Goal: Information Seeking & Learning: Learn about a topic

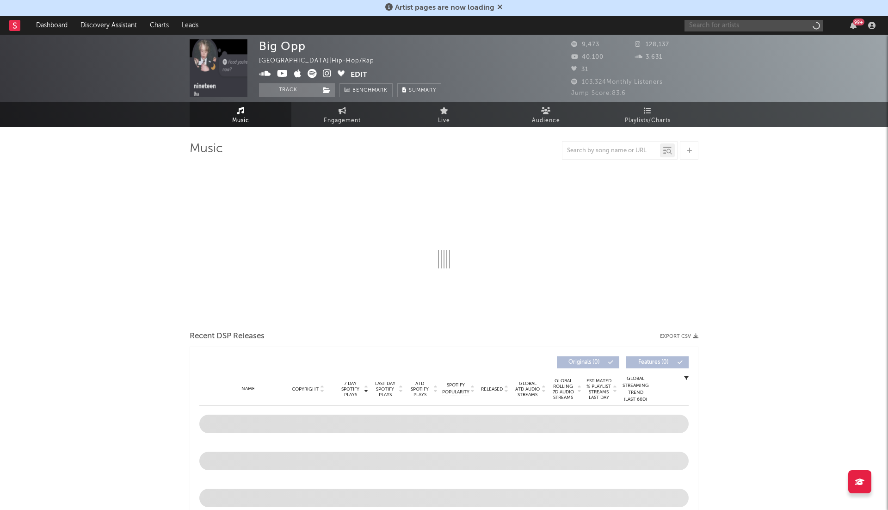
click at [735, 23] on input "text" at bounding box center [754, 26] width 139 height 12
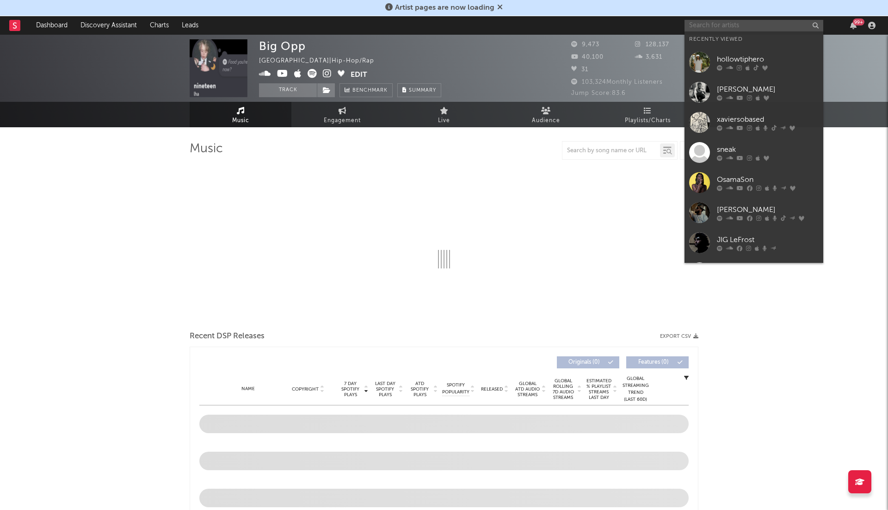
select select "6m"
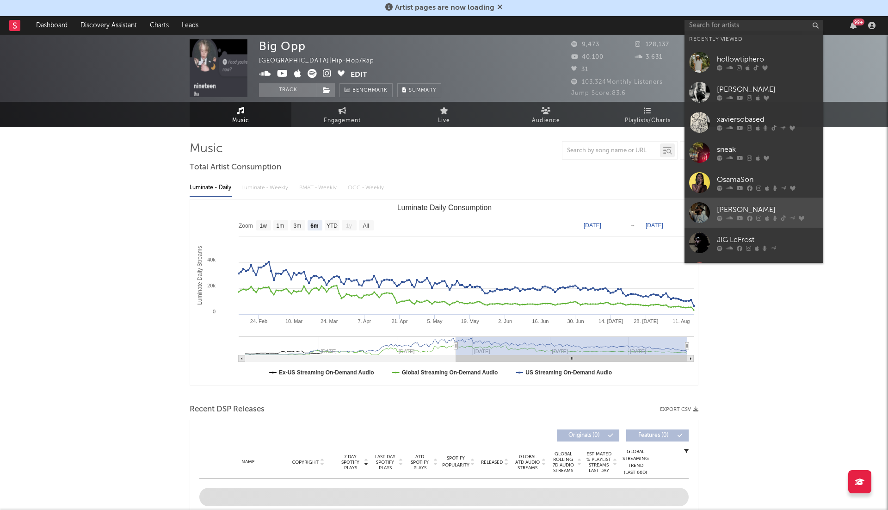
click at [730, 202] on link "Slayter" at bounding box center [754, 213] width 139 height 30
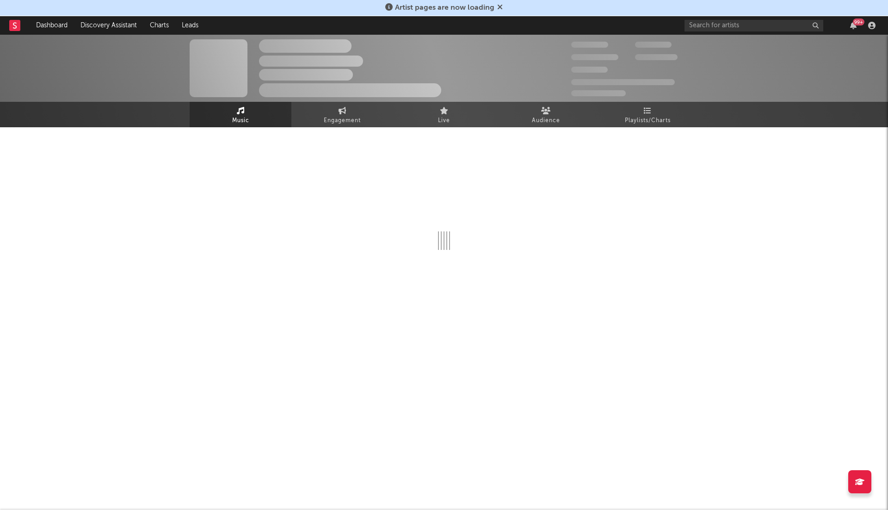
click at [498, 6] on icon at bounding box center [500, 6] width 6 height 7
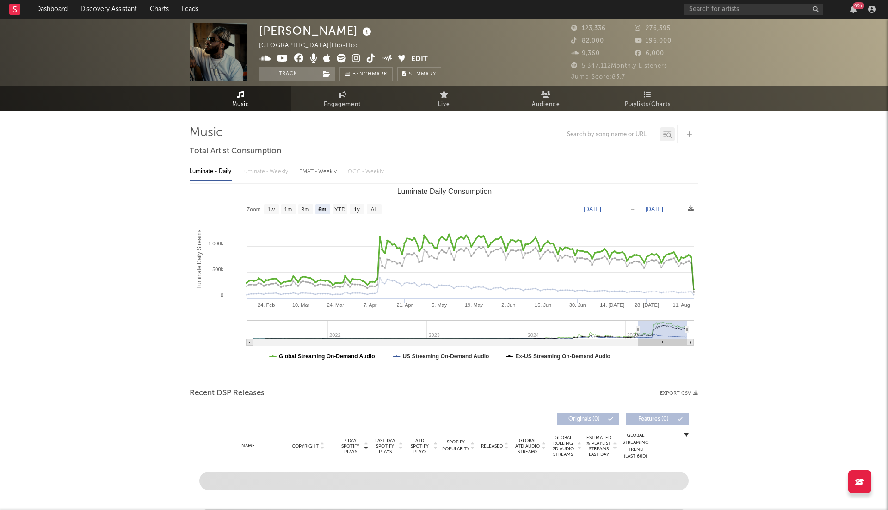
click at [348, 359] on text "Global Streaming On-Demand Audio" at bounding box center [327, 356] width 96 height 6
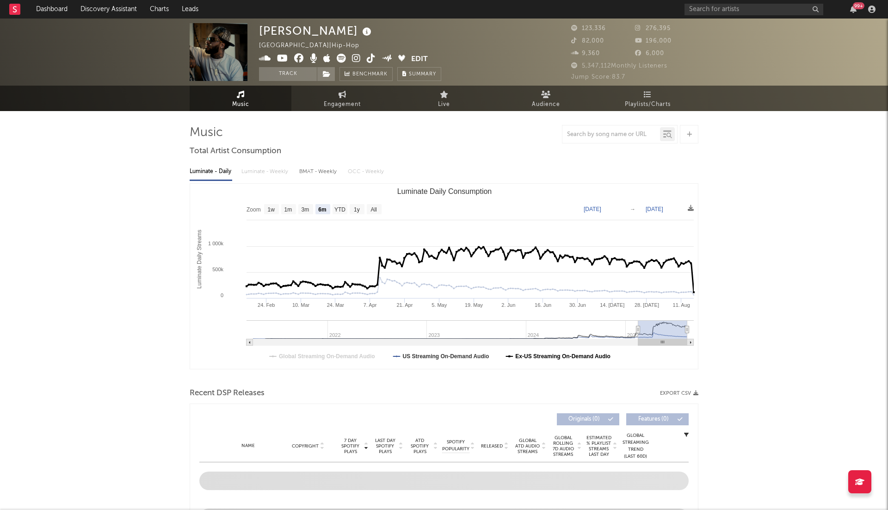
click at [527, 354] on text "Ex-US Streaming On-Demand Audio" at bounding box center [562, 356] width 95 height 6
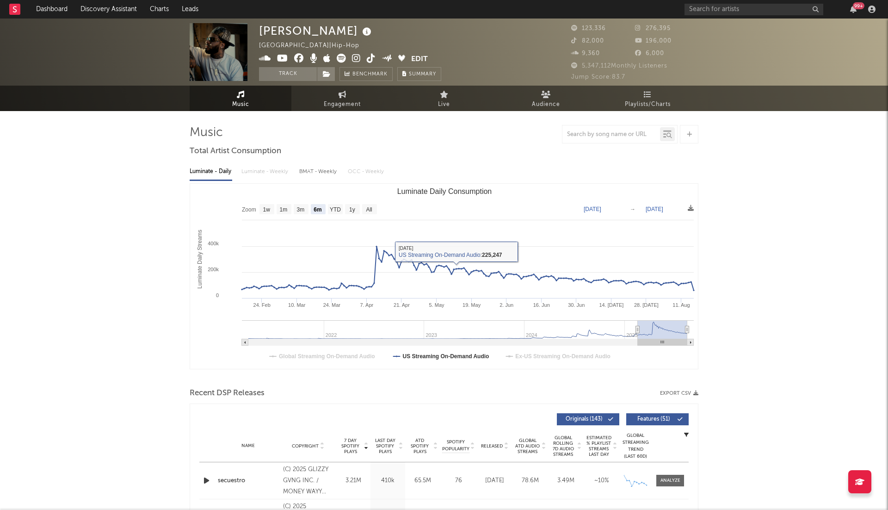
click at [352, 204] on rect "Luminate Daily Consumption" at bounding box center [444, 276] width 508 height 185
click at [352, 204] on rect "Luminate Daily Consumption" at bounding box center [352, 209] width 15 height 10
select select "1y"
type input "2024-08-16"
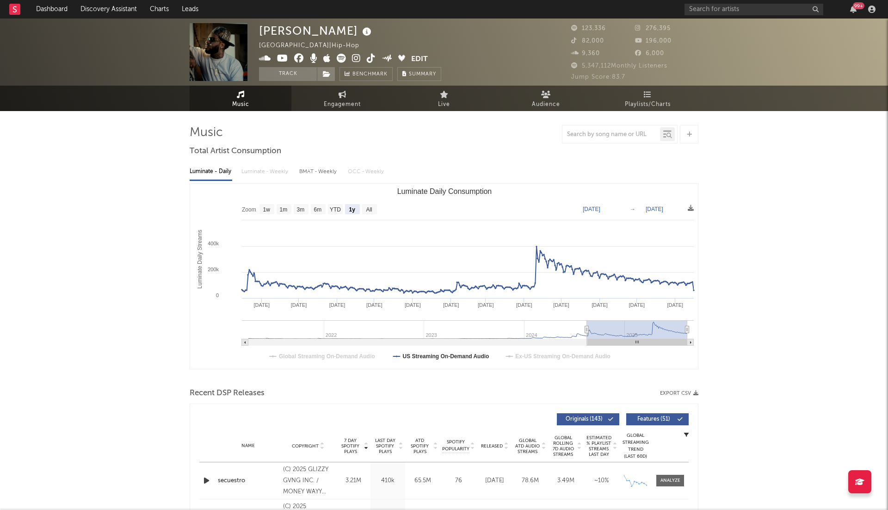
click at [378, 209] on rect "Luminate Daily Consumption" at bounding box center [444, 276] width 508 height 185
click at [368, 209] on text "All" at bounding box center [369, 209] width 6 height 6
select select "All"
type input "2021-03-31"
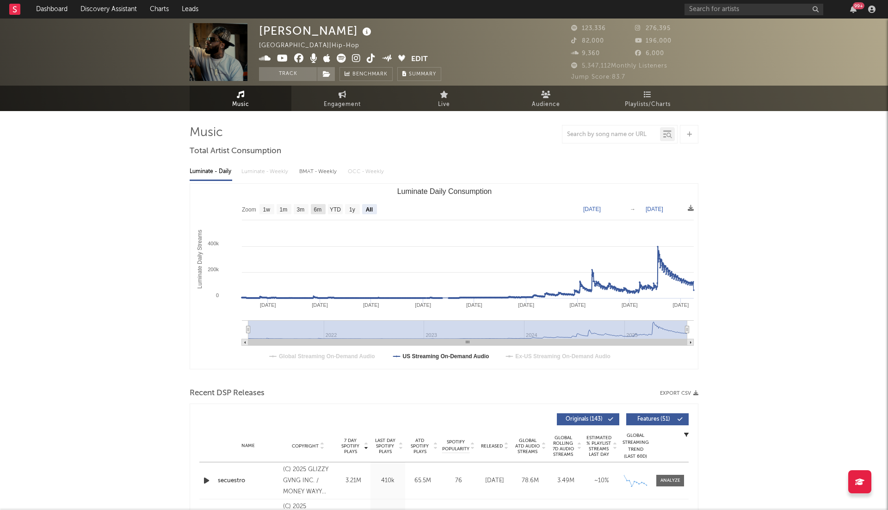
click at [323, 206] on rect "Luminate Daily Consumption" at bounding box center [318, 209] width 15 height 10
select select "6m"
type input "[DATE]"
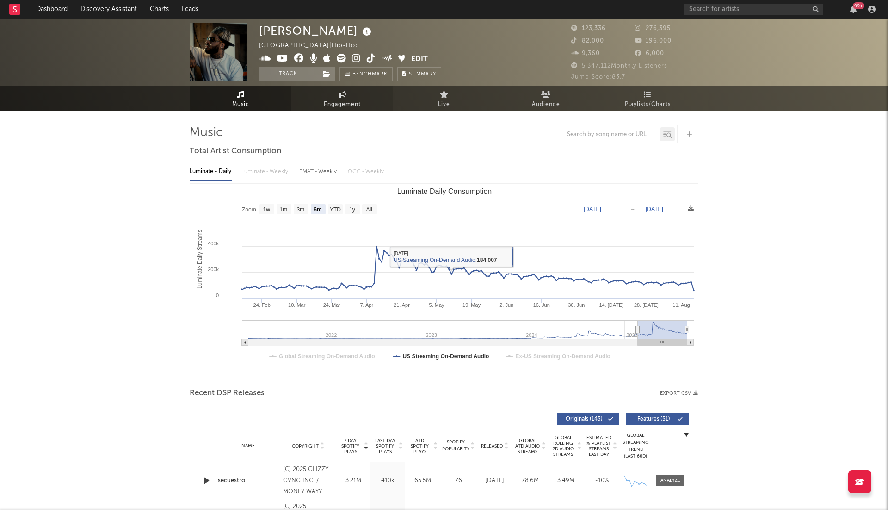
click at [356, 96] on link "Engagement" at bounding box center [342, 98] width 102 height 25
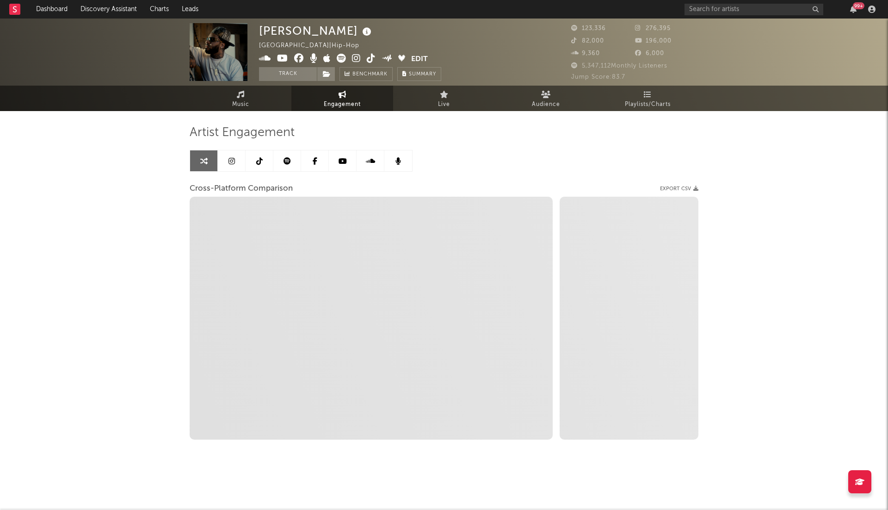
select select "1w"
select select "1m"
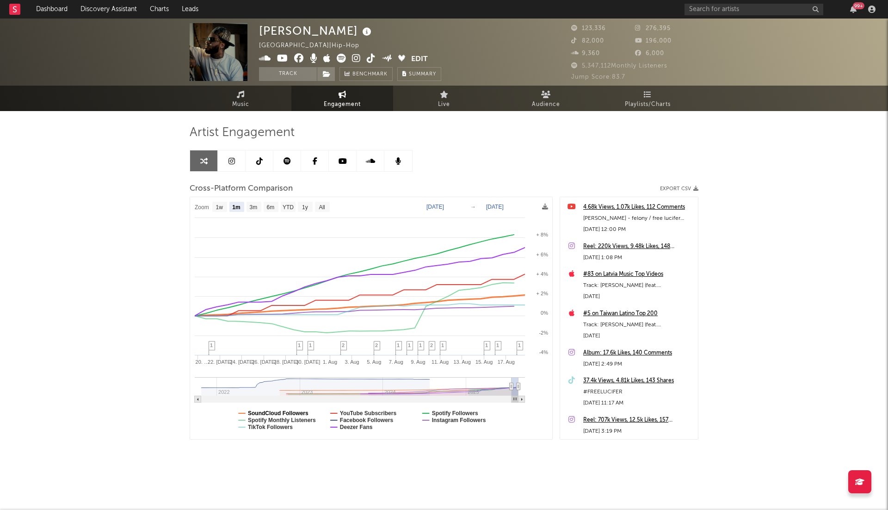
click at [294, 411] on text "SoundCloud Followers" at bounding box center [278, 413] width 61 height 6
select select "1m"
click at [288, 426] on text "TikTok Followers" at bounding box center [270, 427] width 45 height 6
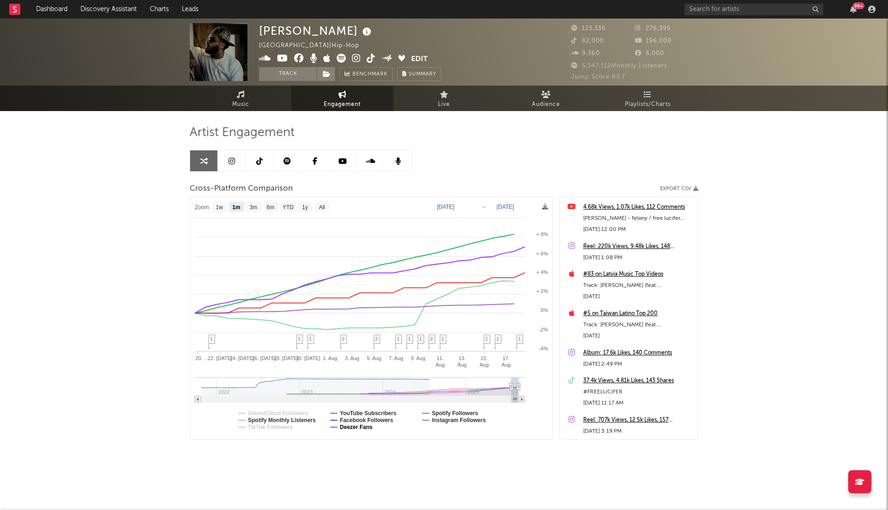
select select "1m"
click at [361, 426] on text "Deezer Fans" at bounding box center [356, 427] width 33 height 6
select select "1m"
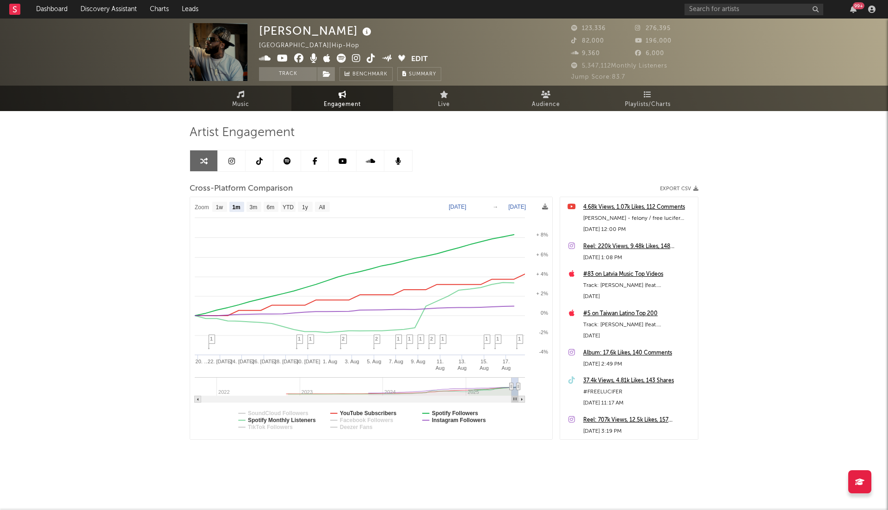
select select "1m"
click at [361, 411] on text "YouTube Subscribers" at bounding box center [368, 413] width 57 height 6
select select "1m"
click at [440, 410] on text "Spotify Followers" at bounding box center [455, 413] width 46 height 6
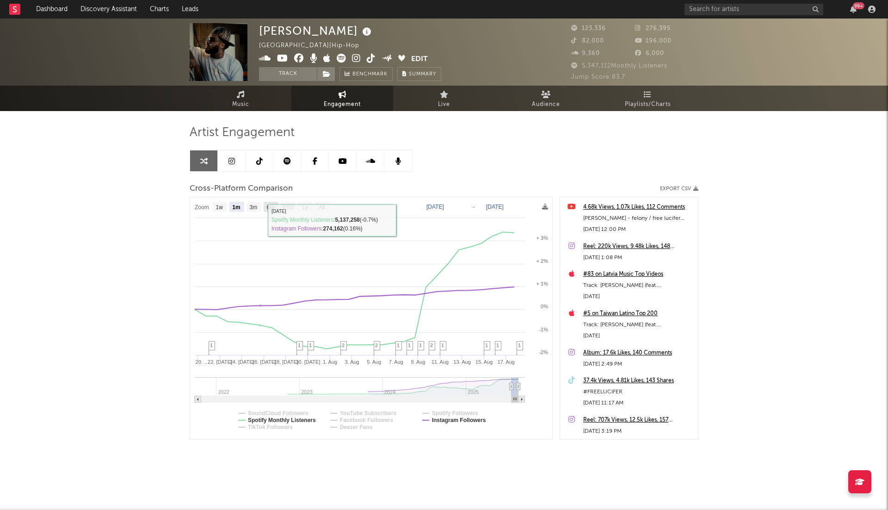
click at [268, 206] on text "6m" at bounding box center [271, 207] width 8 height 6
select select "6m"
type input "2025-02-18"
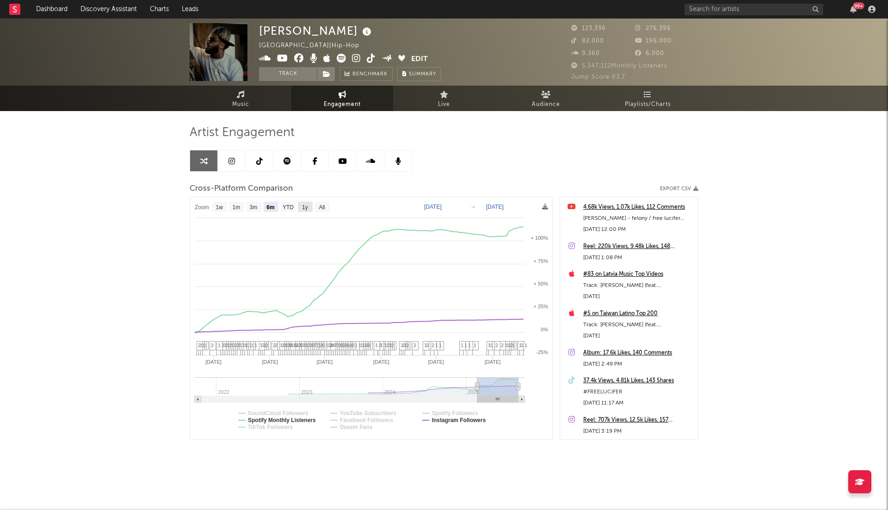
click at [304, 206] on text "1y" at bounding box center [305, 207] width 6 height 6
select select "1y"
type input "2024-08-18"
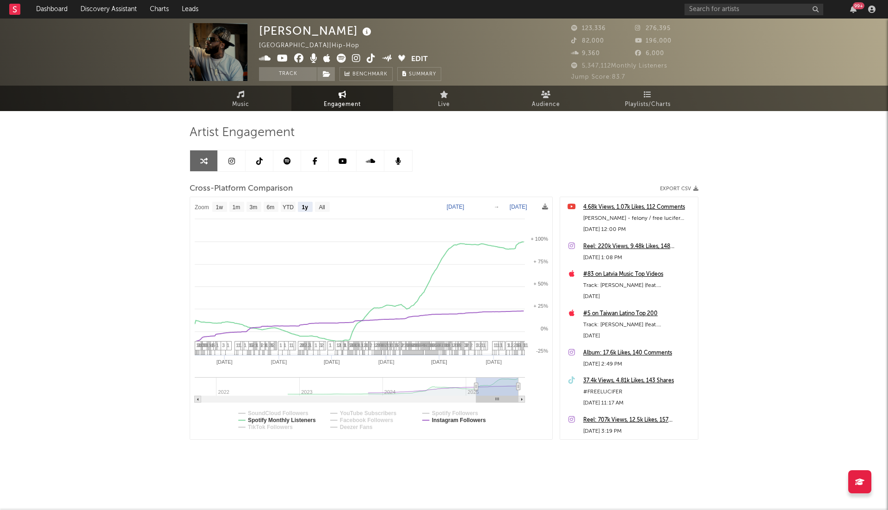
select select "1y"
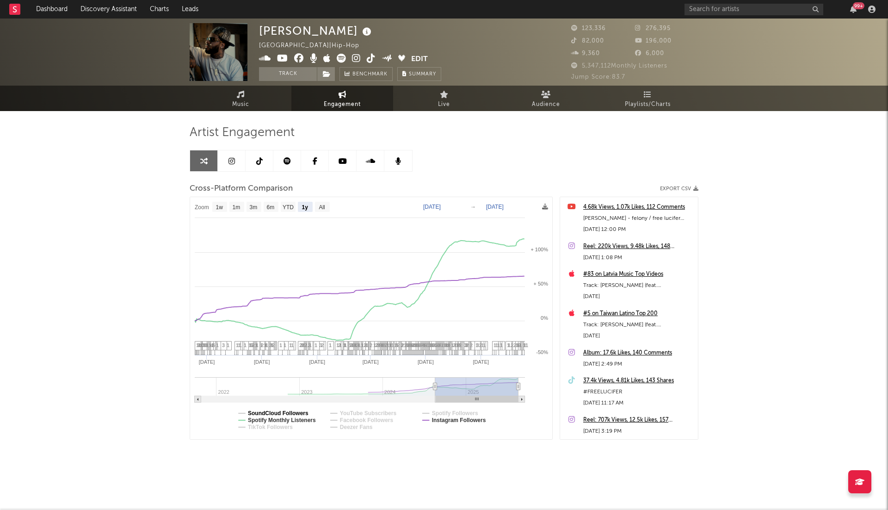
click at [298, 412] on text "SoundCloud Followers" at bounding box center [278, 413] width 61 height 6
select select "1y"
click at [298, 411] on text "SoundCloud Followers" at bounding box center [278, 413] width 61 height 6
select select "1y"
click at [441, 410] on text "Spotify Followers" at bounding box center [455, 413] width 46 height 6
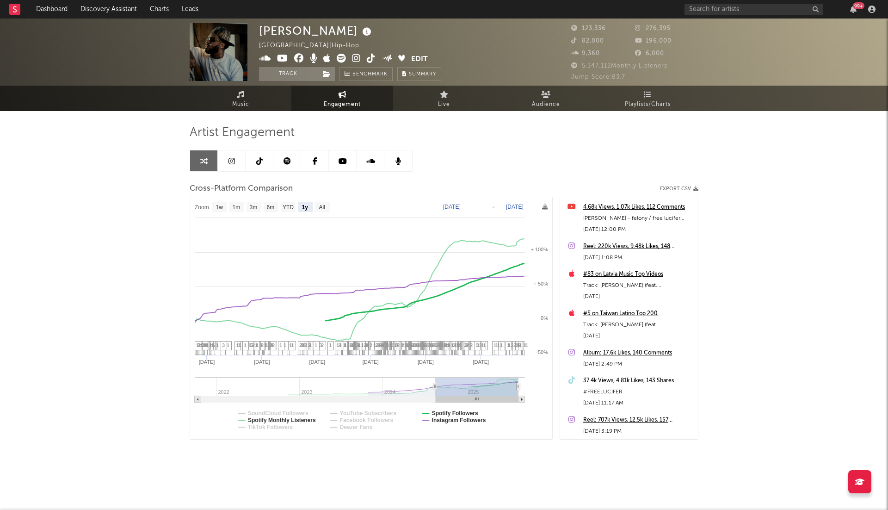
select select "1y"
click at [441, 410] on text "Spotify Followers" at bounding box center [455, 413] width 46 height 6
select select "1y"
click at [366, 413] on text "YouTube Subscribers" at bounding box center [368, 413] width 57 height 6
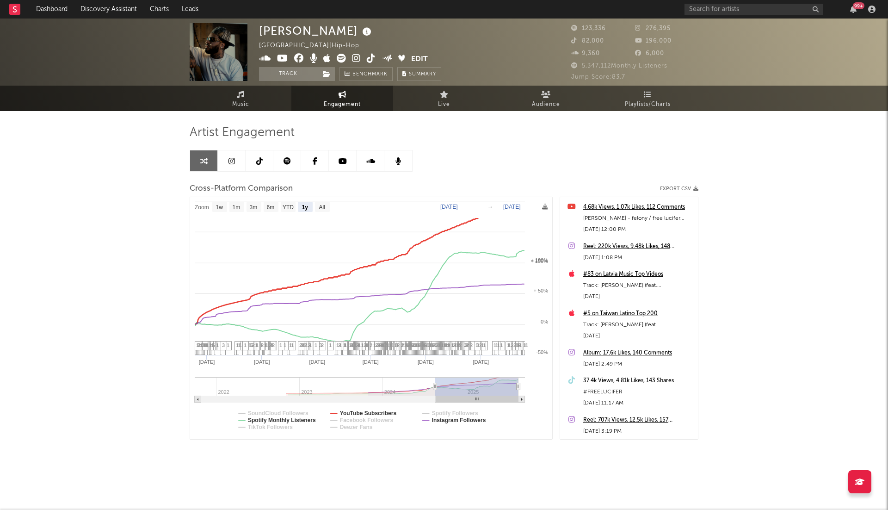
select select "1y"
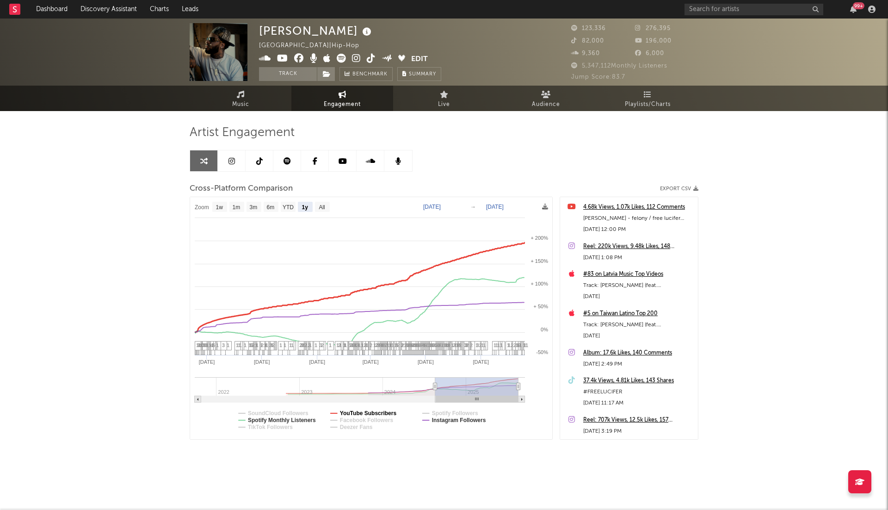
click at [366, 412] on text "YouTube Subscribers" at bounding box center [368, 413] width 57 height 6
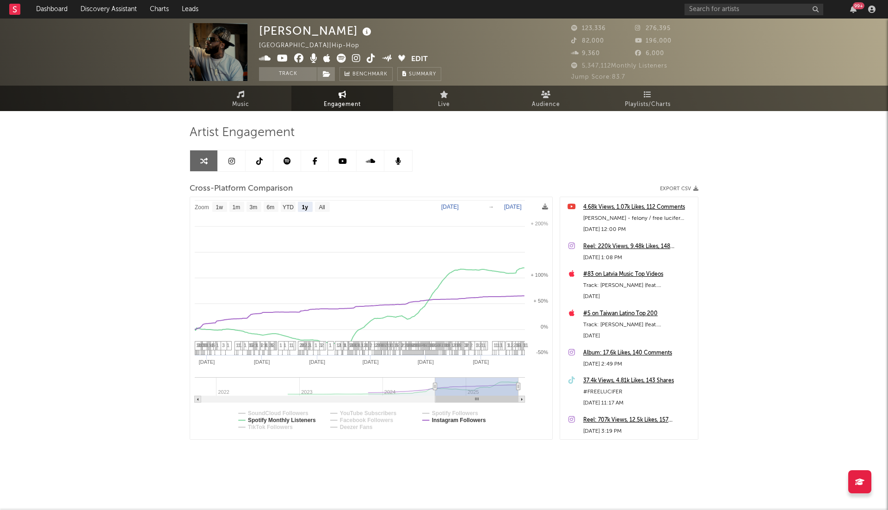
select select "1y"
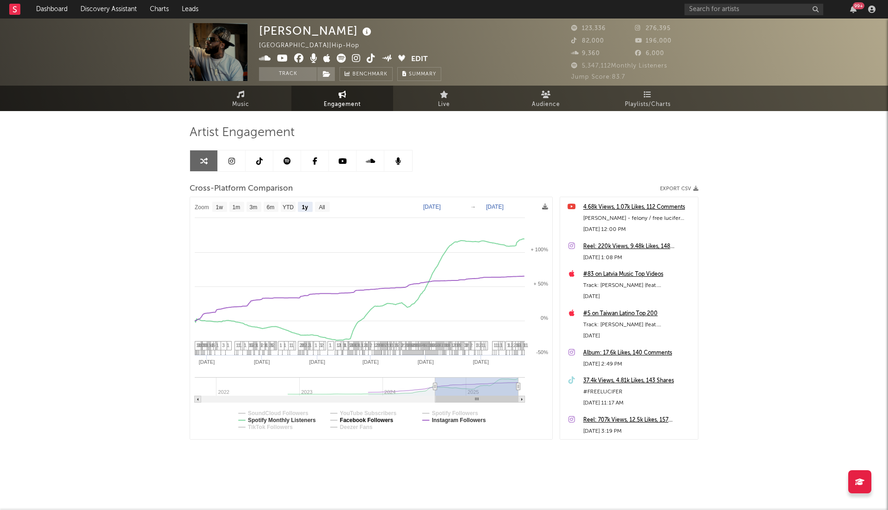
click at [367, 420] on text "Facebook Followers" at bounding box center [367, 420] width 54 height 6
select select "1y"
click at [367, 420] on text "Facebook Followers" at bounding box center [367, 420] width 54 height 6
select select "1y"
click at [366, 427] on text "Deezer Fans" at bounding box center [356, 427] width 33 height 6
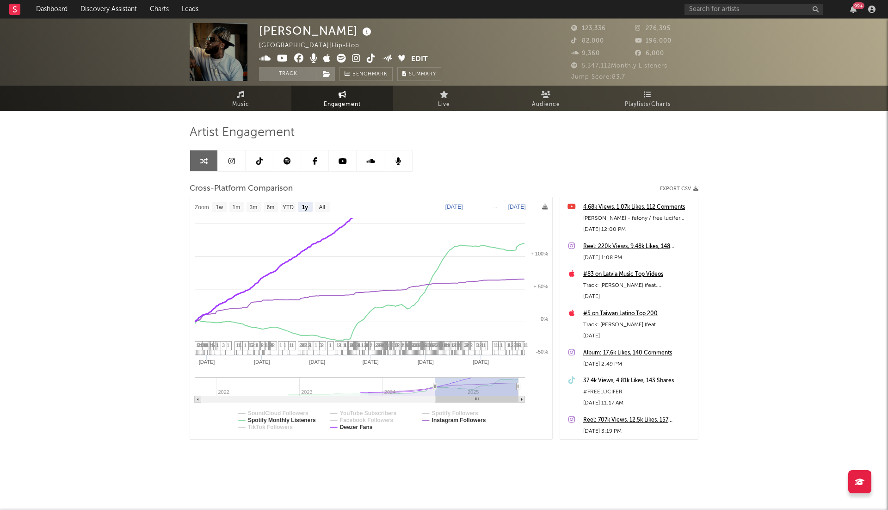
select select "1y"
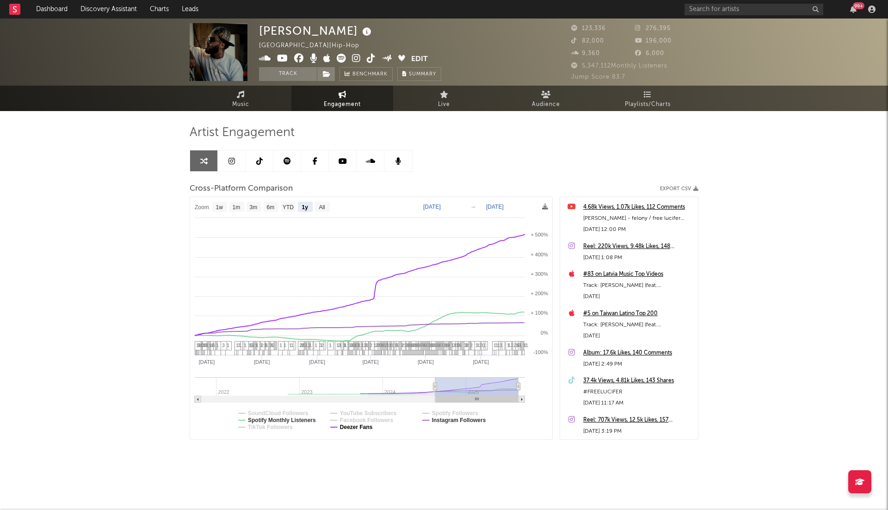
click at [366, 427] on text "Deezer Fans" at bounding box center [356, 427] width 33 height 6
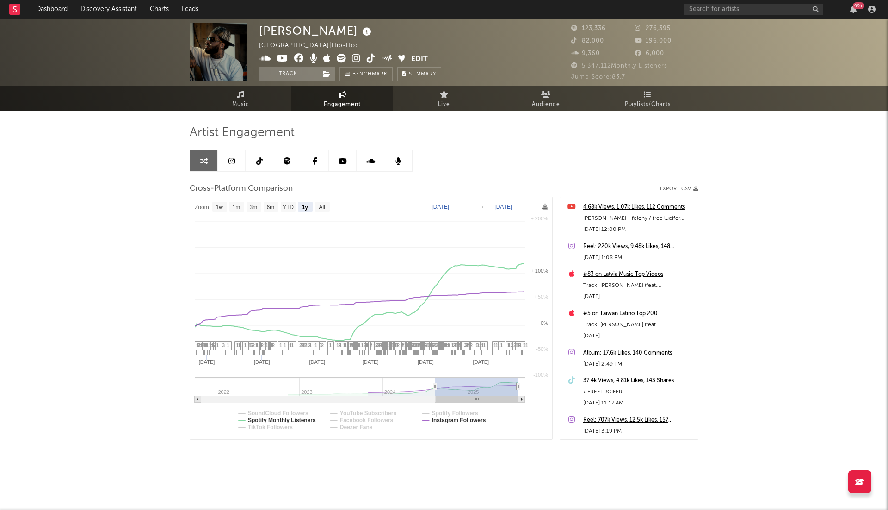
select select "1y"
click at [293, 427] on text "TikTok Followers" at bounding box center [270, 427] width 45 height 6
select select "1y"
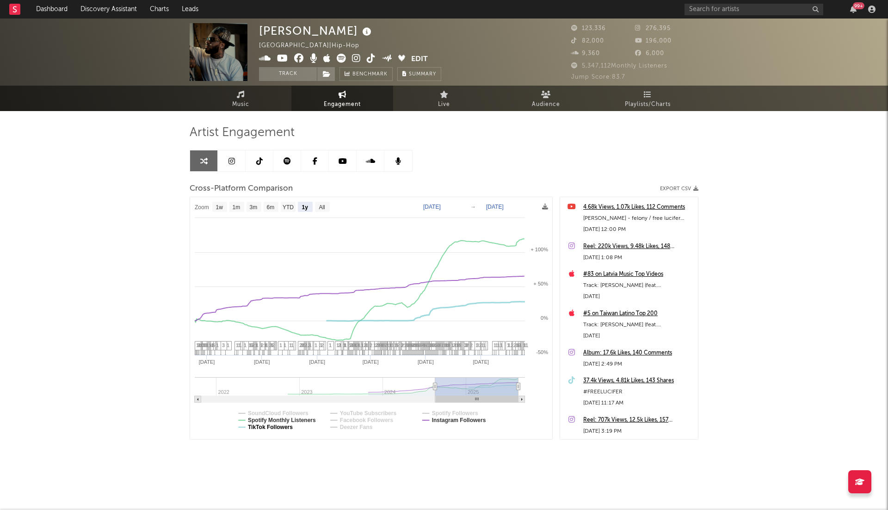
click at [293, 427] on text "TikTok Followers" at bounding box center [270, 427] width 45 height 6
select select "1y"
click at [288, 410] on text "SoundCloud Followers" at bounding box center [278, 413] width 61 height 6
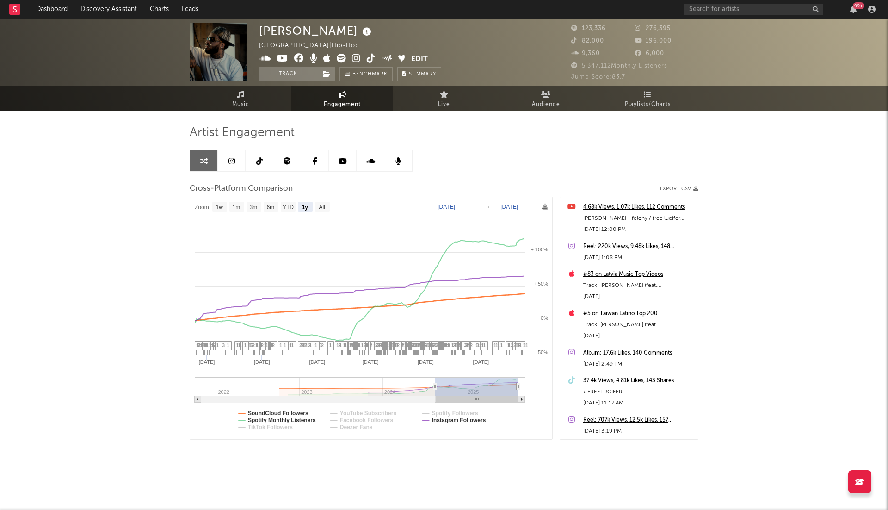
select select "1y"
click at [288, 410] on text "SoundCloud Followers" at bounding box center [278, 413] width 61 height 6
select select "1y"
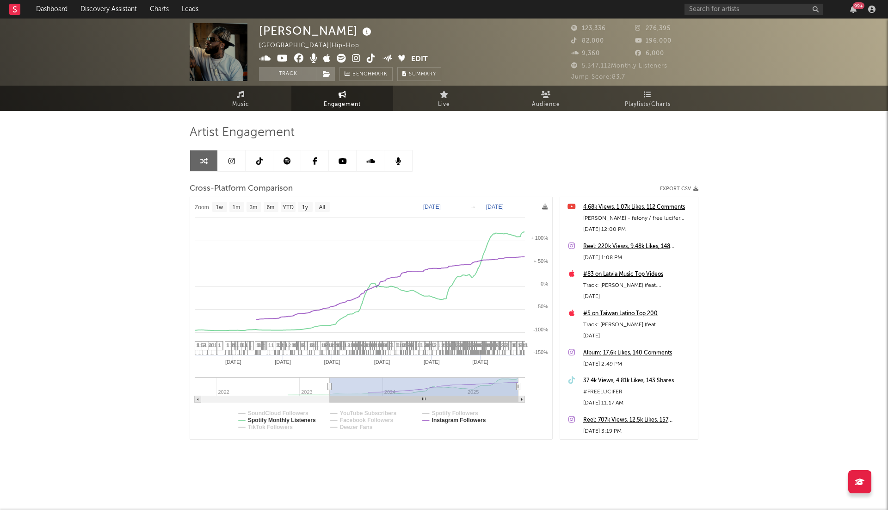
type input "2023-03-29"
select select "1w"
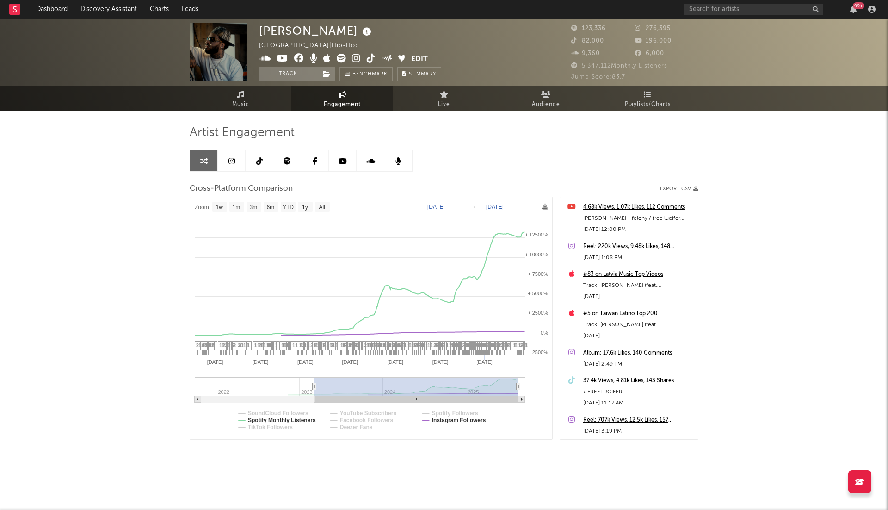
drag, startPoint x: 435, startPoint y: 387, endPoint x: 315, endPoint y: 372, distance: 121.3
click at [356, 57] on icon at bounding box center [356, 58] width 9 height 9
select select "1w"
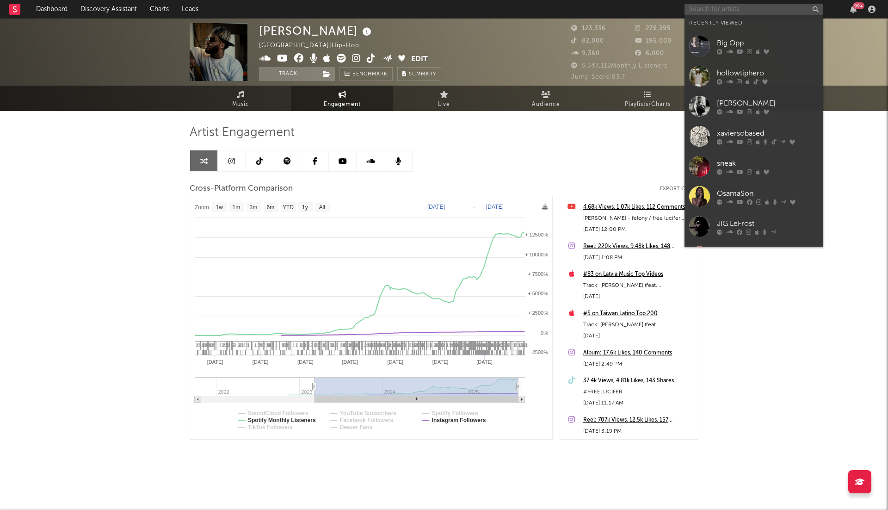
click at [756, 4] on input "text" at bounding box center [754, 10] width 139 height 12
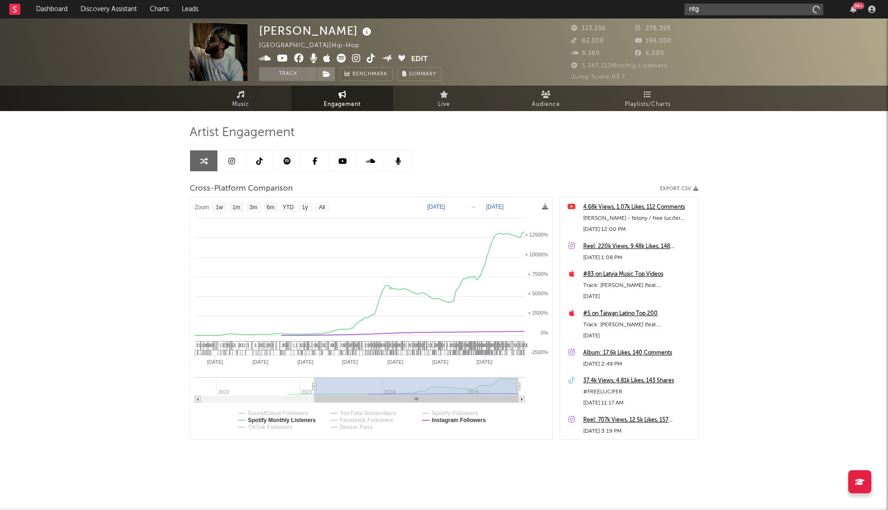
click at [725, 11] on input "ntg" at bounding box center [754, 10] width 139 height 12
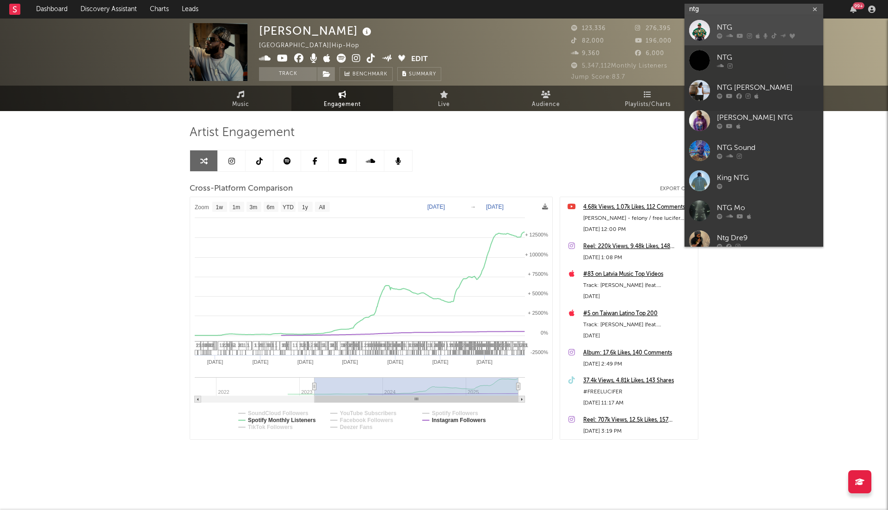
type input "ntg"
click at [722, 27] on div "NTG" at bounding box center [768, 27] width 102 height 11
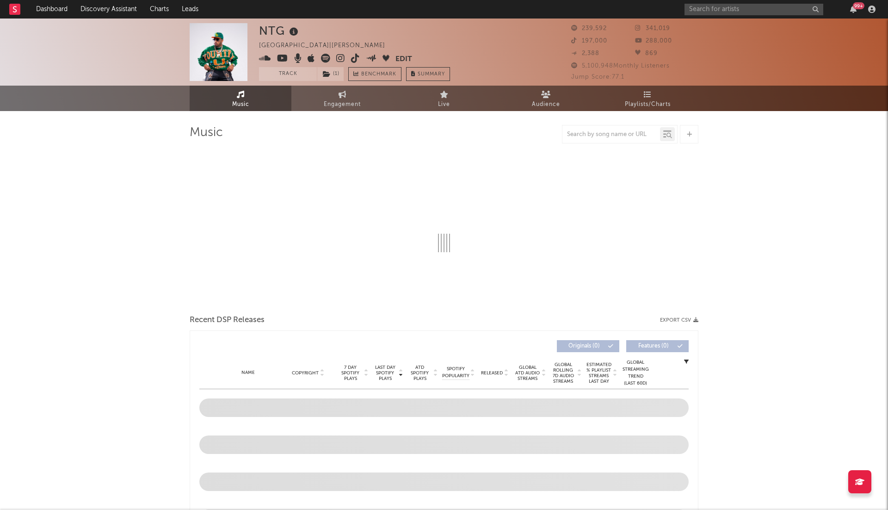
select select "6m"
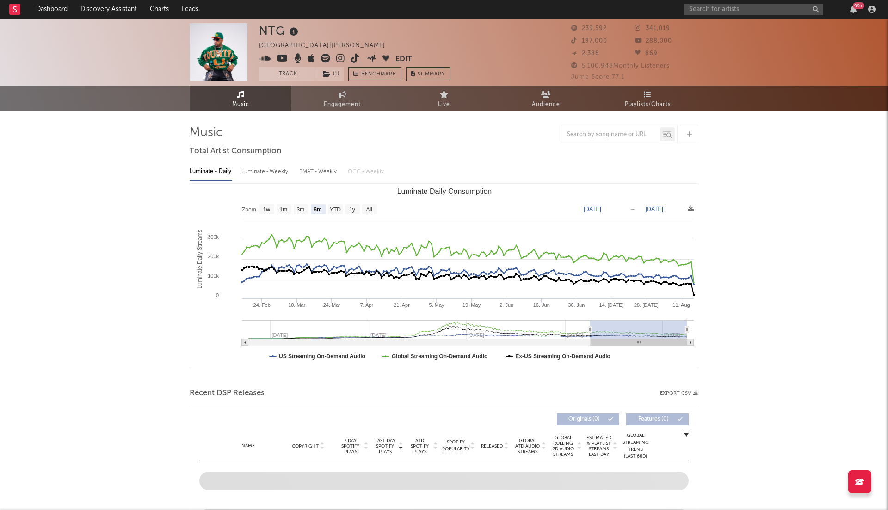
click at [250, 170] on div "Luminate - Weekly" at bounding box center [266, 172] width 49 height 16
select select "6m"
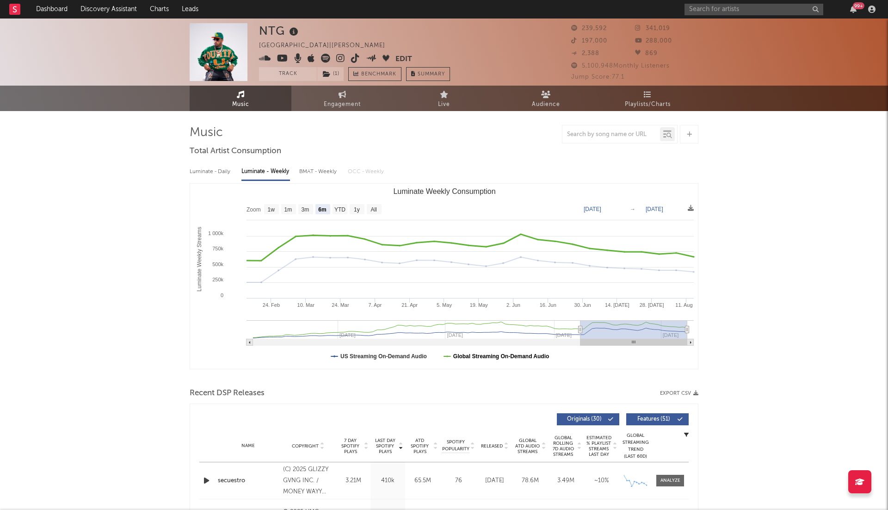
click at [482, 358] on text "Global Streaming On-Demand Audio" at bounding box center [501, 356] width 96 height 6
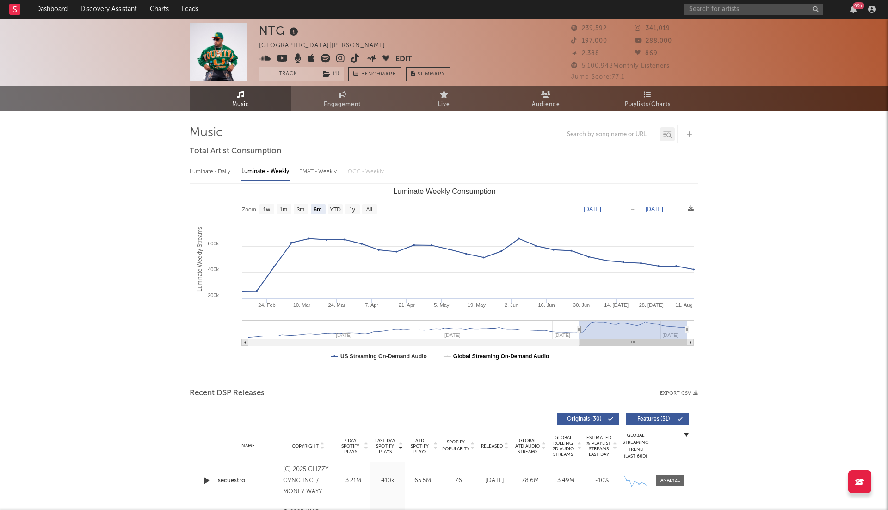
click at [496, 358] on text "Global Streaming On-Demand Audio" at bounding box center [501, 356] width 96 height 6
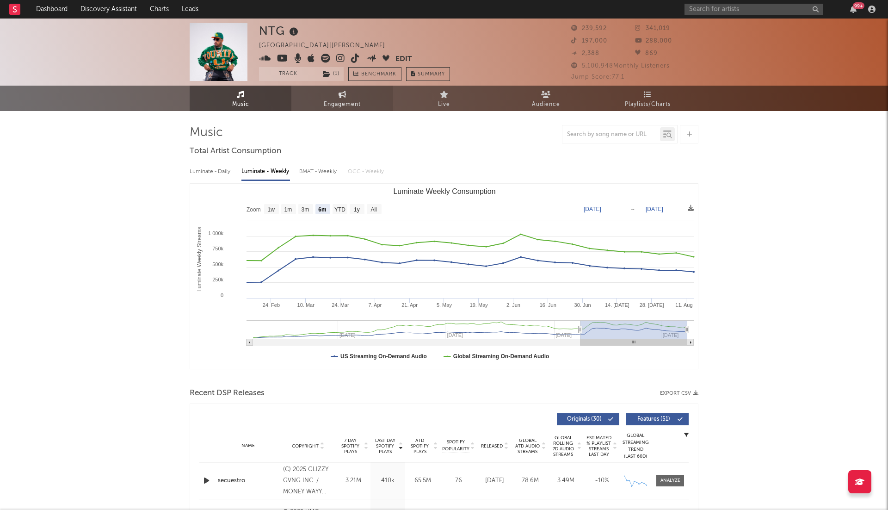
click at [343, 106] on span "Engagement" at bounding box center [342, 104] width 37 height 11
select select "1w"
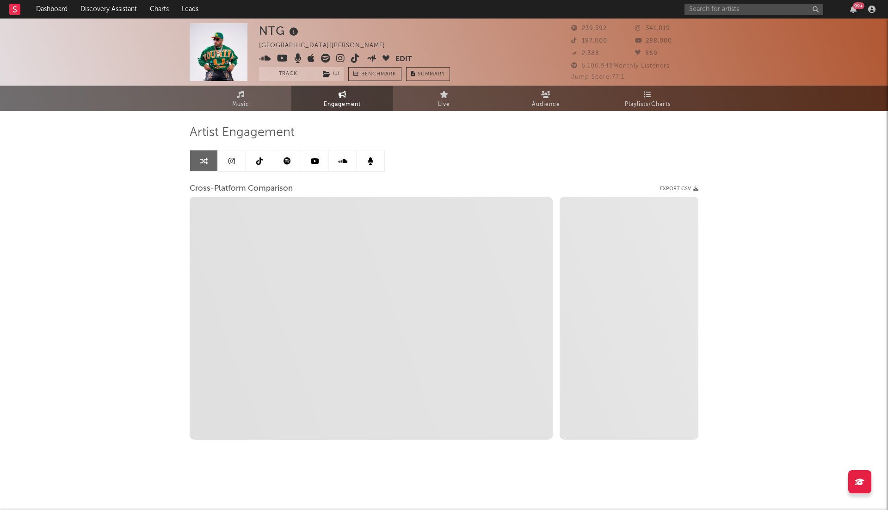
select select "1m"
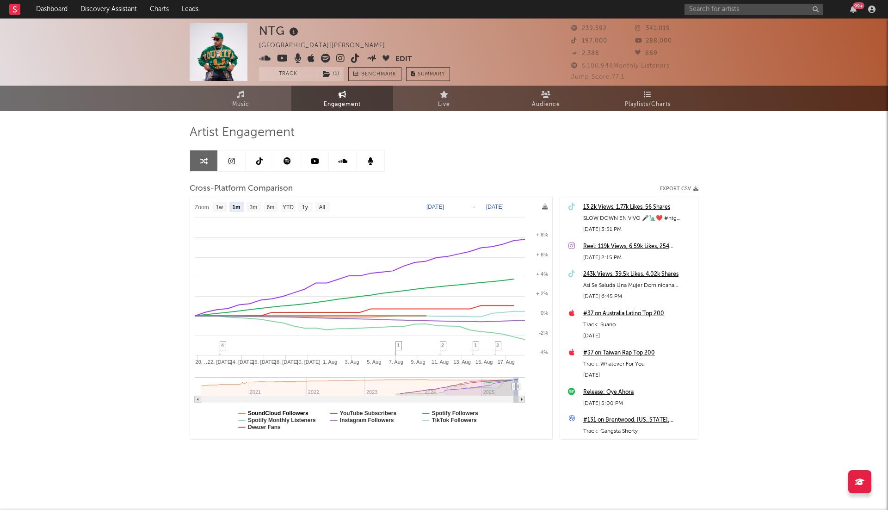
click at [286, 410] on text "SoundCloud Followers" at bounding box center [278, 413] width 61 height 6
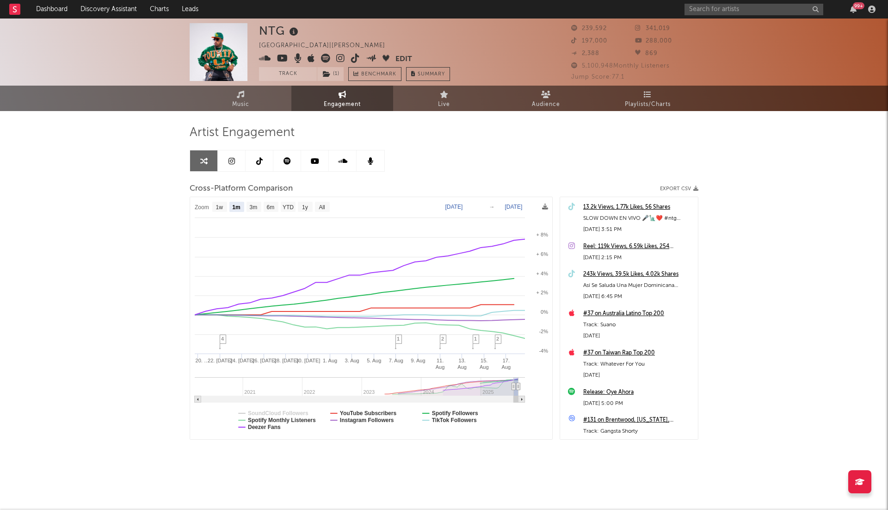
select select "1m"
click at [271, 427] on text "Deezer Fans" at bounding box center [264, 427] width 33 height 6
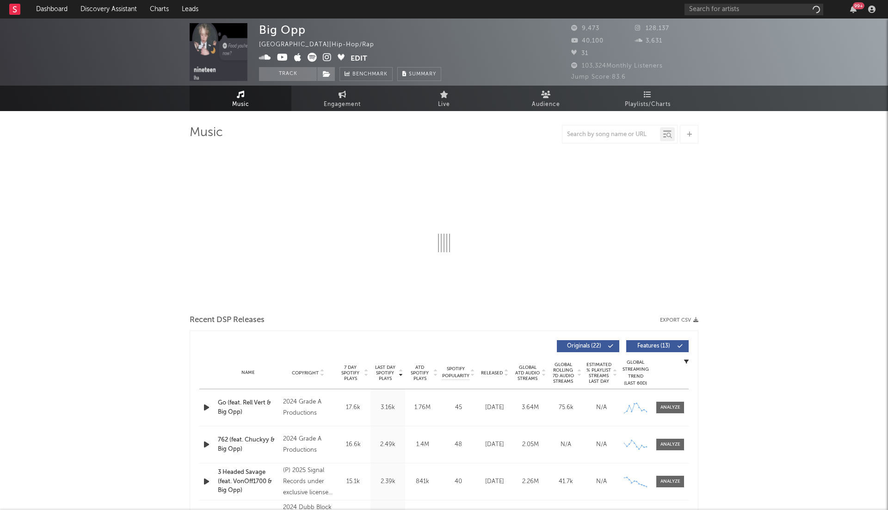
select select "6m"
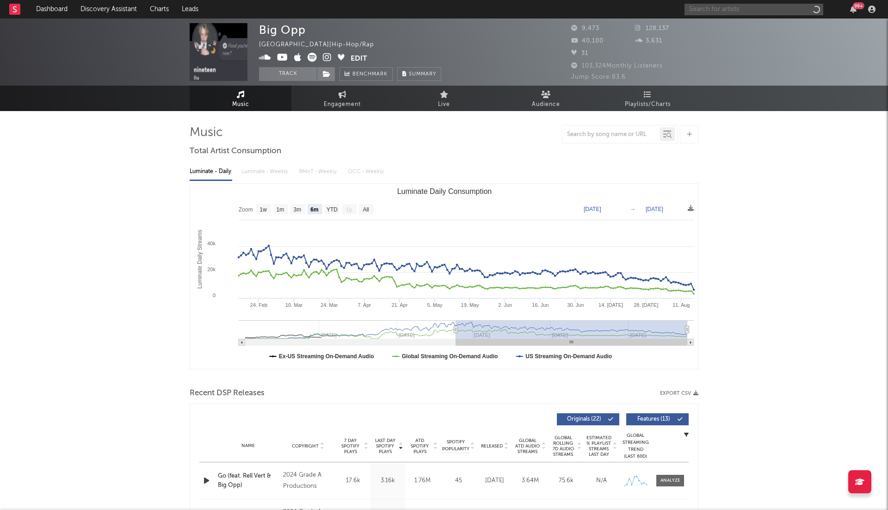
click at [708, 13] on input "text" at bounding box center [754, 10] width 139 height 12
type input "lucy bedroque"
click at [730, 26] on div "Lucy Bedroque" at bounding box center [768, 27] width 102 height 11
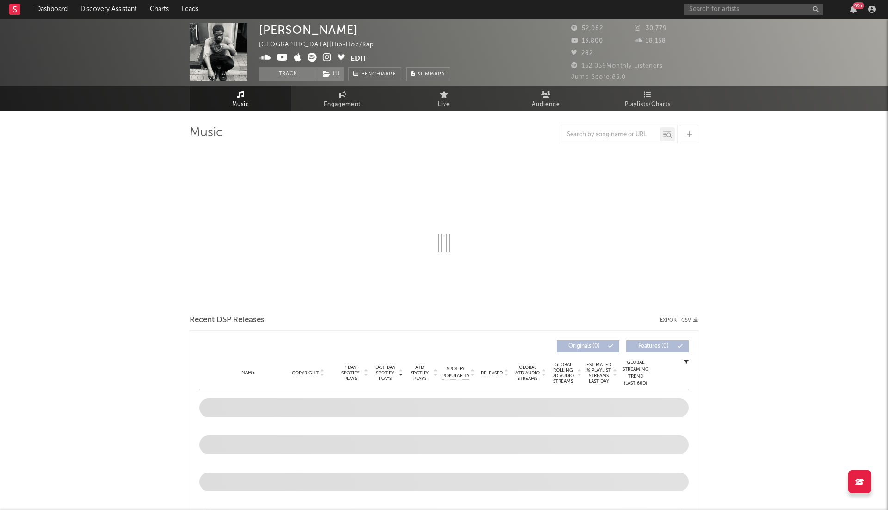
select select "6m"
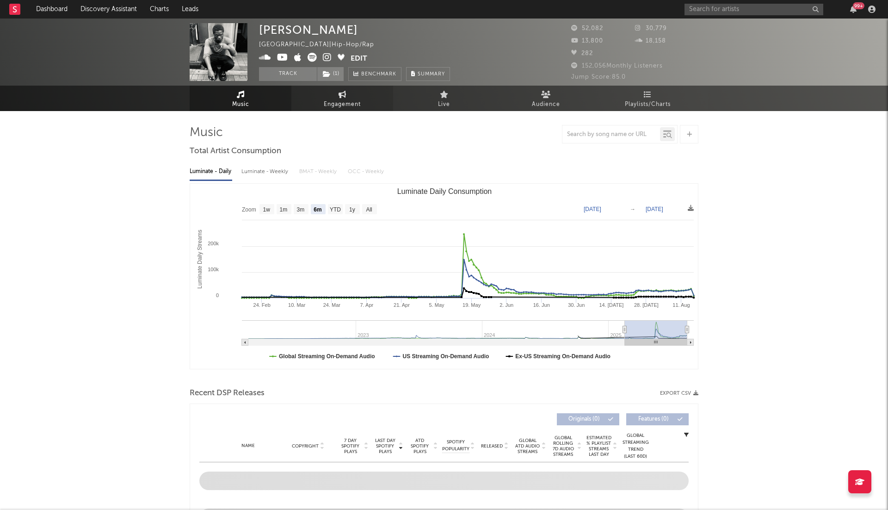
click at [356, 105] on span "Engagement" at bounding box center [342, 104] width 37 height 11
select select "1w"
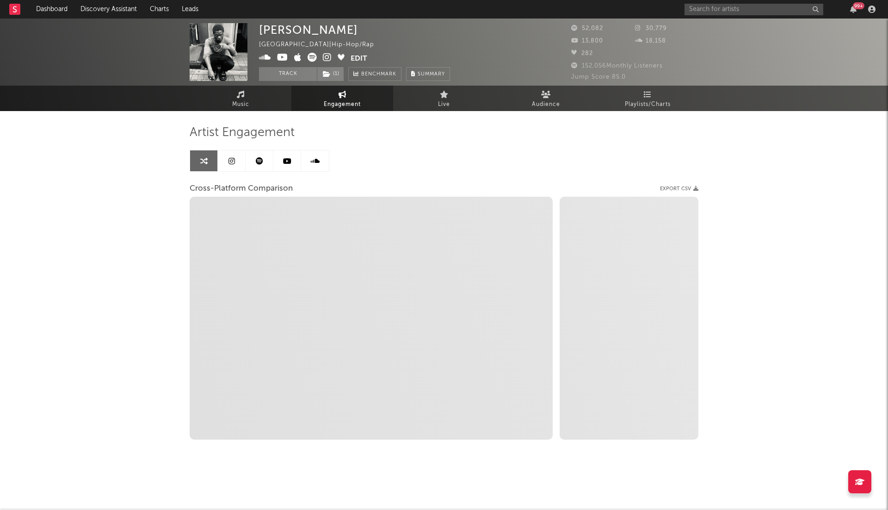
select select "1m"
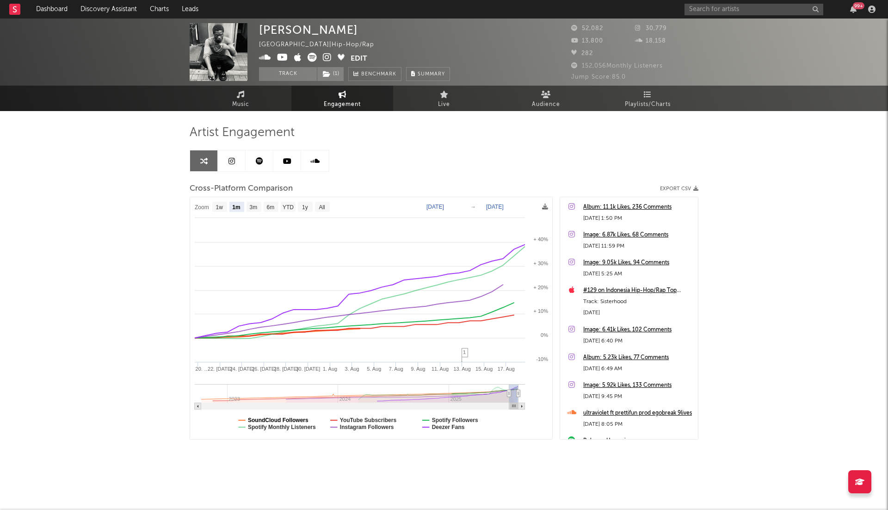
click at [301, 421] on text "SoundCloud Followers" at bounding box center [278, 420] width 61 height 6
select select "1m"
click at [354, 419] on text "YouTube Subscribers" at bounding box center [368, 420] width 57 height 6
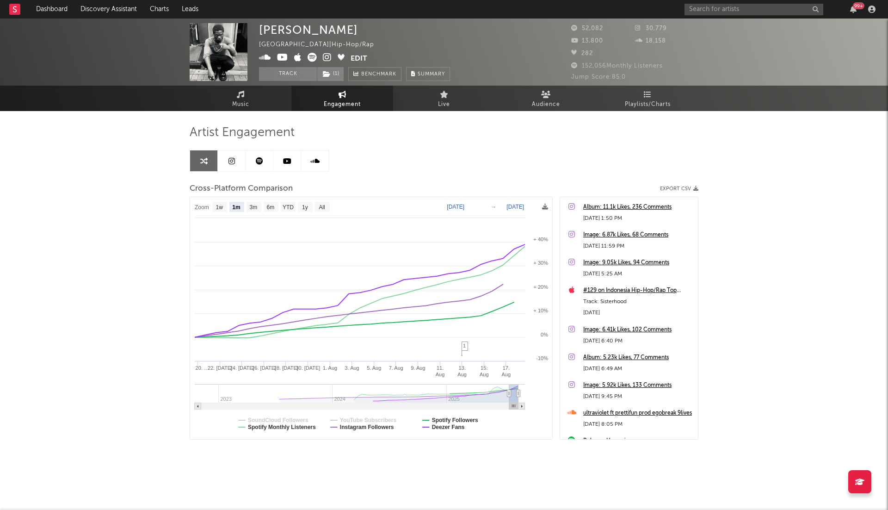
select select "1m"
click at [450, 418] on text "Spotify Followers" at bounding box center [455, 420] width 46 height 6
select select "1m"
click at [444, 426] on text "Deezer Fans" at bounding box center [448, 427] width 33 height 6
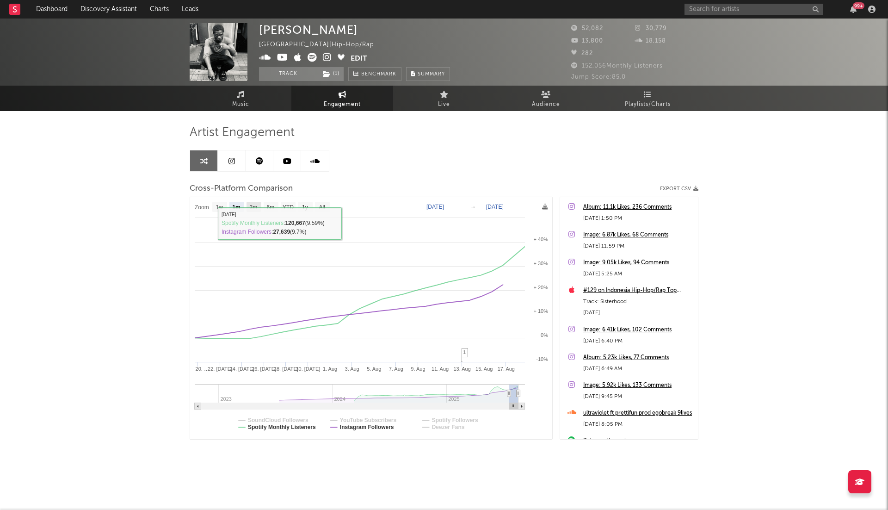
click at [251, 204] on text "3m" at bounding box center [254, 207] width 8 height 6
select select "3m"
type input "2025-05-18"
select select "3m"
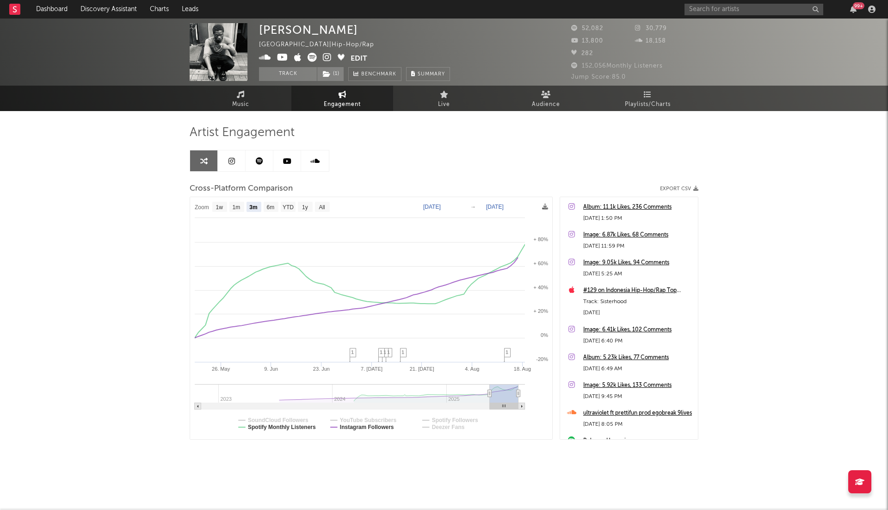
click at [329, 56] on icon at bounding box center [327, 57] width 9 height 9
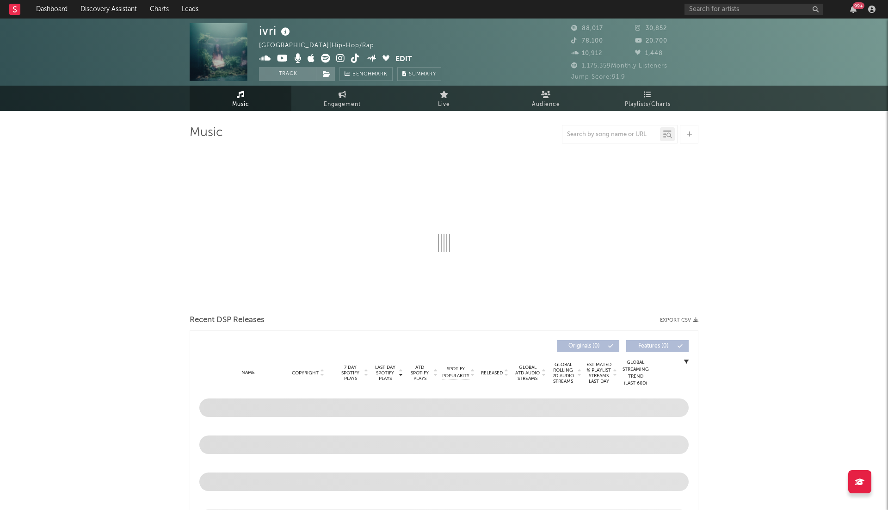
select select "6m"
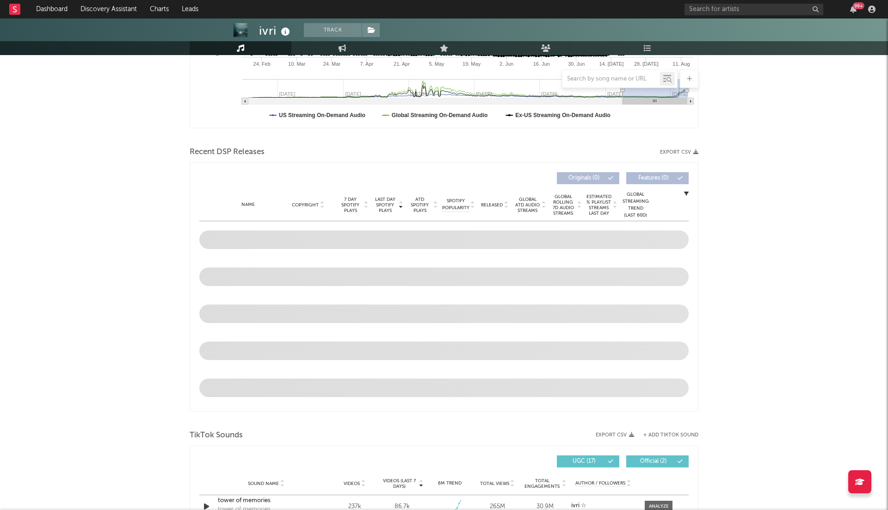
scroll to position [260, 0]
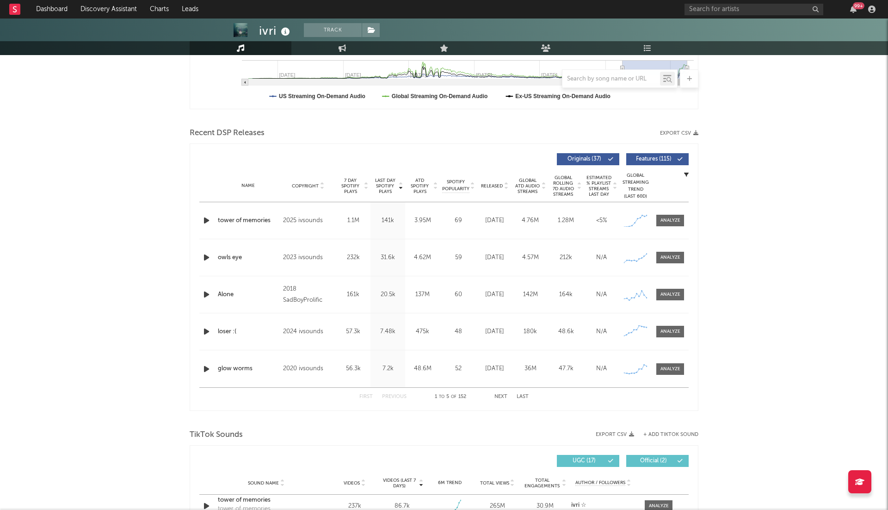
click at [208, 218] on icon "button" at bounding box center [207, 221] width 10 height 12
click at [508, 188] on icon at bounding box center [506, 188] width 5 height 4
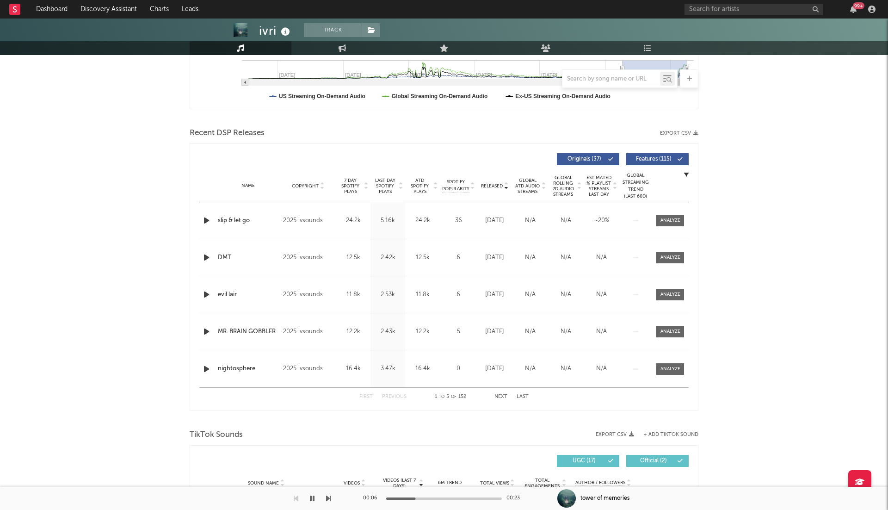
click at [430, 188] on span "ATD Spotify Plays" at bounding box center [420, 186] width 25 height 17
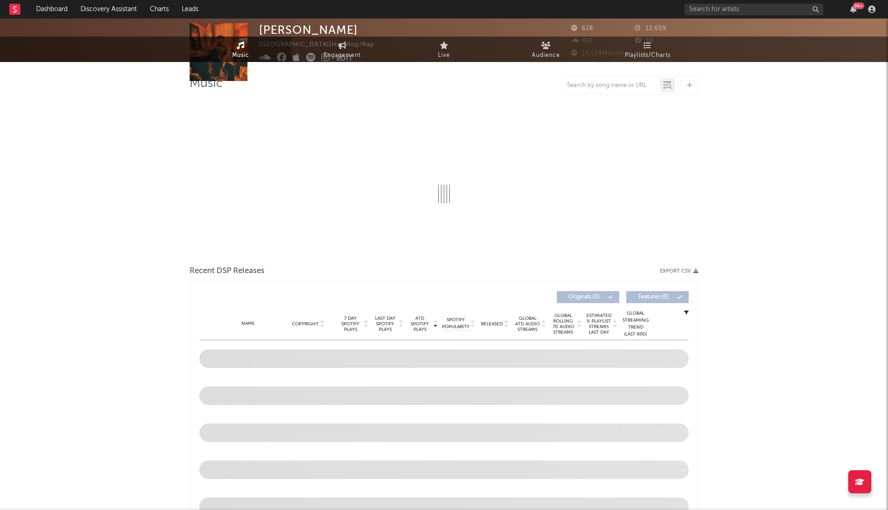
select select "1w"
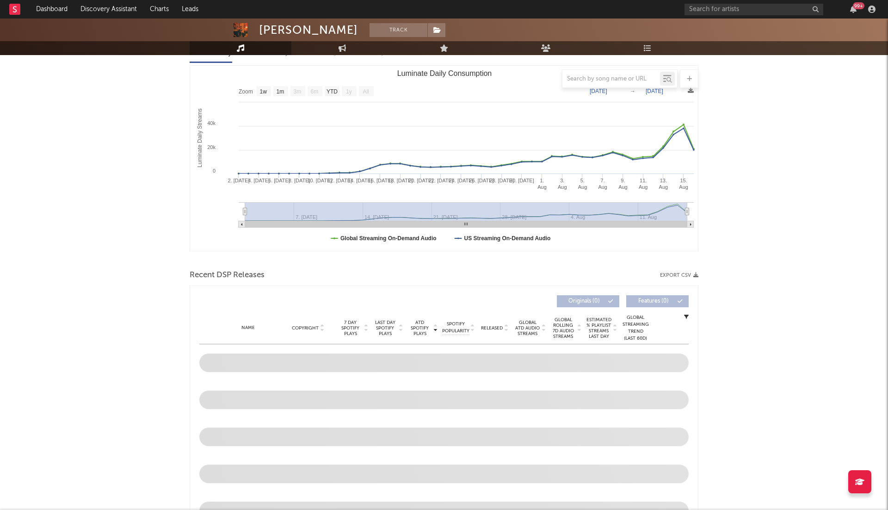
scroll to position [123, 0]
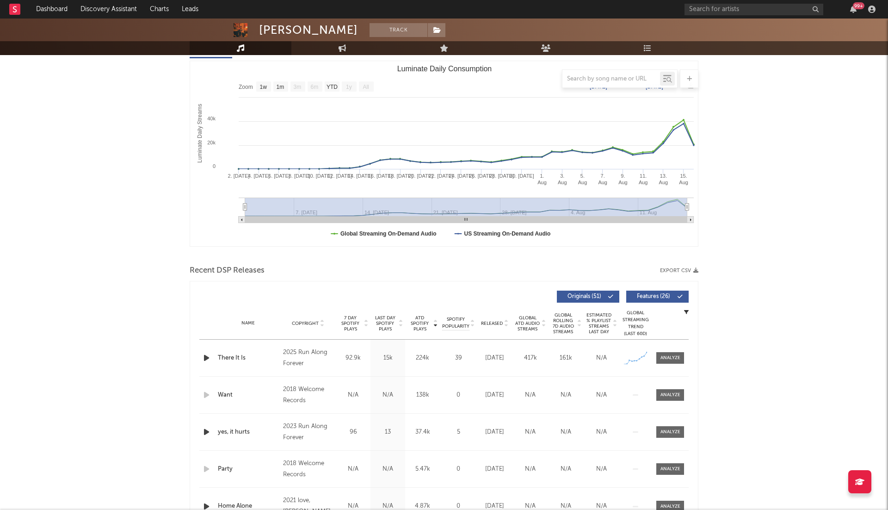
click at [203, 360] on icon "button" at bounding box center [207, 358] width 10 height 12
click at [505, 323] on icon at bounding box center [506, 325] width 5 height 4
click at [437, 325] on body "Dashboard Discovery Assistant Charts Leads 99 + Notifications Settings Mark all…" at bounding box center [444, 483] width 888 height 1174
click at [437, 325] on icon at bounding box center [435, 325] width 5 height 4
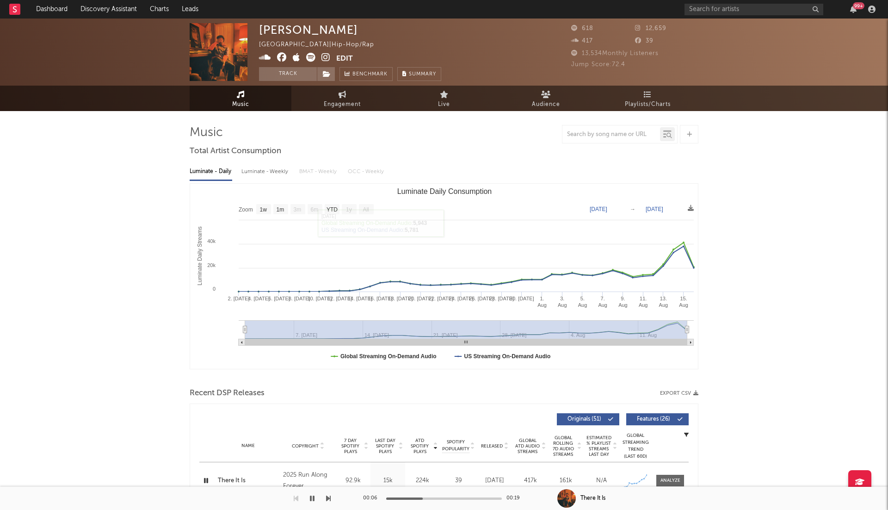
click at [327, 61] on icon at bounding box center [326, 57] width 9 height 9
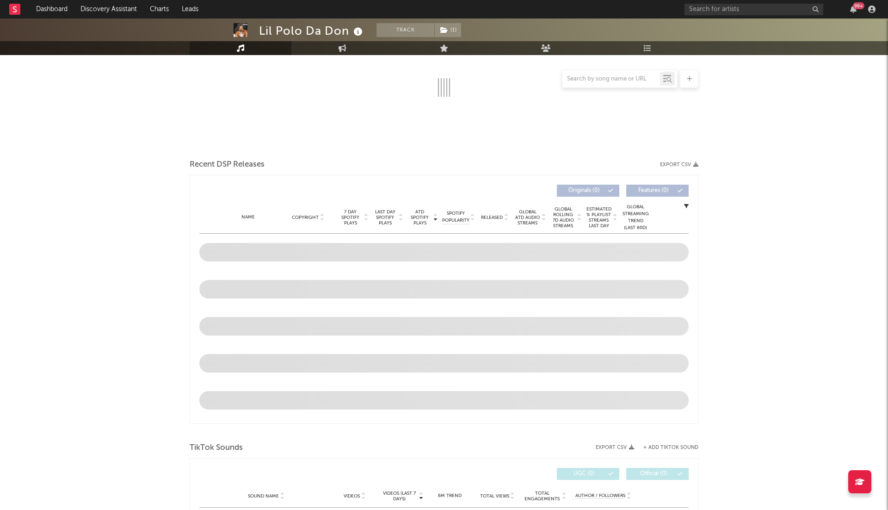
scroll to position [228, 0]
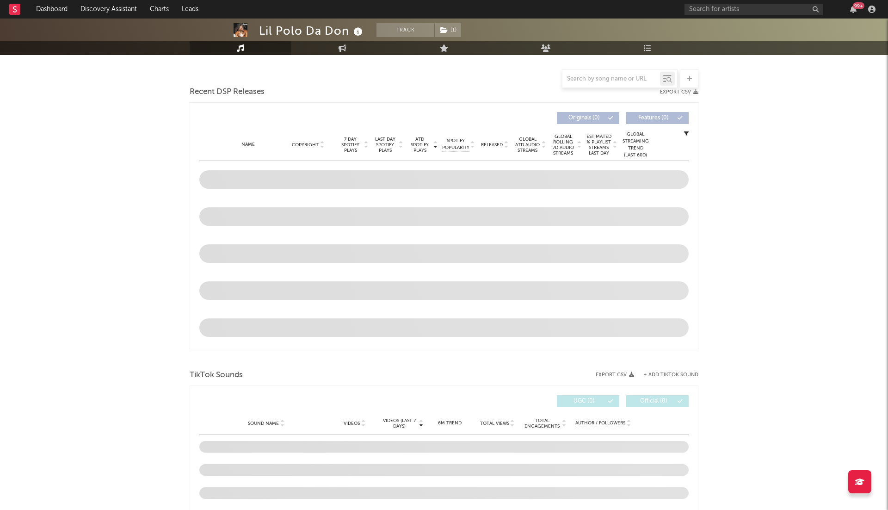
select select "6m"
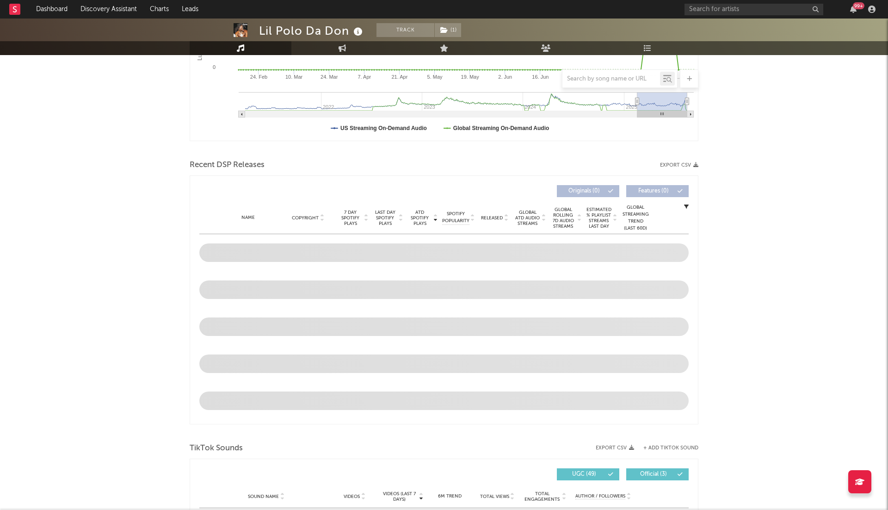
click at [170, 255] on div "Lil Polo Da Don Track ( 1 ) United States | Hip-Hop/Rap Edit Track ( 1 ) Benchm…" at bounding box center [444, 479] width 888 height 1379
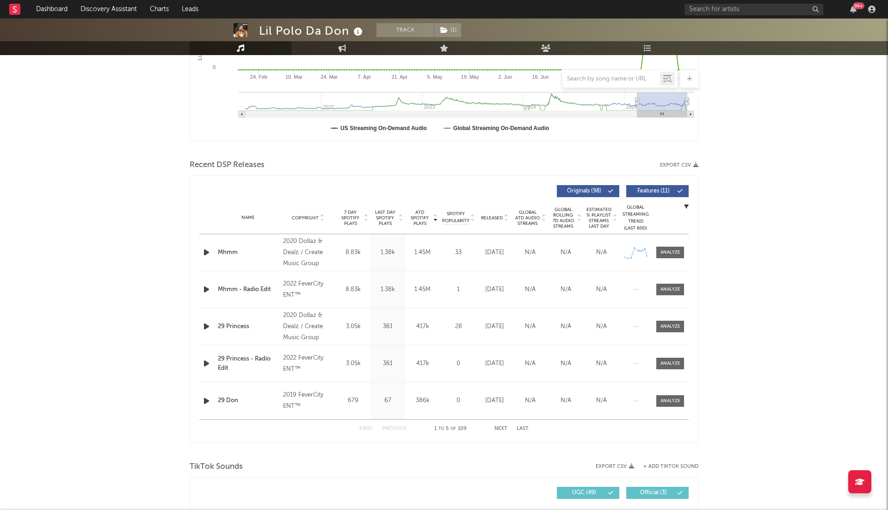
click at [203, 251] on icon "button" at bounding box center [207, 253] width 10 height 12
click at [506, 220] on icon at bounding box center [506, 220] width 5 height 4
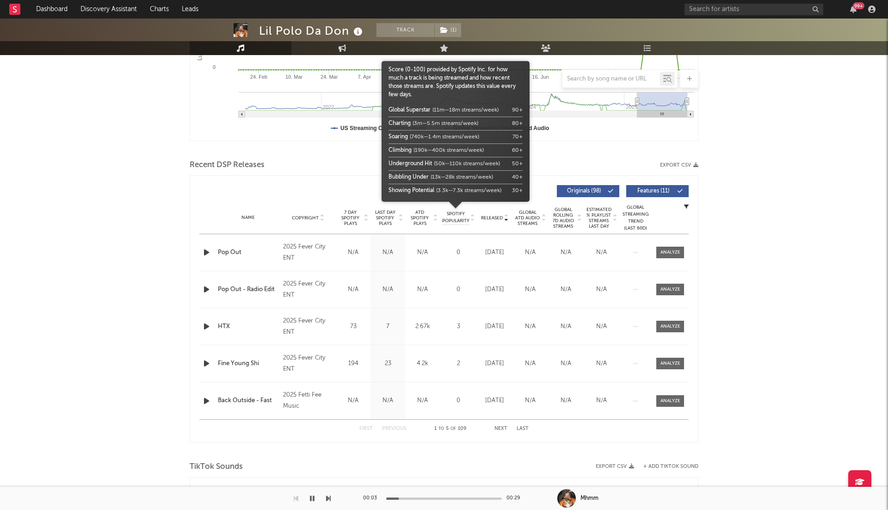
click at [467, 219] on span "Spotify Popularity" at bounding box center [455, 218] width 27 height 14
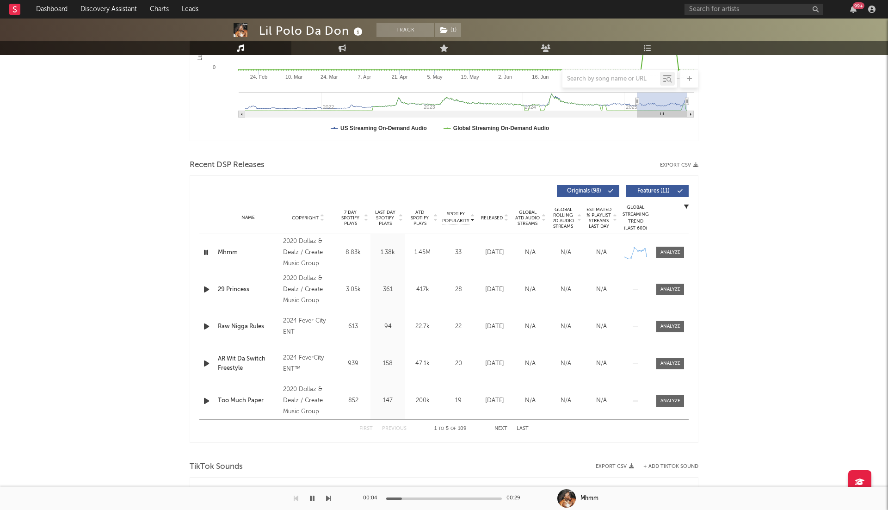
click at [422, 224] on span "ATD Spotify Plays" at bounding box center [420, 218] width 25 height 17
click at [506, 219] on icon at bounding box center [506, 220] width 5 height 4
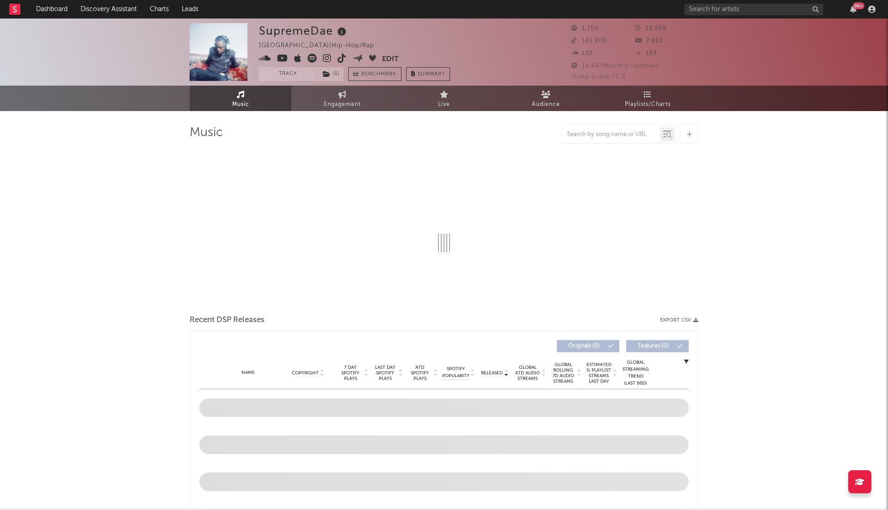
select select "6m"
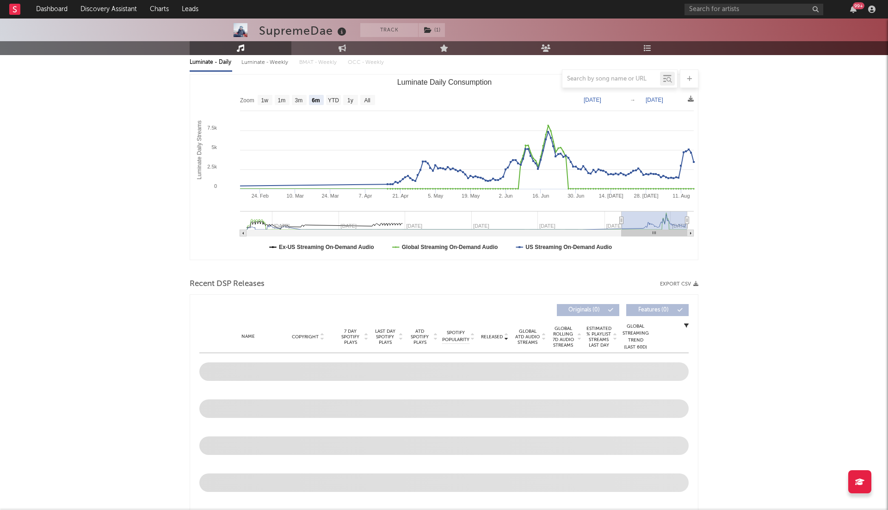
scroll to position [371, 0]
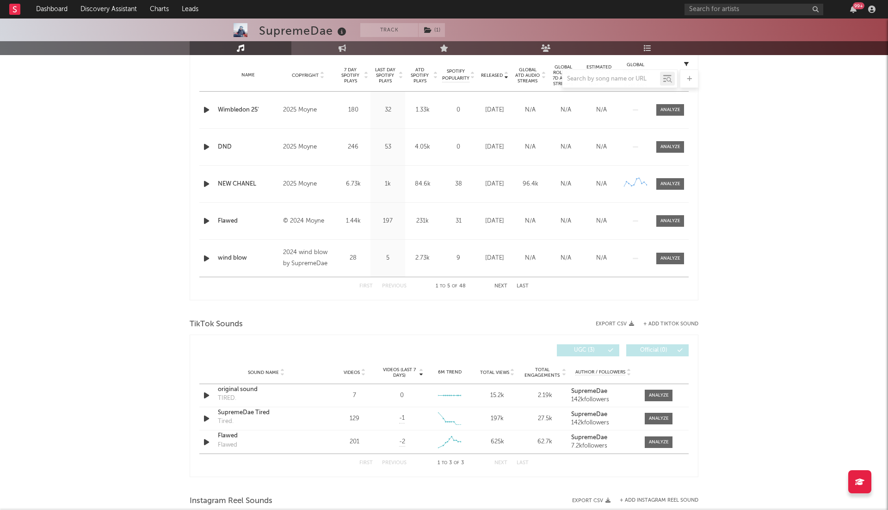
click at [203, 109] on icon "button" at bounding box center [207, 110] width 10 height 12
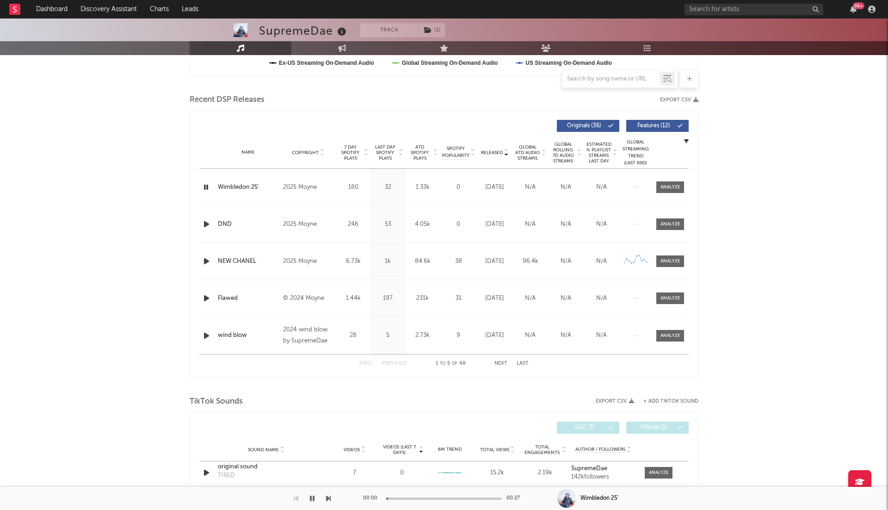
scroll to position [291, 0]
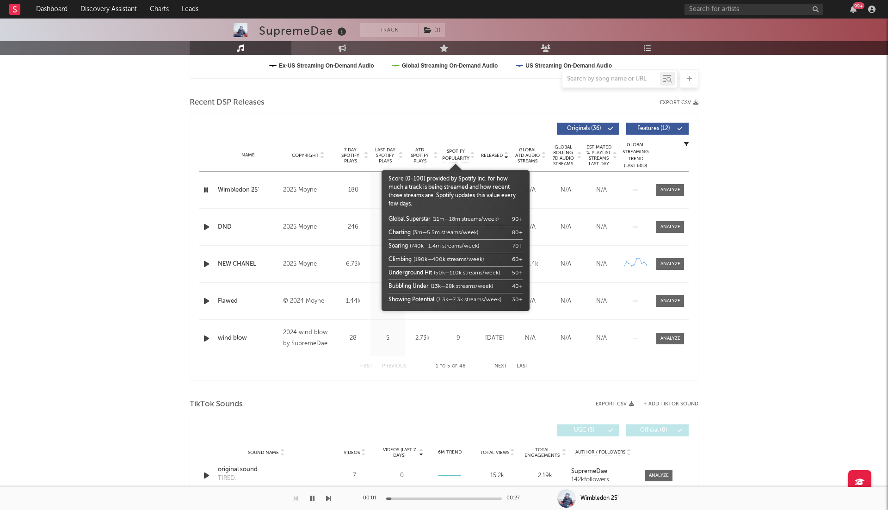
click at [435, 155] on icon at bounding box center [435, 157] width 5 height 4
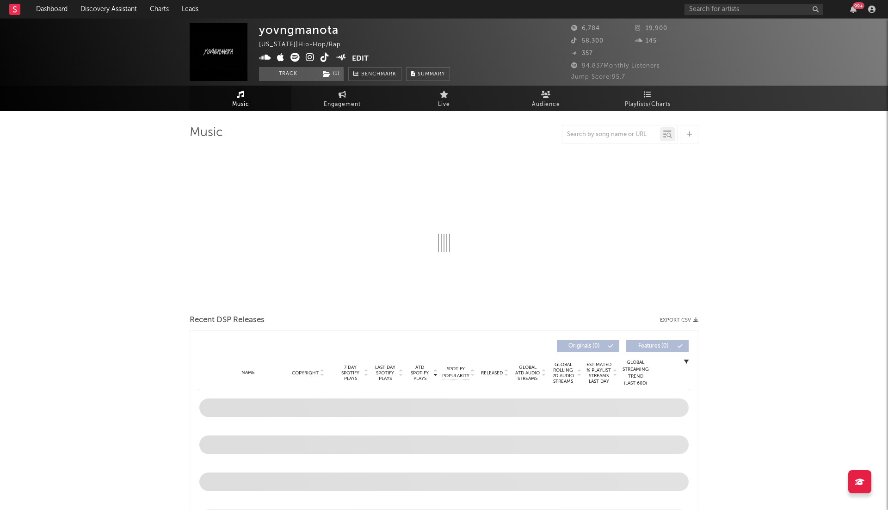
select select "1w"
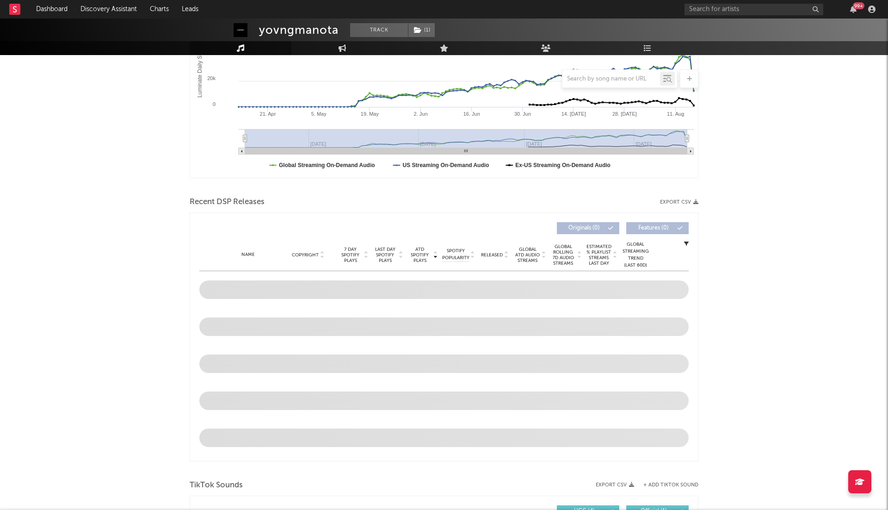
scroll to position [236, 0]
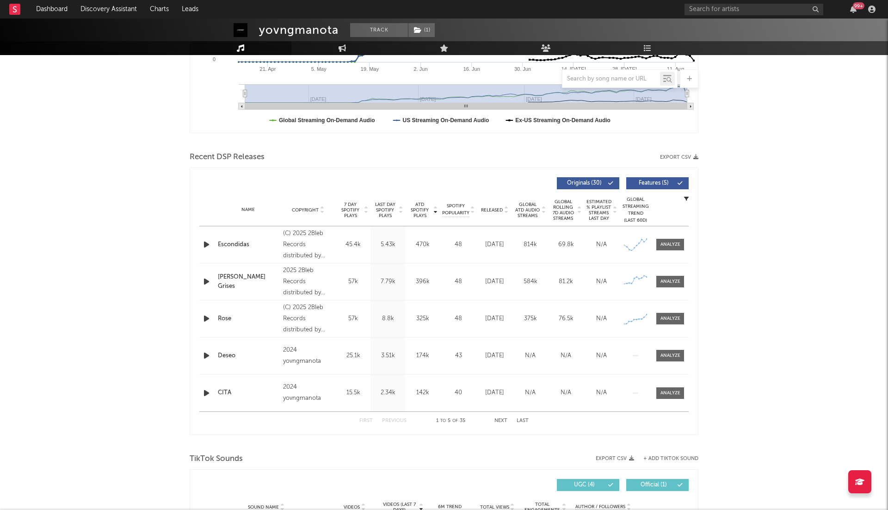
click at [203, 242] on icon "button" at bounding box center [207, 245] width 10 height 12
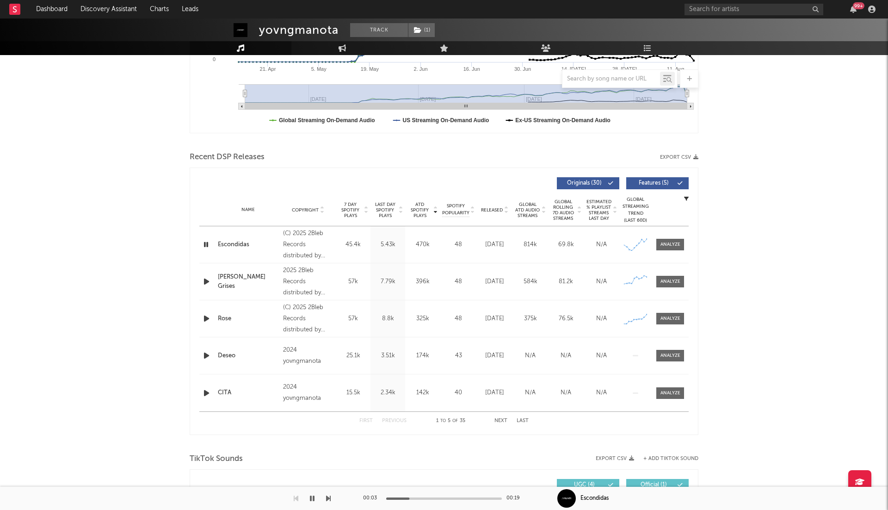
click at [506, 211] on icon at bounding box center [506, 212] width 5 height 4
click at [434, 210] on icon at bounding box center [435, 212] width 5 height 4
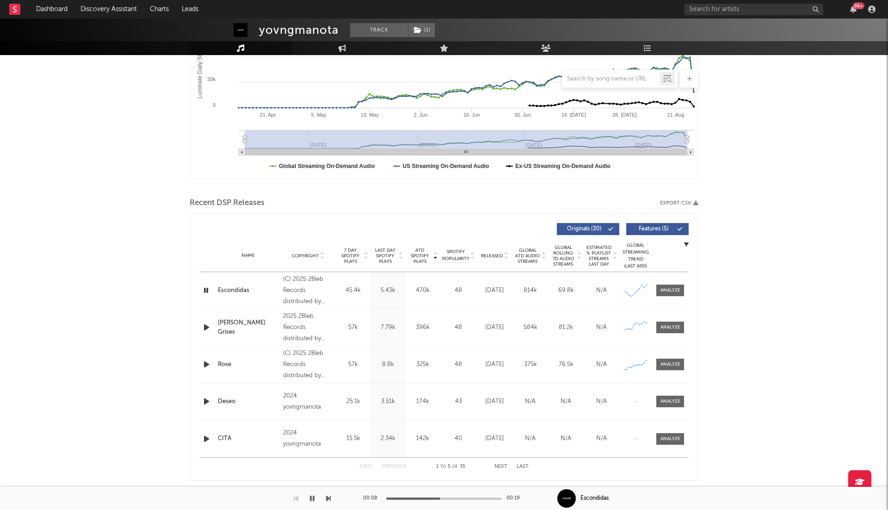
scroll to position [0, 0]
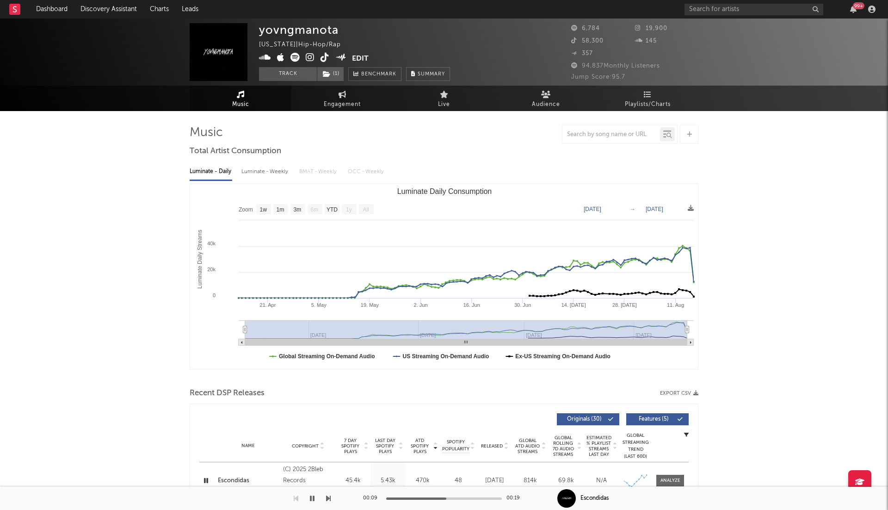
click at [315, 55] on span at bounding box center [305, 59] width 93 height 12
click at [313, 55] on icon at bounding box center [310, 57] width 9 height 9
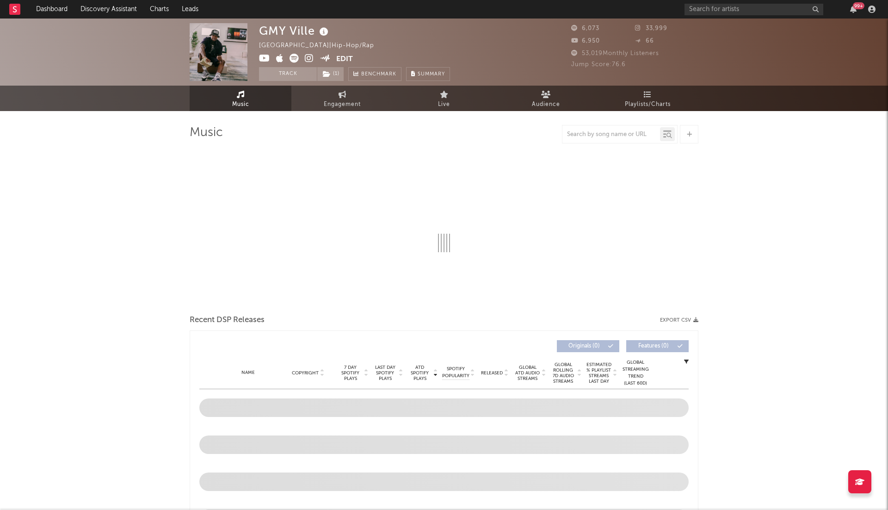
select select "6m"
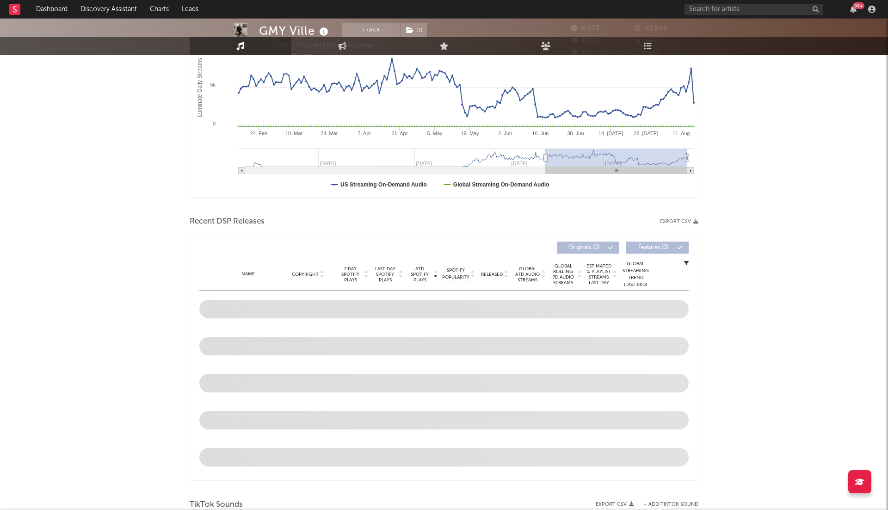
scroll to position [276, 0]
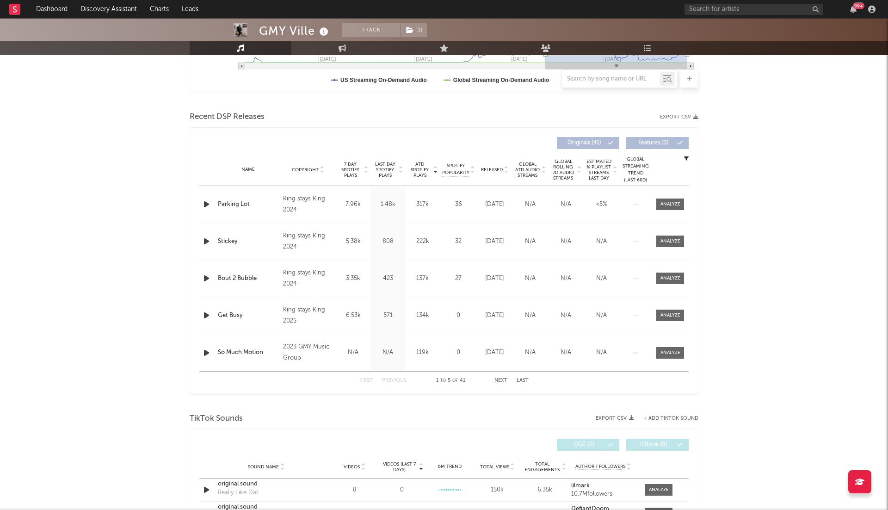
click at [204, 204] on icon "button" at bounding box center [207, 204] width 10 height 12
click at [502, 167] on span "Released" at bounding box center [492, 170] width 22 height 6
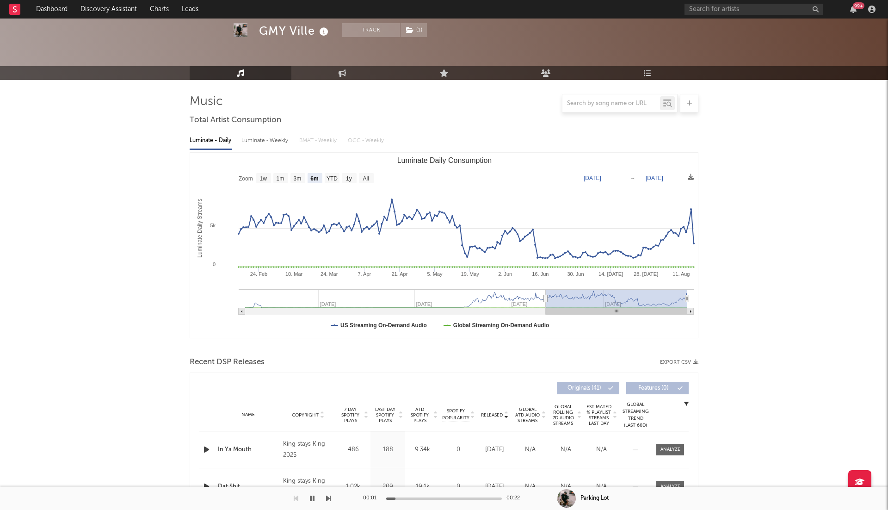
scroll to position [0, 0]
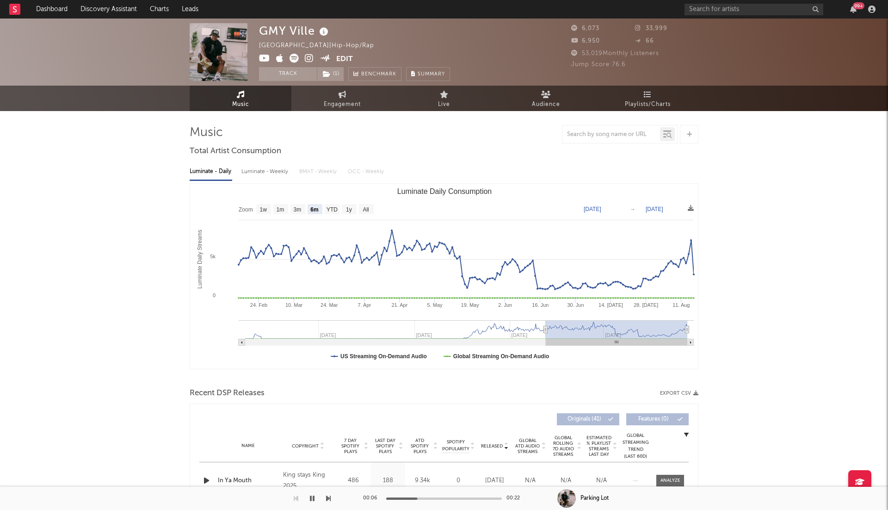
click at [310, 57] on icon at bounding box center [309, 58] width 9 height 9
click at [275, 176] on div "Luminate - Weekly" at bounding box center [266, 172] width 49 height 16
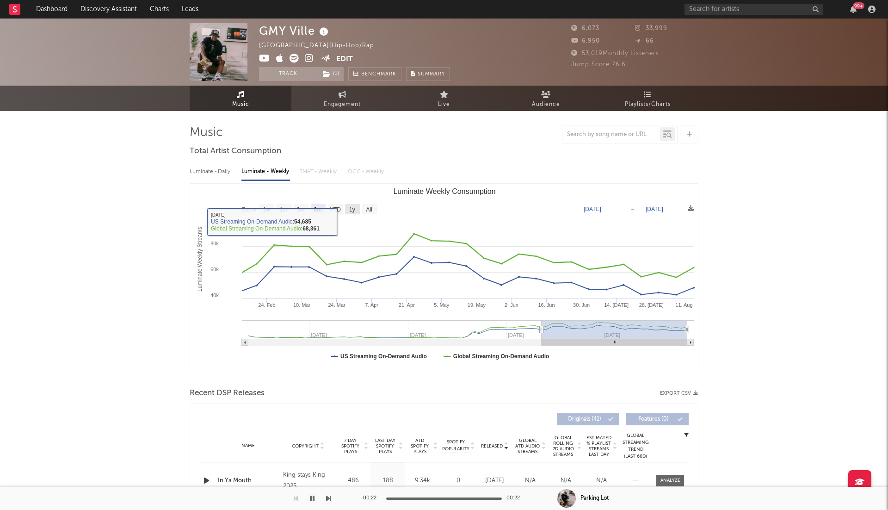
click at [351, 208] on text "1y" at bounding box center [352, 209] width 6 height 6
select select "1y"
type input "2024-08-14"
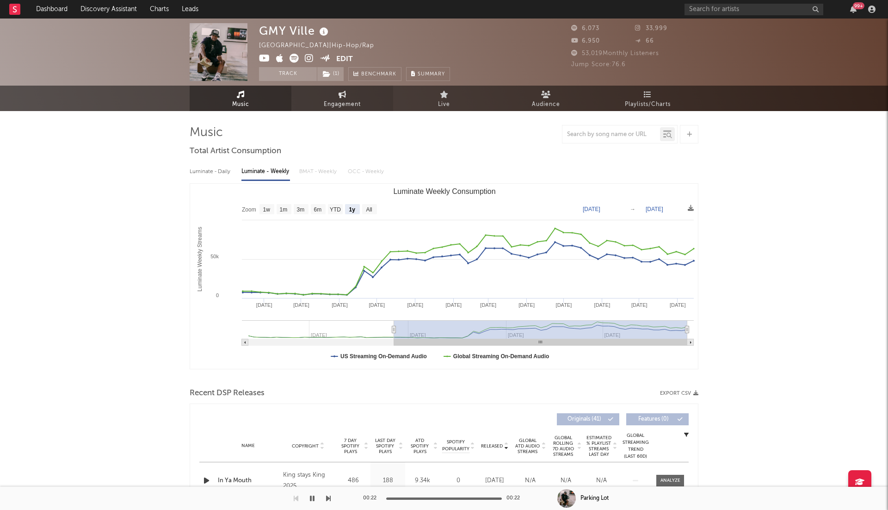
click at [337, 97] on link "Engagement" at bounding box center [342, 98] width 102 height 25
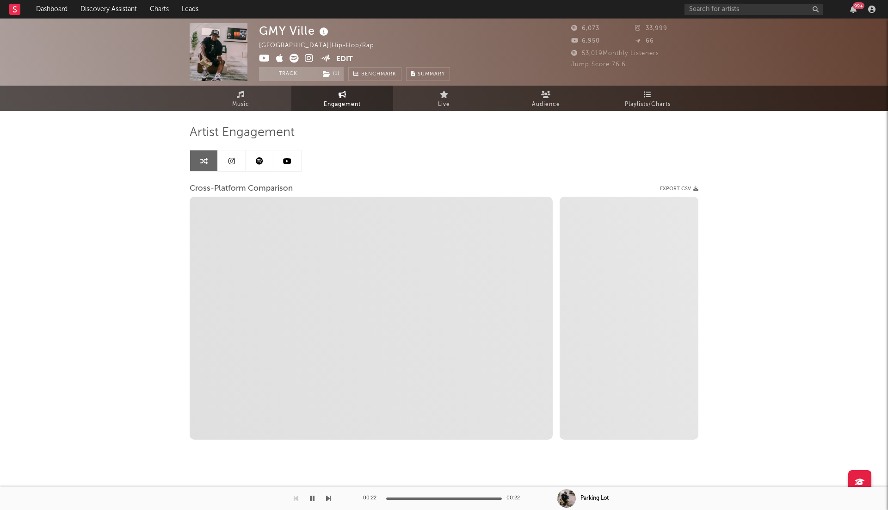
select select "1w"
select select "1m"
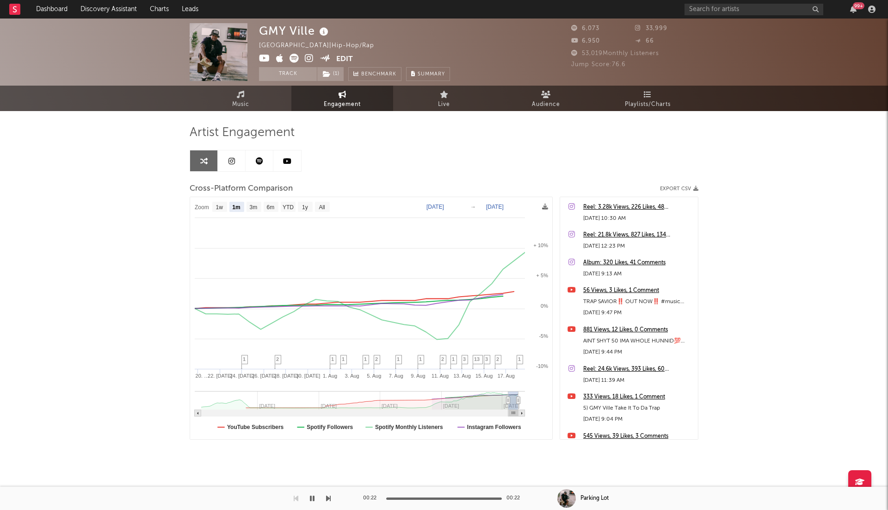
click at [252, 424] on text "YouTube Subscribers" at bounding box center [255, 427] width 57 height 6
select select "1m"
click at [320, 425] on text "Spotify Followers" at bounding box center [330, 427] width 46 height 6
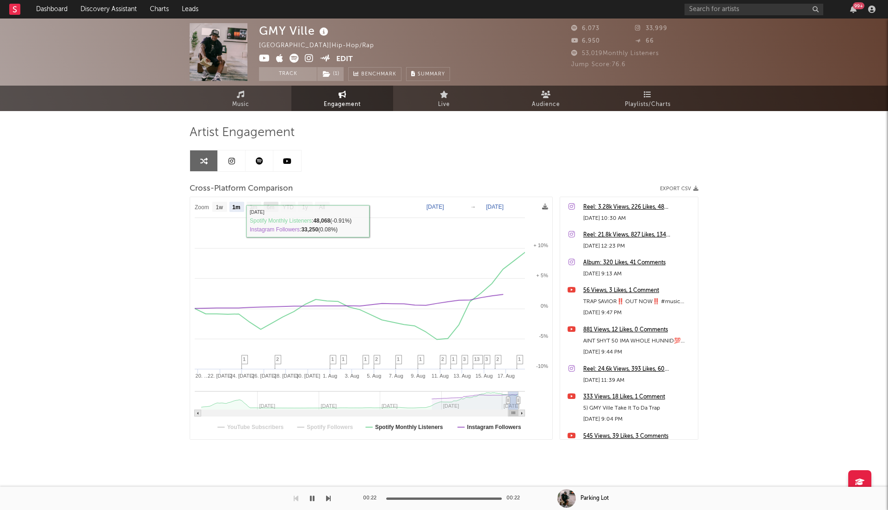
click at [274, 204] on text "6m" at bounding box center [271, 207] width 8 height 6
select select "6m"
type input "2025-02-18"
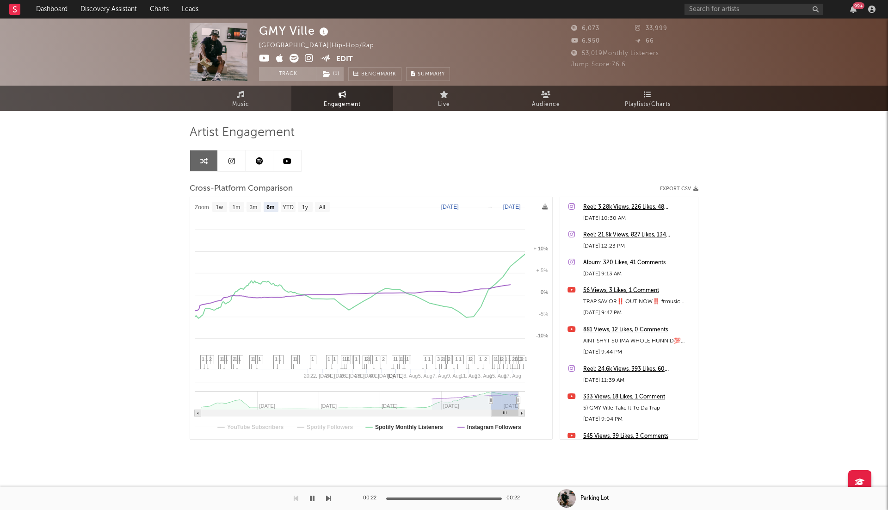
select select "6m"
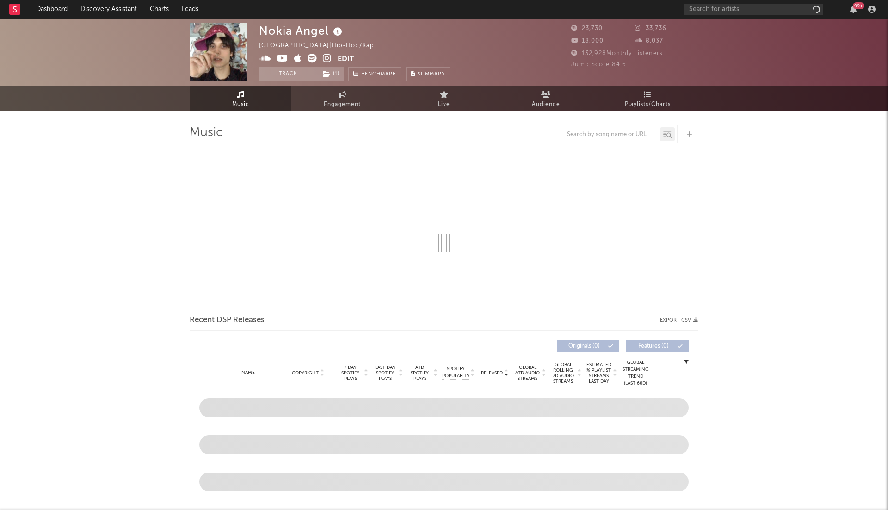
select select "1w"
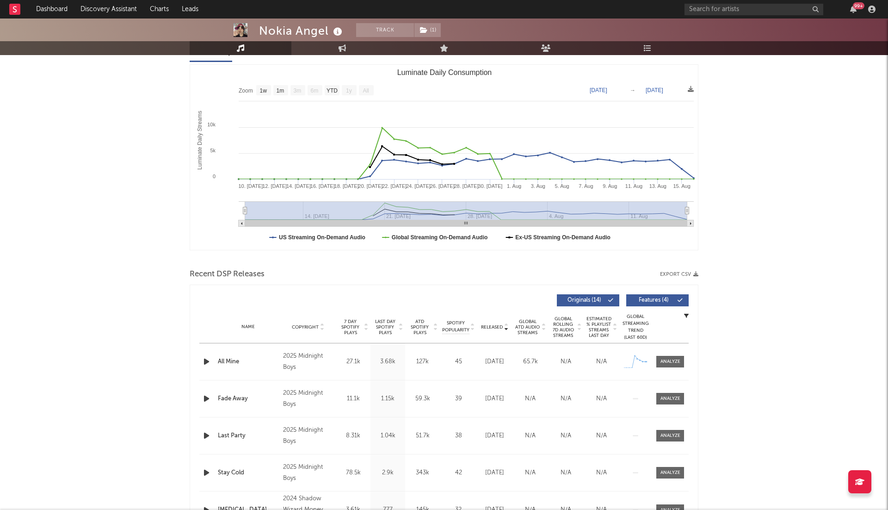
scroll to position [227, 0]
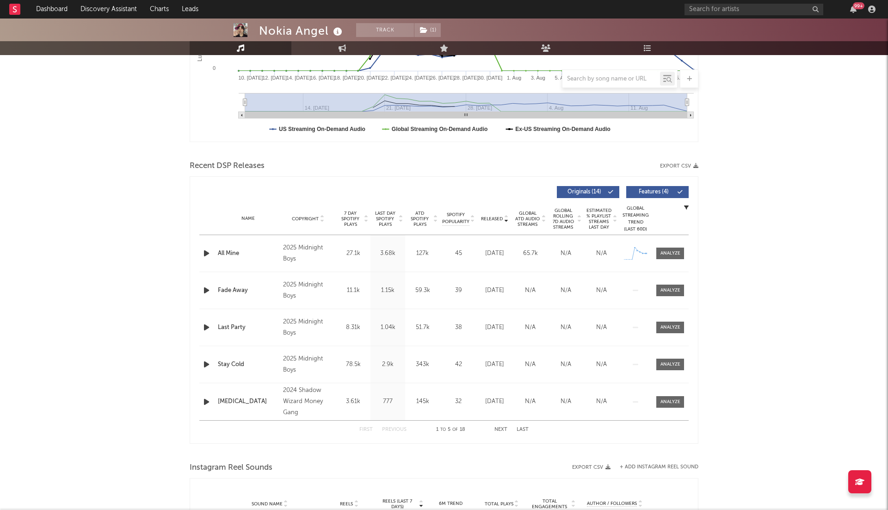
click at [207, 250] on icon "button" at bounding box center [207, 254] width 10 height 12
click at [426, 220] on span "ATD Spotify Plays" at bounding box center [420, 219] width 25 height 17
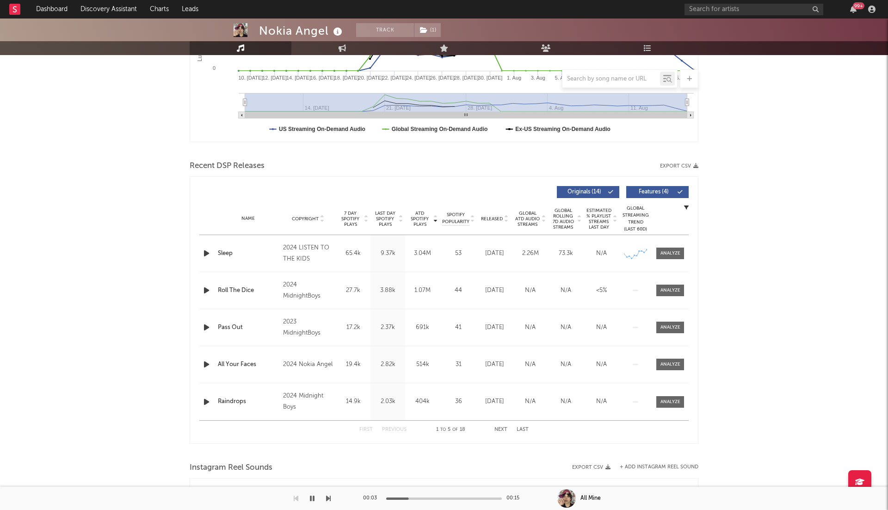
click at [503, 224] on div "Name Copyright Label Album Names Composer Names 7 Day Spotify Plays Last Day Sp…" at bounding box center [444, 219] width 490 height 32
click at [505, 220] on icon at bounding box center [506, 221] width 5 height 4
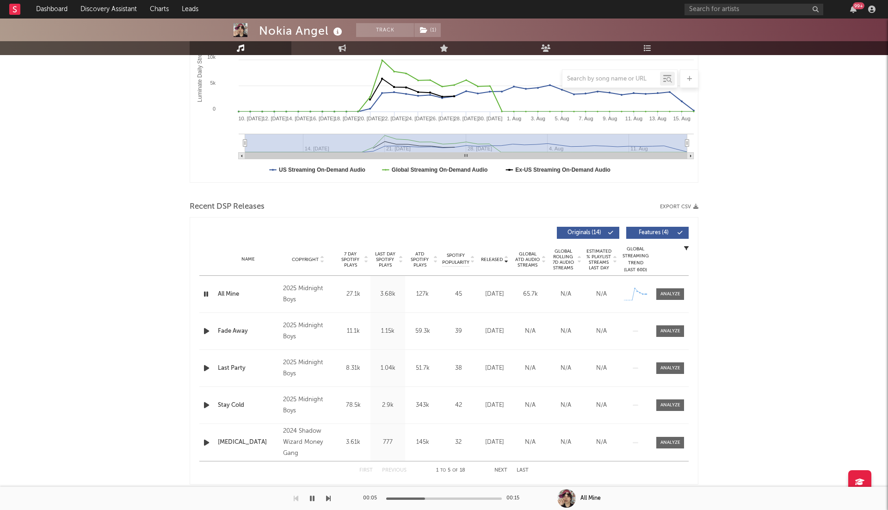
scroll to position [186, 0]
click at [431, 255] on span "ATD Spotify Plays" at bounding box center [420, 260] width 25 height 17
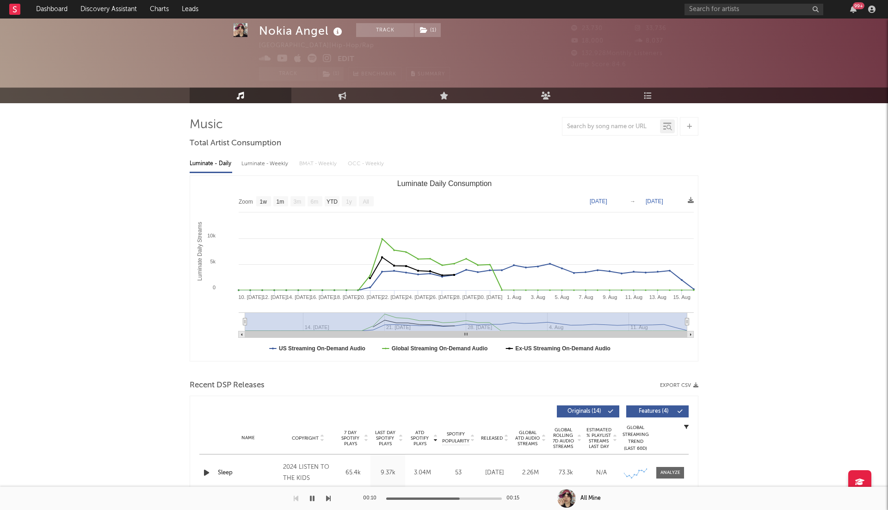
scroll to position [0, 0]
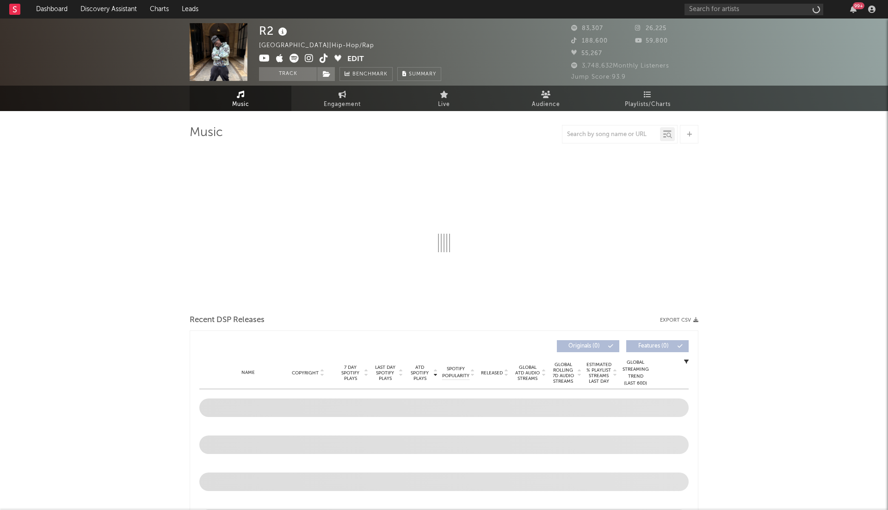
select select "6m"
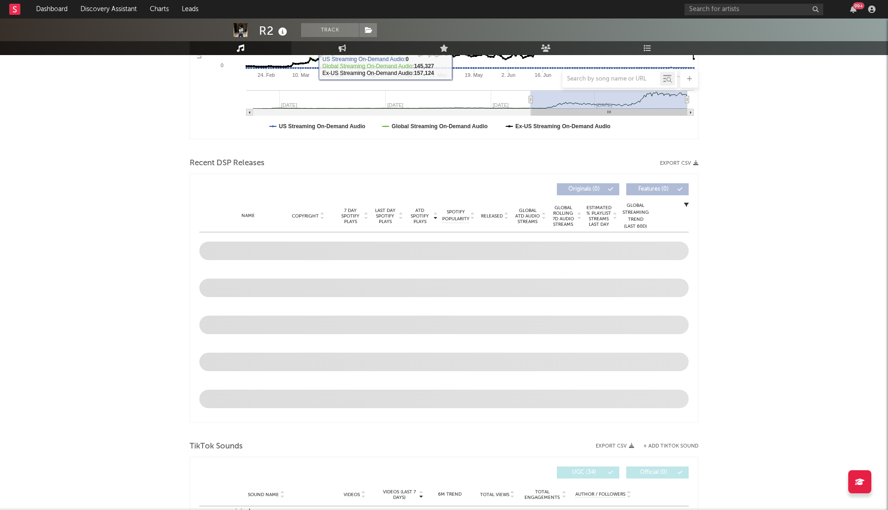
scroll to position [267, 0]
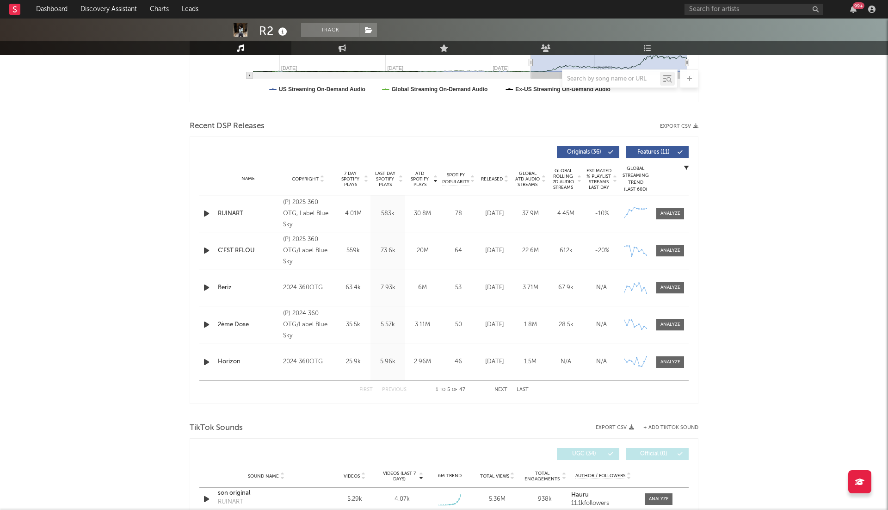
click at [207, 215] on icon "button" at bounding box center [207, 214] width 10 height 12
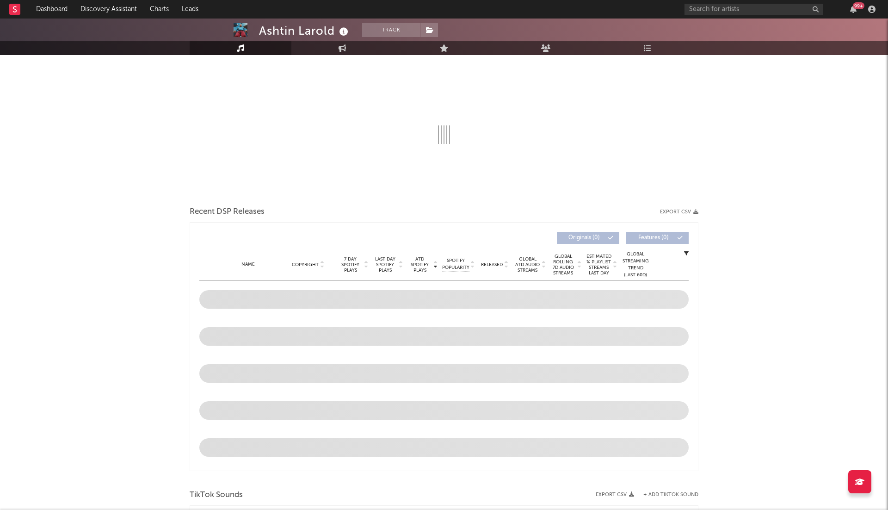
select select "6m"
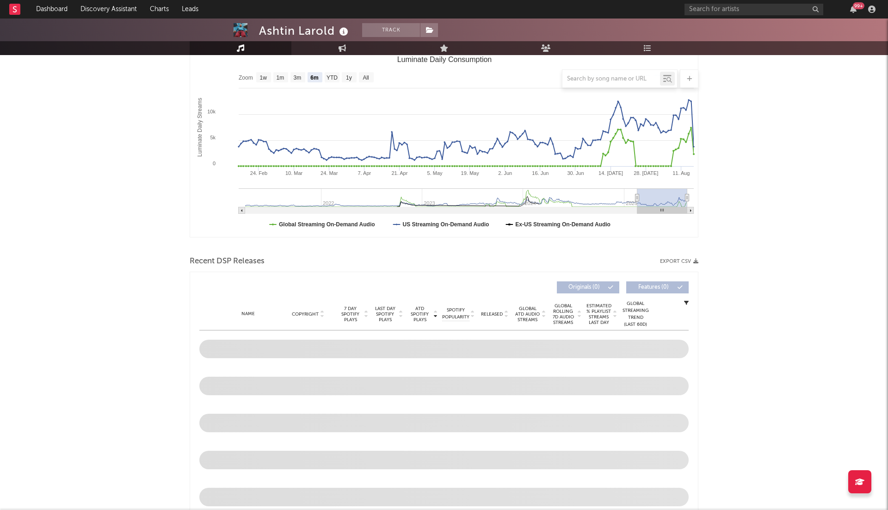
scroll to position [225, 0]
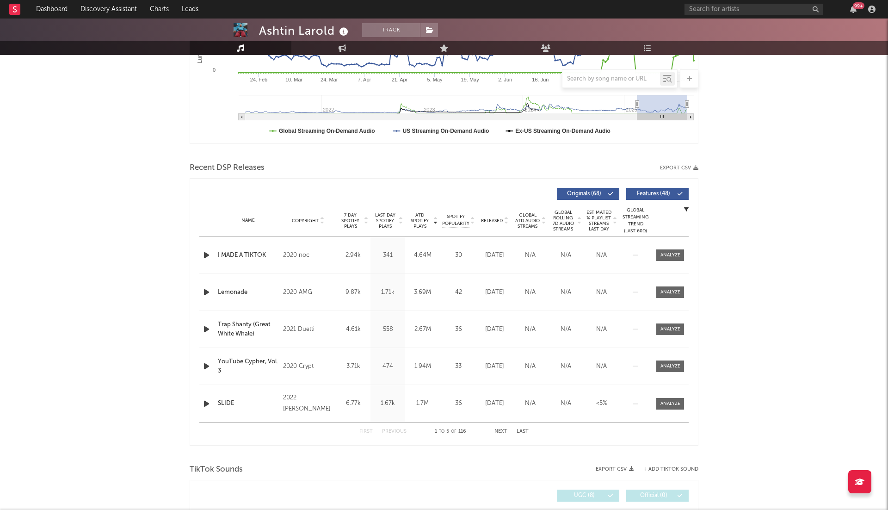
click at [202, 255] on icon "button" at bounding box center [207, 255] width 10 height 12
click at [508, 221] on icon at bounding box center [506, 223] width 5 height 4
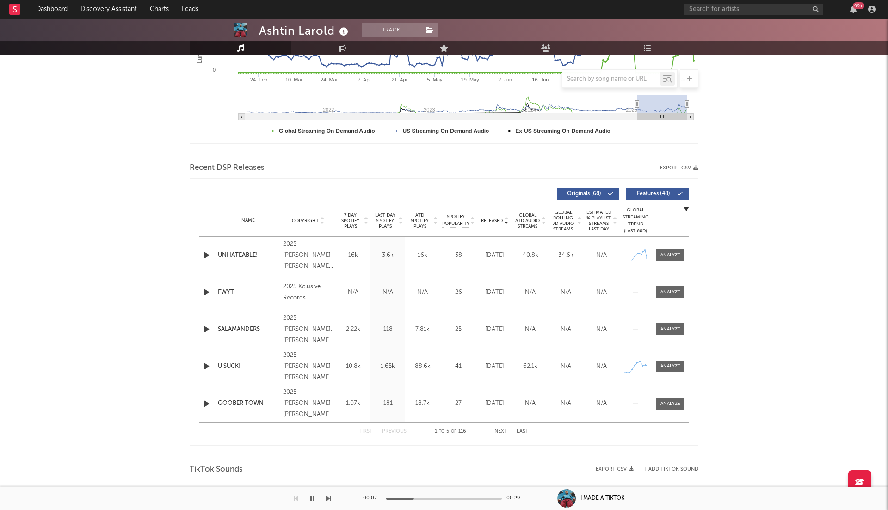
click at [434, 218] on icon at bounding box center [435, 219] width 5 height 4
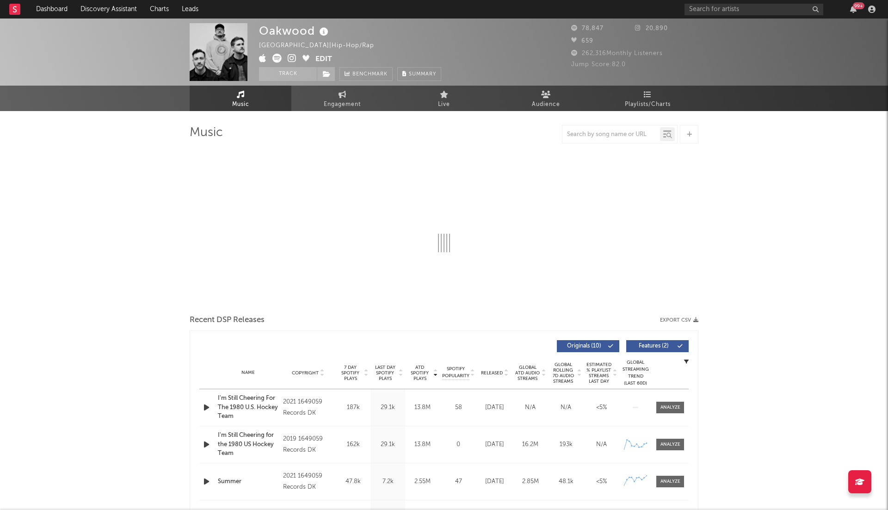
select select "6m"
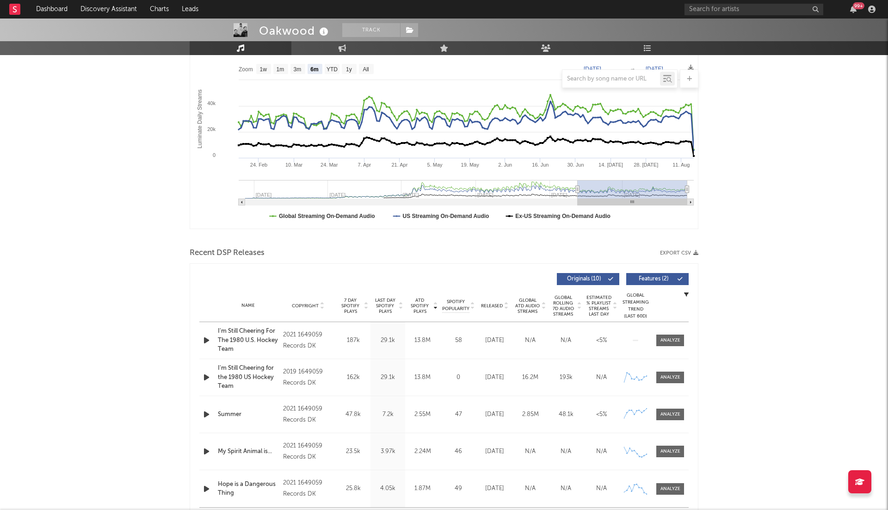
scroll to position [150, 0]
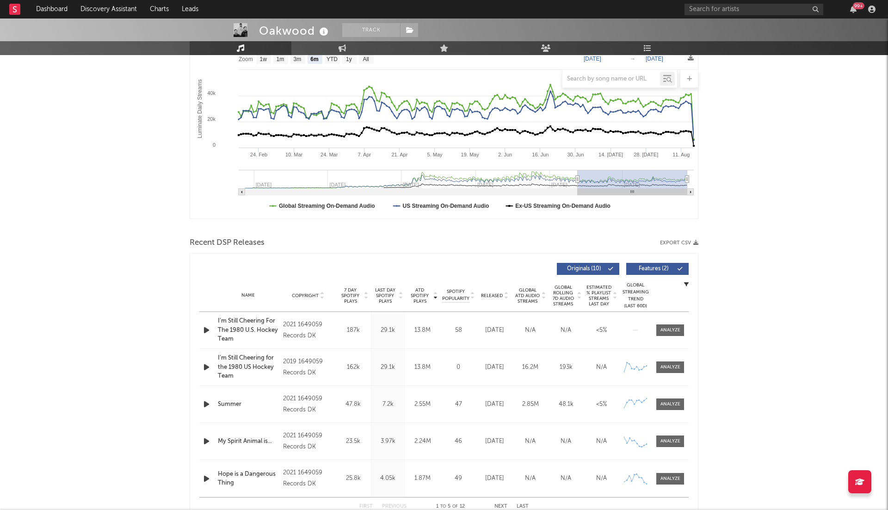
click at [206, 329] on icon "button" at bounding box center [207, 330] width 10 height 12
click at [507, 299] on div "Name Copyright Label Album Names Composer Names 7 Day Spotify Plays Last Day Sp…" at bounding box center [444, 295] width 490 height 32
click at [507, 297] on icon at bounding box center [506, 298] width 5 height 4
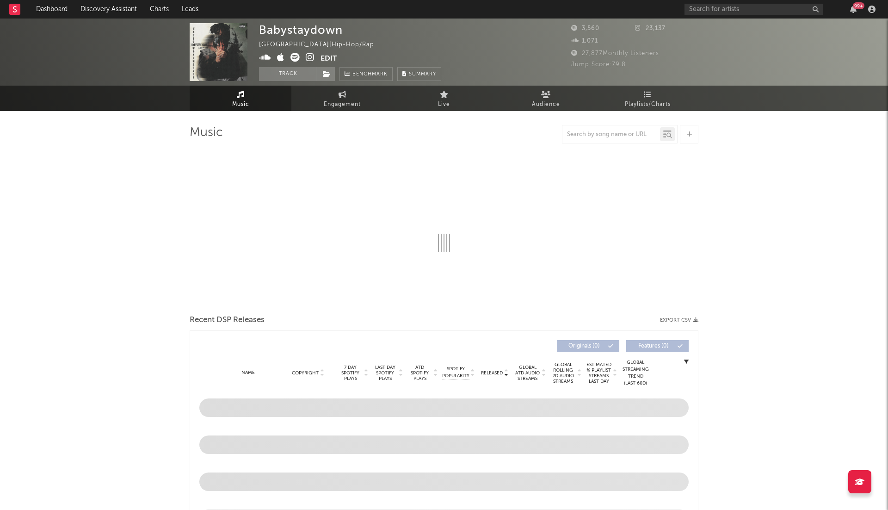
select select "6m"
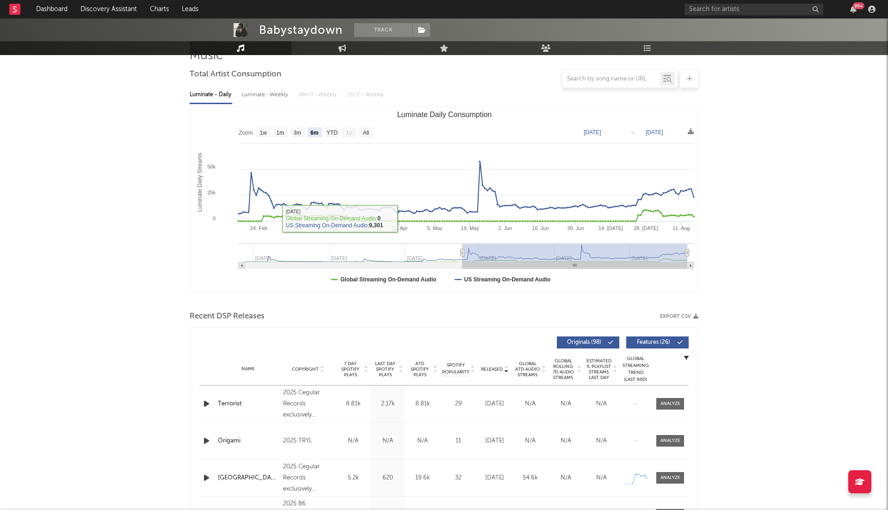
scroll to position [83, 0]
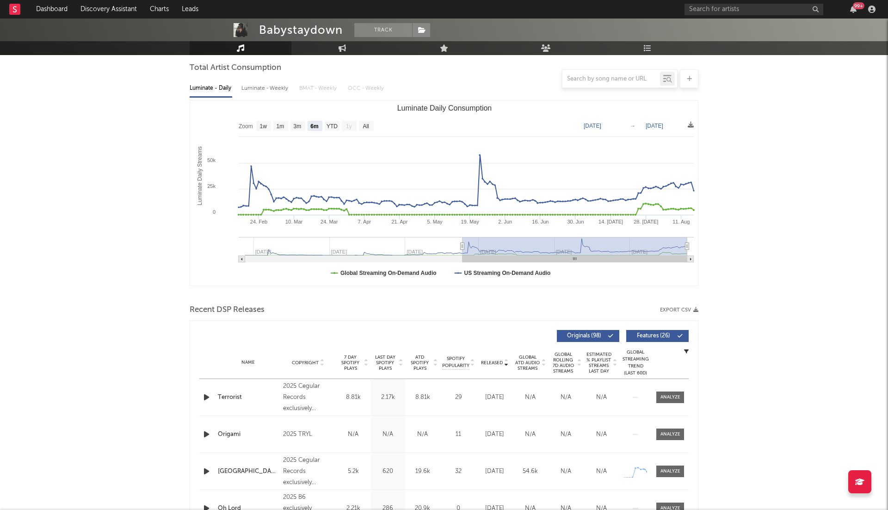
click at [208, 400] on icon "button" at bounding box center [207, 397] width 10 height 12
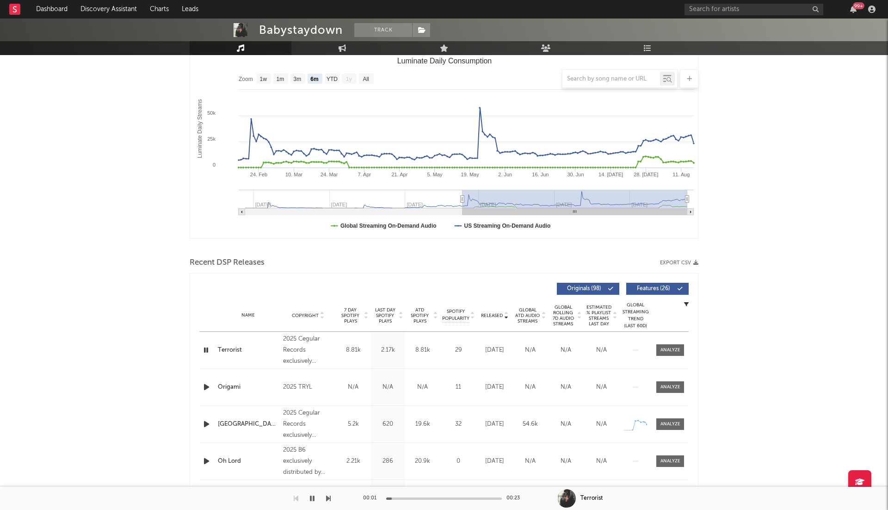
scroll to position [137, 0]
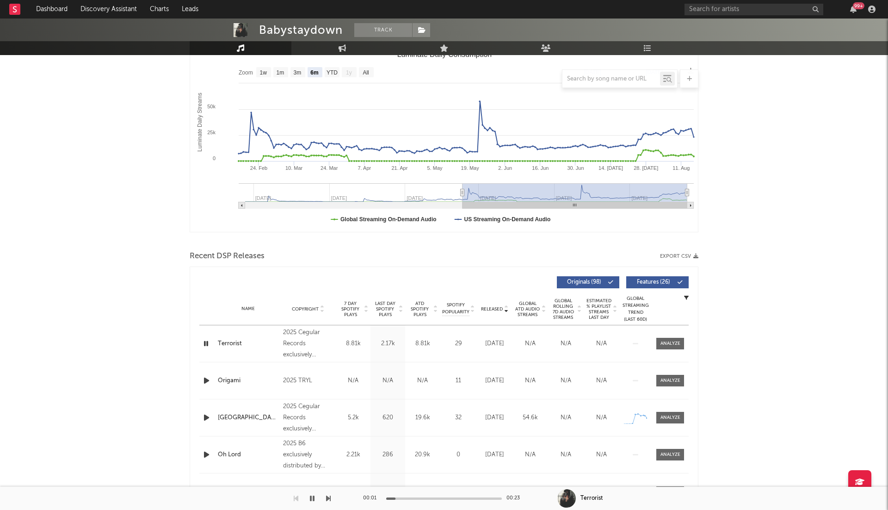
click at [431, 309] on span "ATD Spotify Plays" at bounding box center [420, 309] width 25 height 17
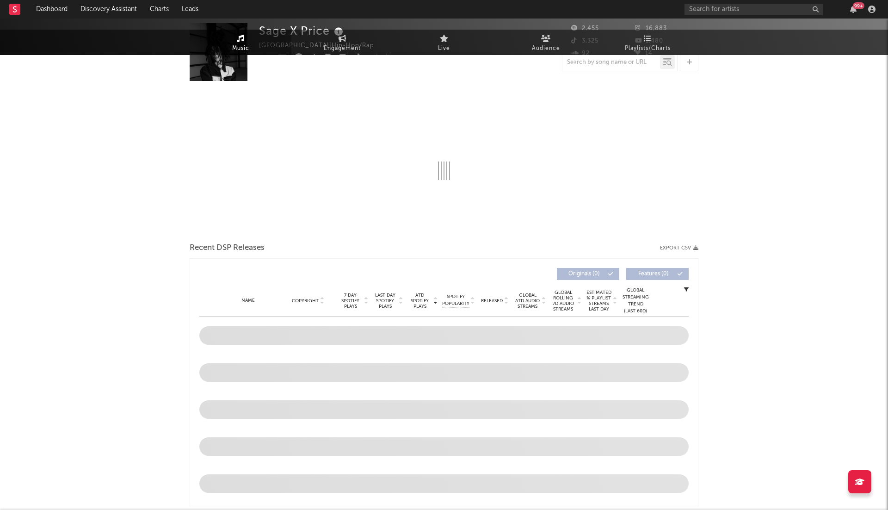
select select "6m"
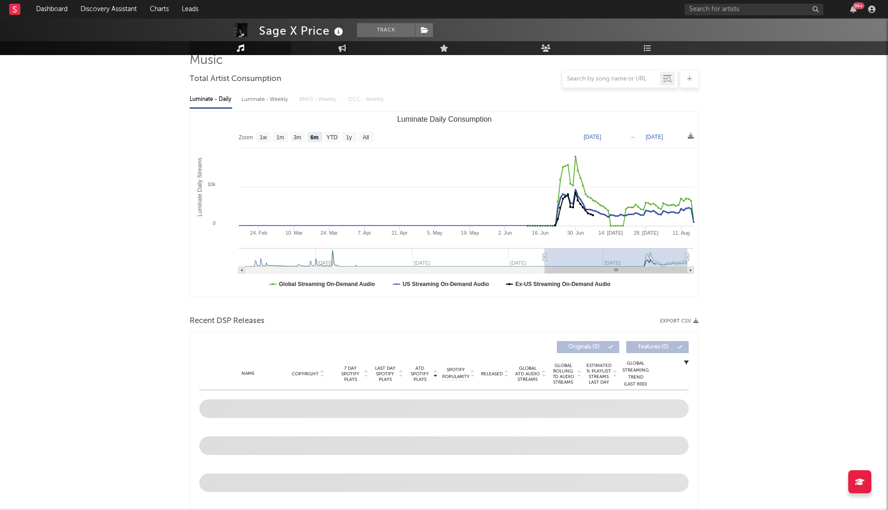
scroll to position [108, 0]
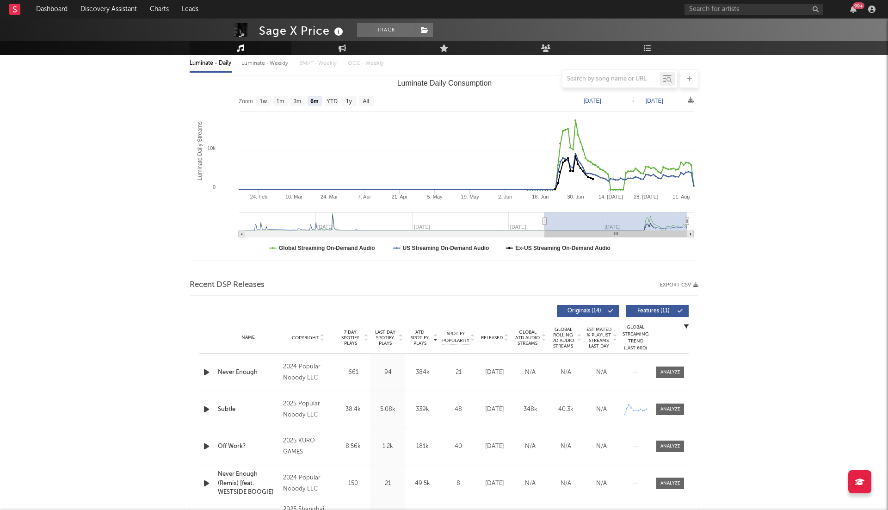
click at [205, 367] on icon "button" at bounding box center [207, 372] width 10 height 12
click at [505, 339] on icon at bounding box center [506, 340] width 5 height 4
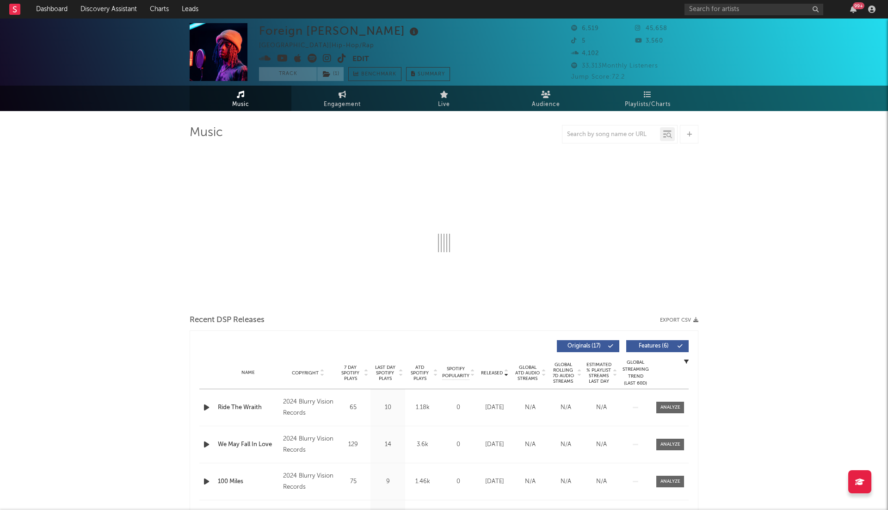
select select "6m"
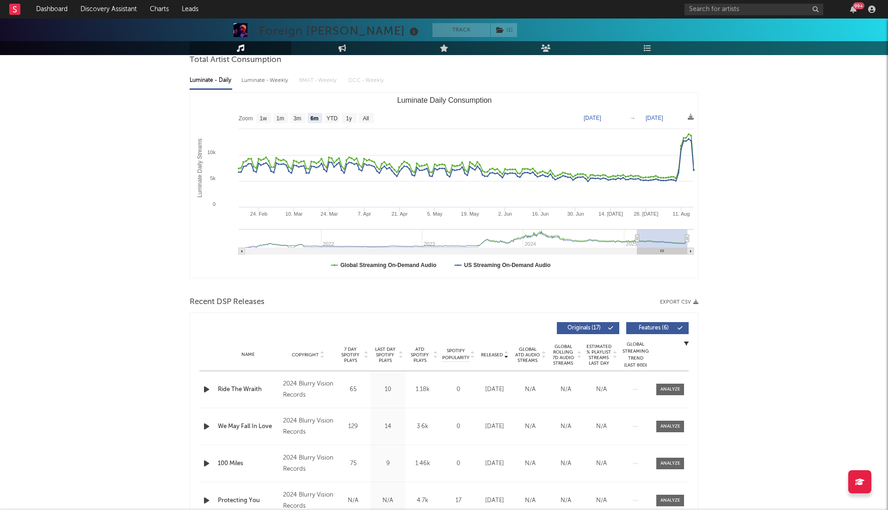
scroll to position [142, 0]
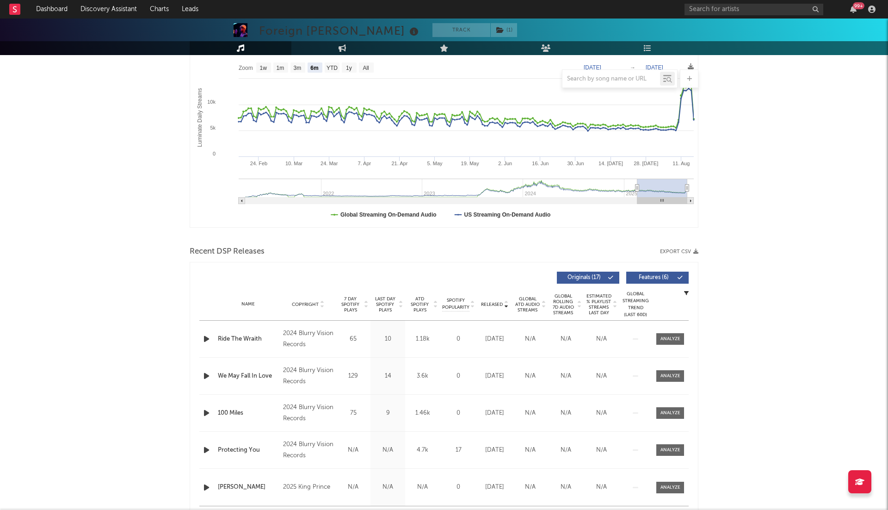
click at [205, 335] on icon "button" at bounding box center [207, 339] width 10 height 12
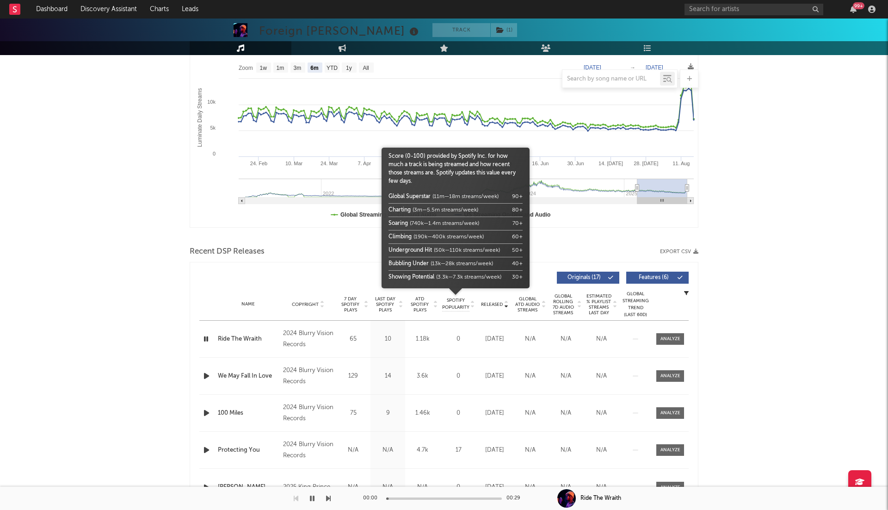
click at [432, 303] on div at bounding box center [456, 299] width 148 height 23
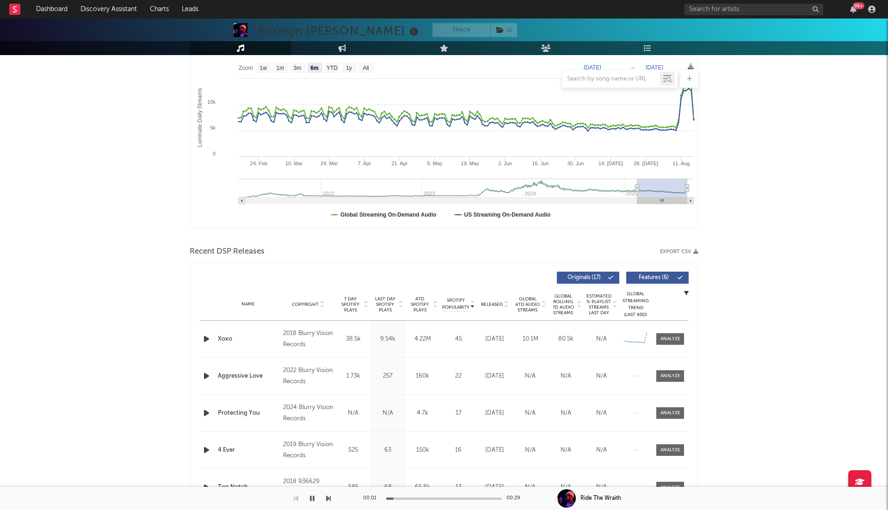
click at [502, 304] on span "Released" at bounding box center [492, 305] width 22 height 6
click at [431, 303] on span "ATD Spotify Plays" at bounding box center [420, 304] width 25 height 17
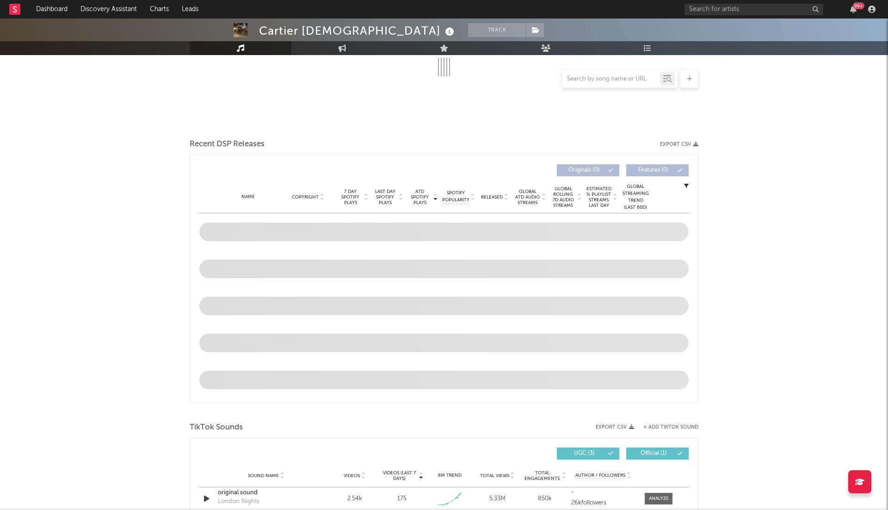
scroll to position [248, 0]
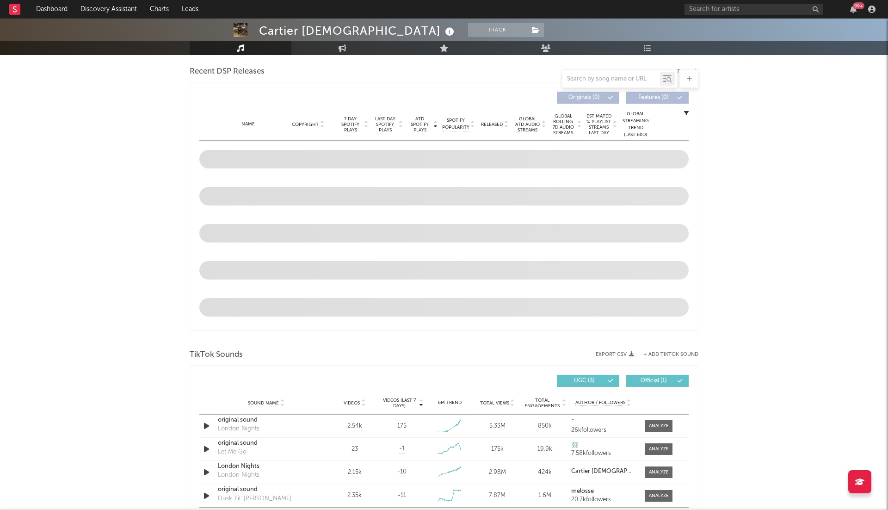
select select "6m"
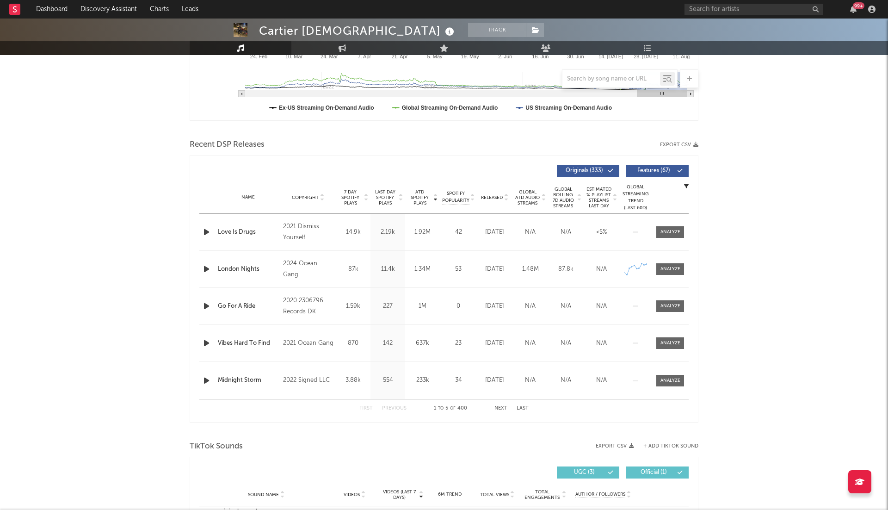
click at [203, 233] on icon "button" at bounding box center [207, 232] width 10 height 12
click at [506, 198] on icon at bounding box center [506, 200] width 5 height 4
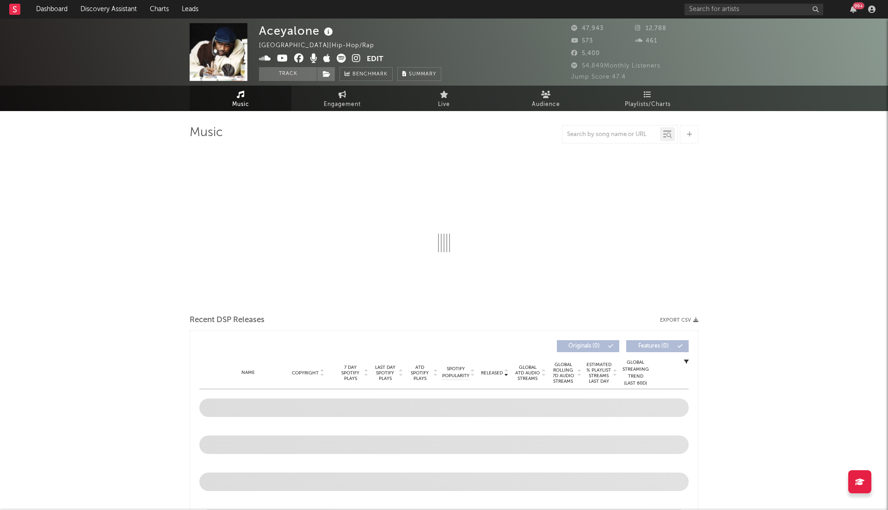
select select "6m"
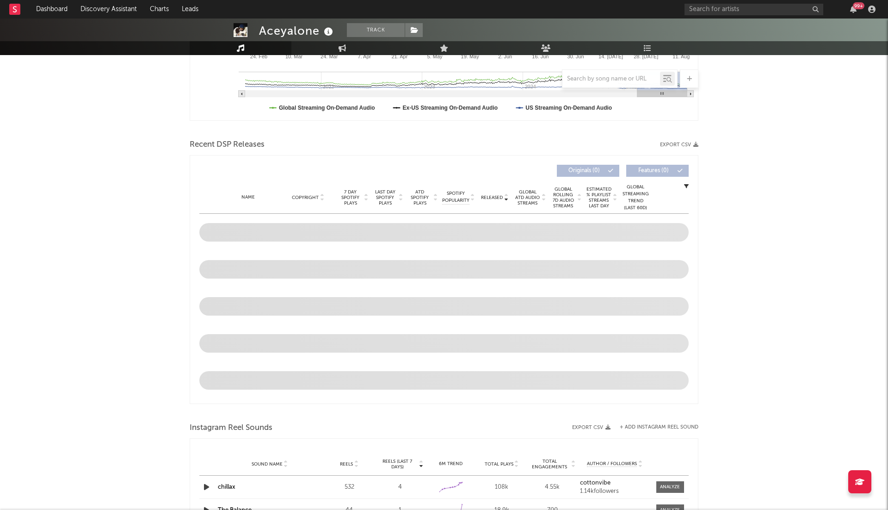
scroll to position [242, 0]
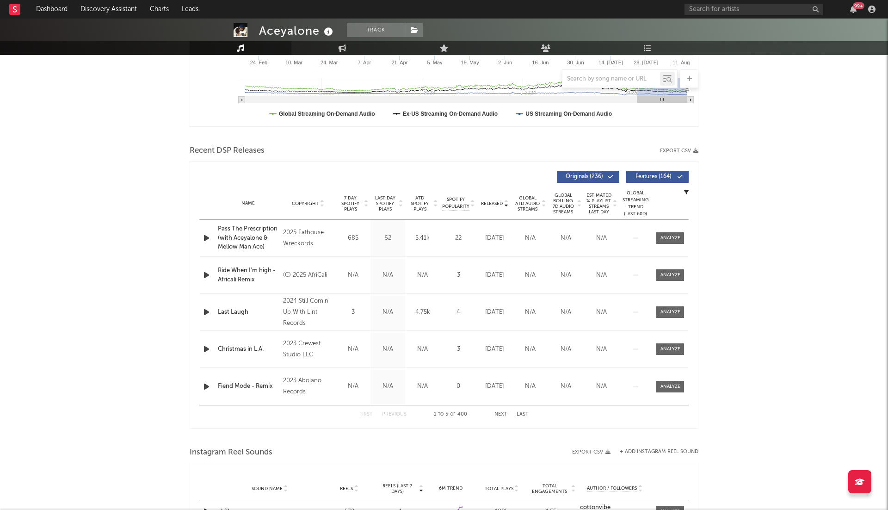
click at [209, 238] on icon "button" at bounding box center [207, 238] width 10 height 12
click at [435, 205] on icon at bounding box center [435, 206] width 5 height 4
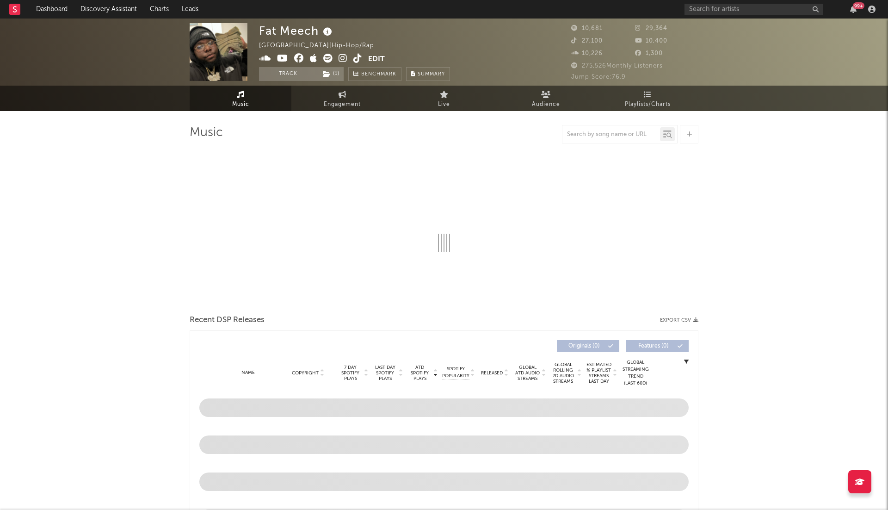
select select "6m"
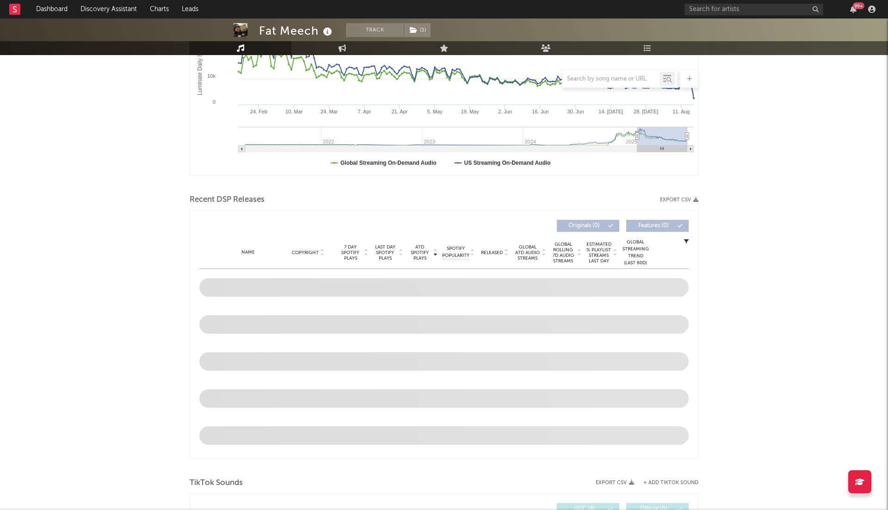
scroll to position [194, 0]
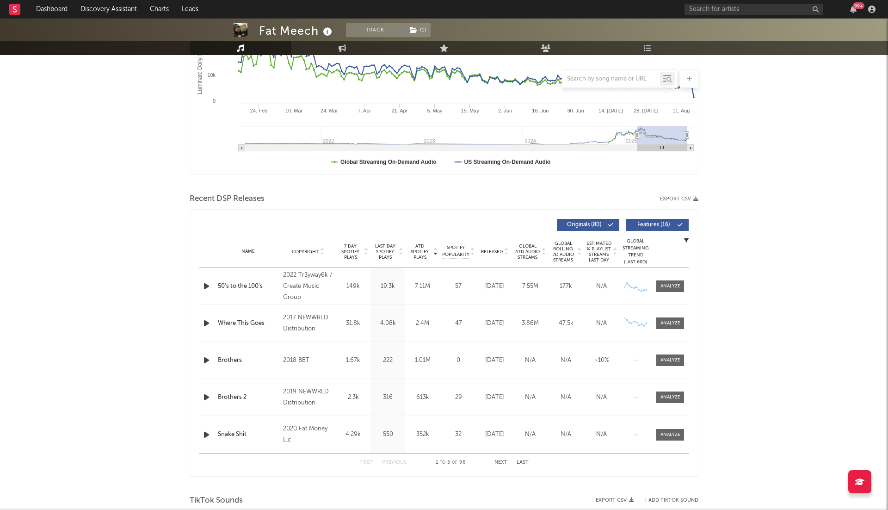
click at [208, 284] on icon "button" at bounding box center [207, 286] width 10 height 12
click at [507, 255] on div "Name Copyright Label Album Names Composer Names 7 Day Spotify Plays Last Day Sp…" at bounding box center [444, 252] width 490 height 32
click at [504, 250] on icon at bounding box center [506, 250] width 5 height 4
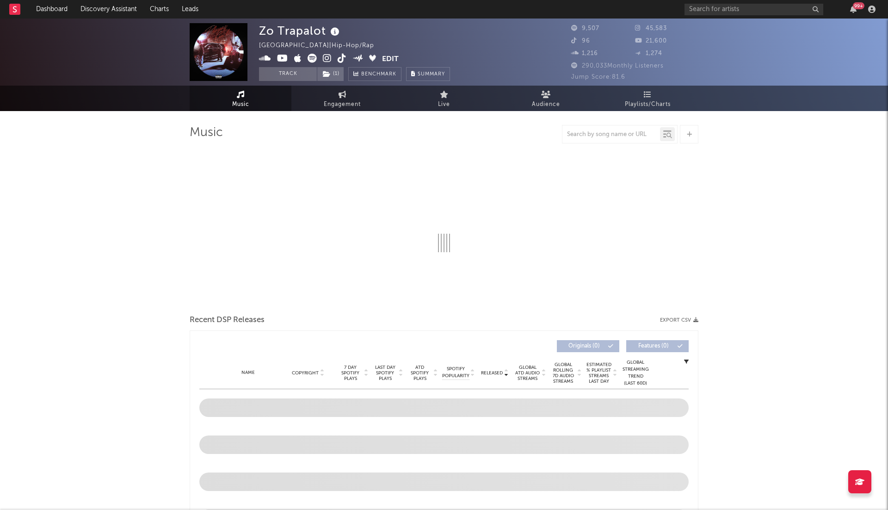
select select "6m"
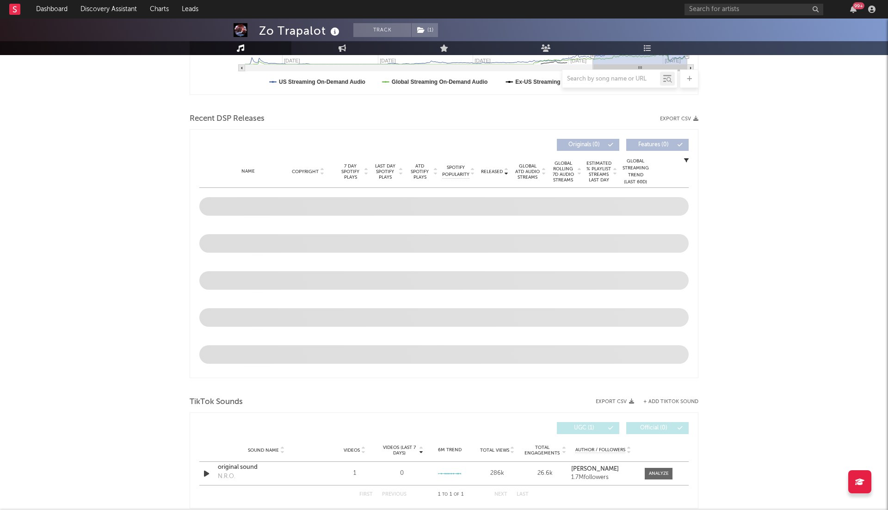
scroll to position [306, 0]
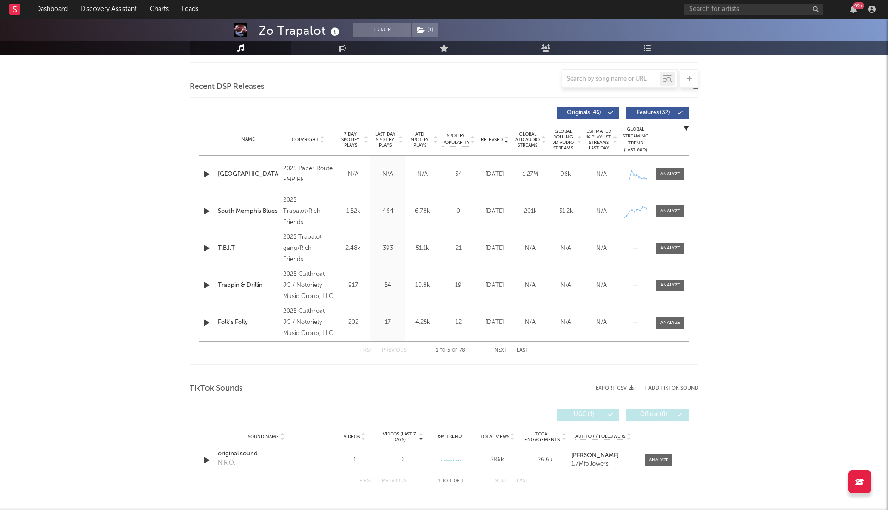
click at [204, 173] on icon "button" at bounding box center [207, 174] width 10 height 12
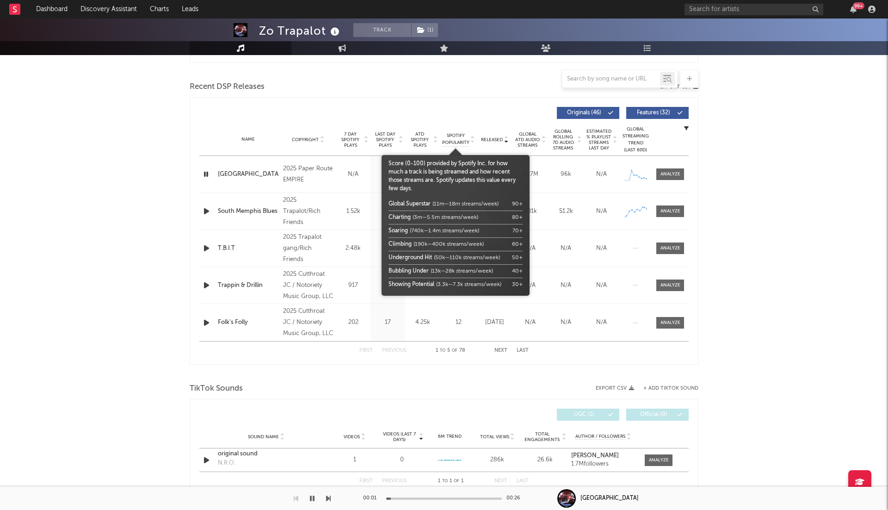
click at [420, 140] on body "Dashboard Discovery Assistant Charts Leads 99 + Notifications Settings Mark all…" at bounding box center [444, 364] width 888 height 1305
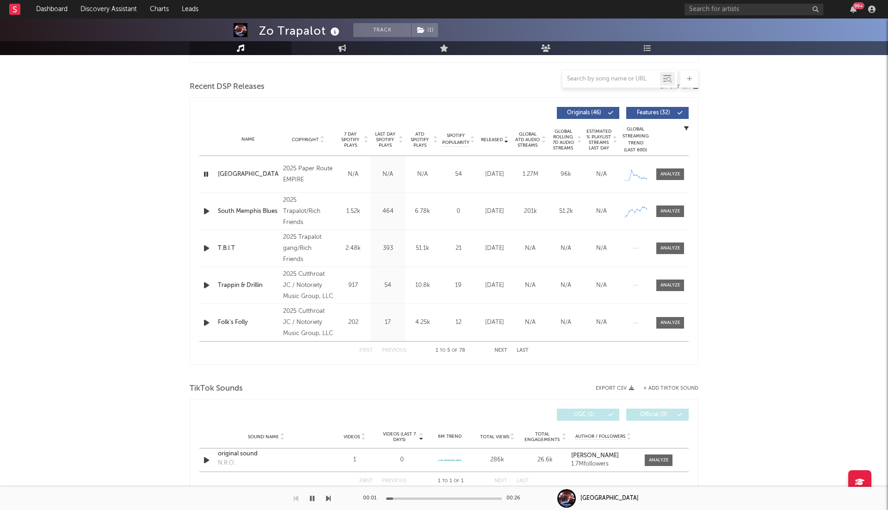
click at [430, 140] on span "ATD Spotify Plays" at bounding box center [420, 139] width 25 height 17
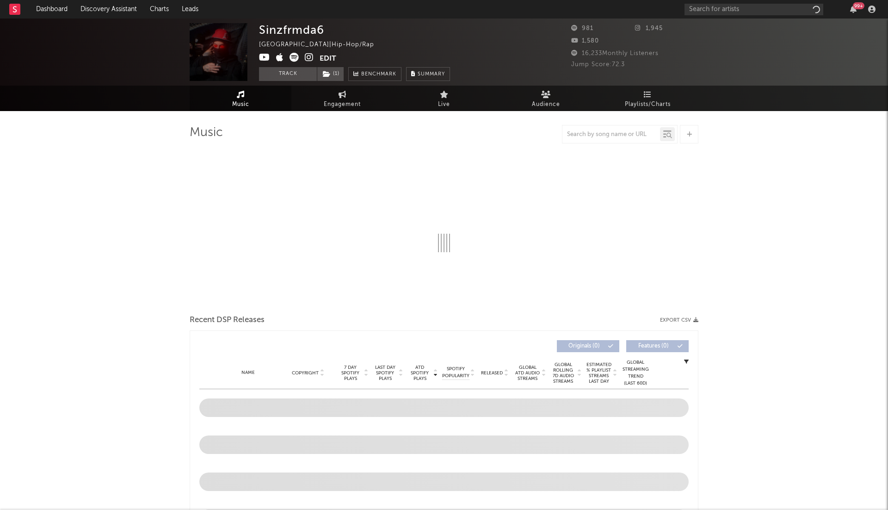
select select "1w"
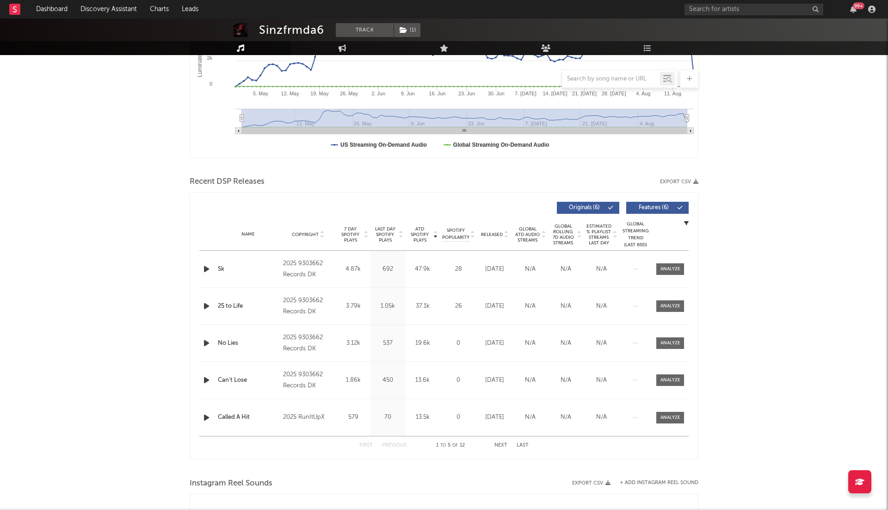
scroll to position [252, 0]
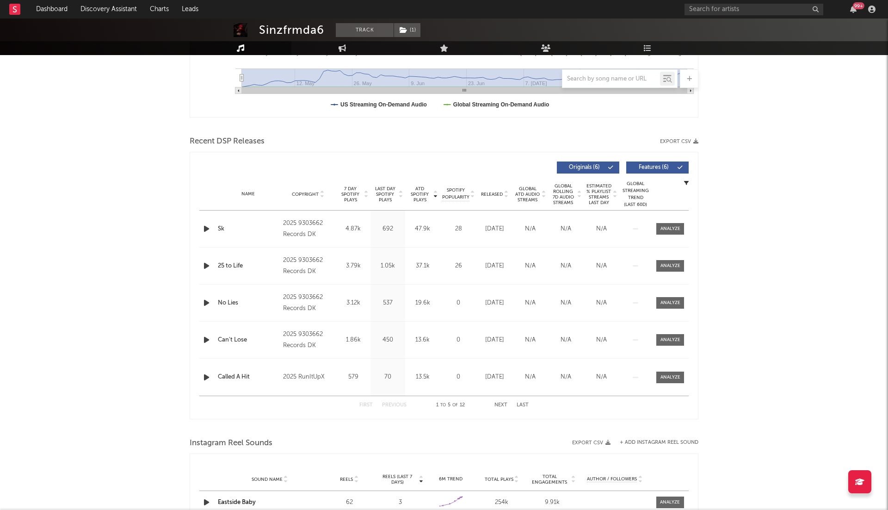
click at [206, 229] on icon "button" at bounding box center [207, 229] width 10 height 12
click at [501, 194] on span "Released" at bounding box center [492, 195] width 22 height 6
click at [433, 195] on div at bounding box center [435, 194] width 6 height 17
click at [499, 193] on span "Released" at bounding box center [492, 195] width 22 height 6
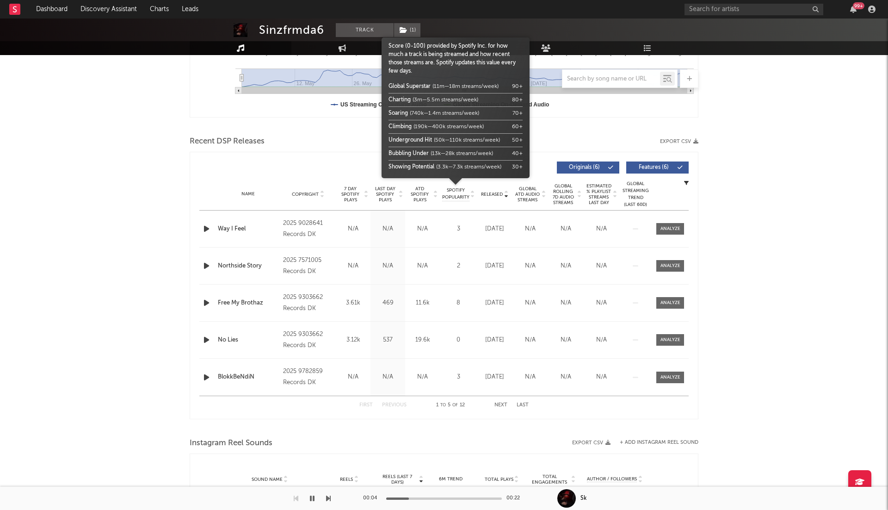
click at [428, 194] on body "Dashboard Discovery Assistant Charts Leads 99 + Notifications Settings Mark all…" at bounding box center [444, 354] width 888 height 1175
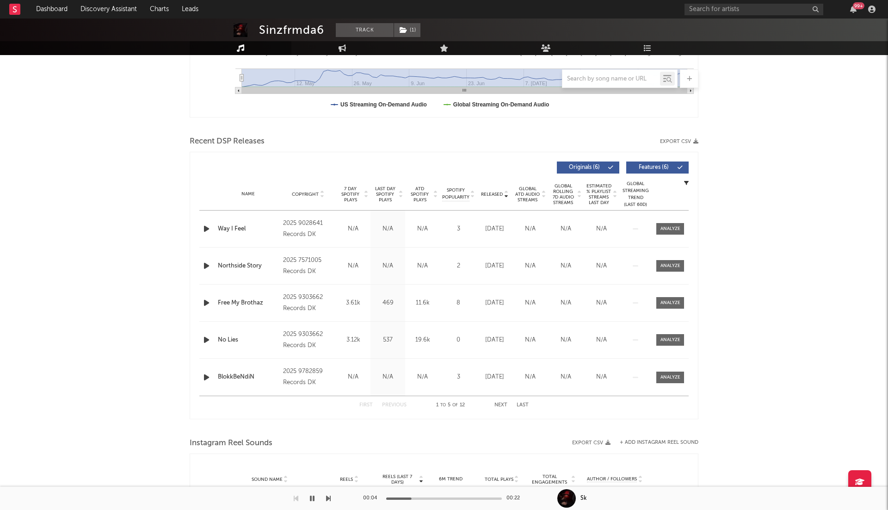
click at [432, 194] on div at bounding box center [435, 194] width 6 height 17
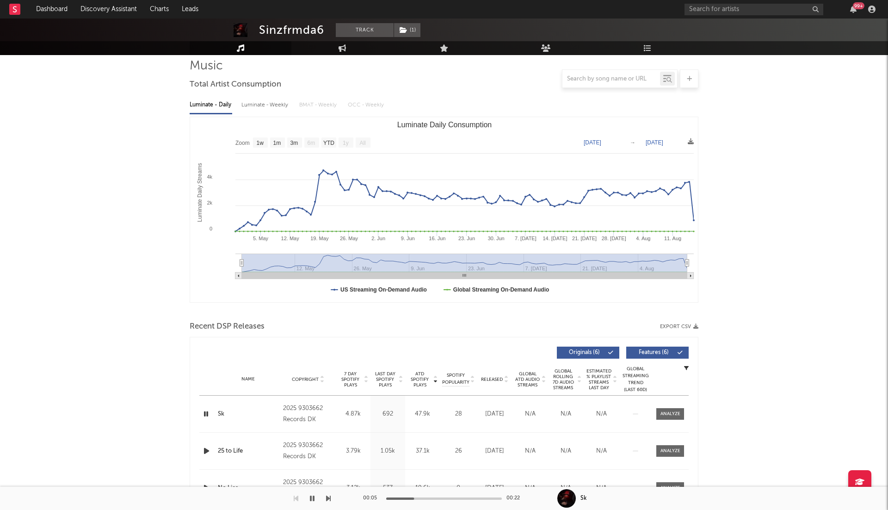
scroll to position [0, 0]
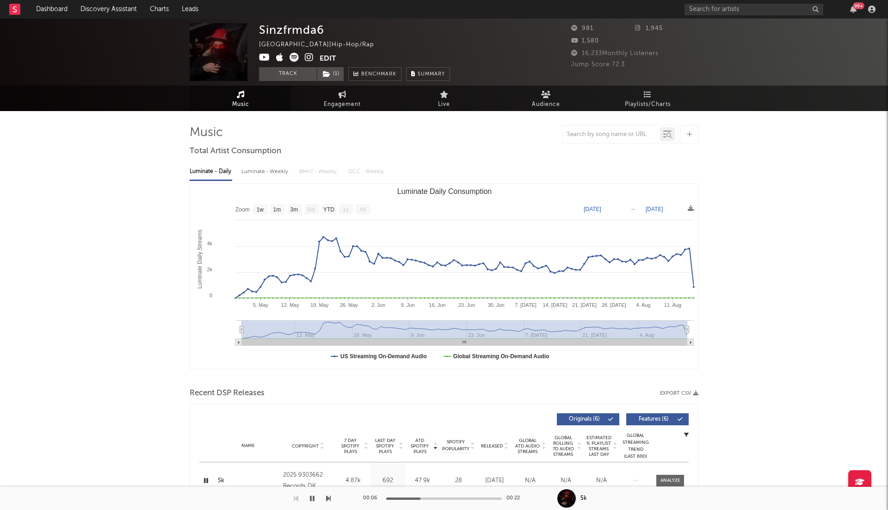
click at [305, 58] on icon at bounding box center [309, 57] width 9 height 9
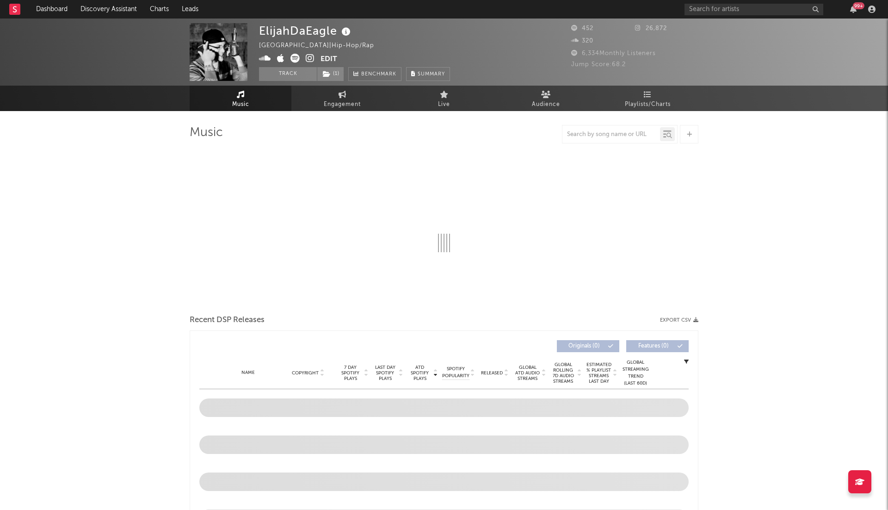
select select "1w"
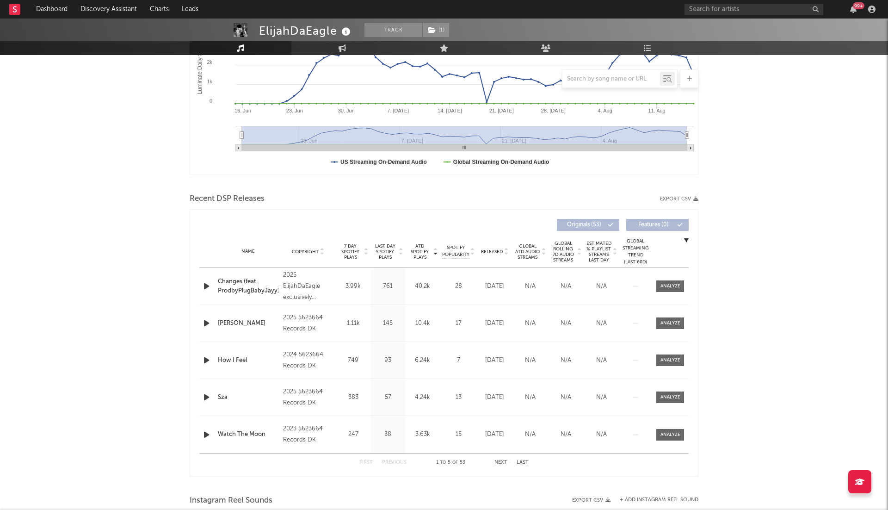
scroll to position [249, 0]
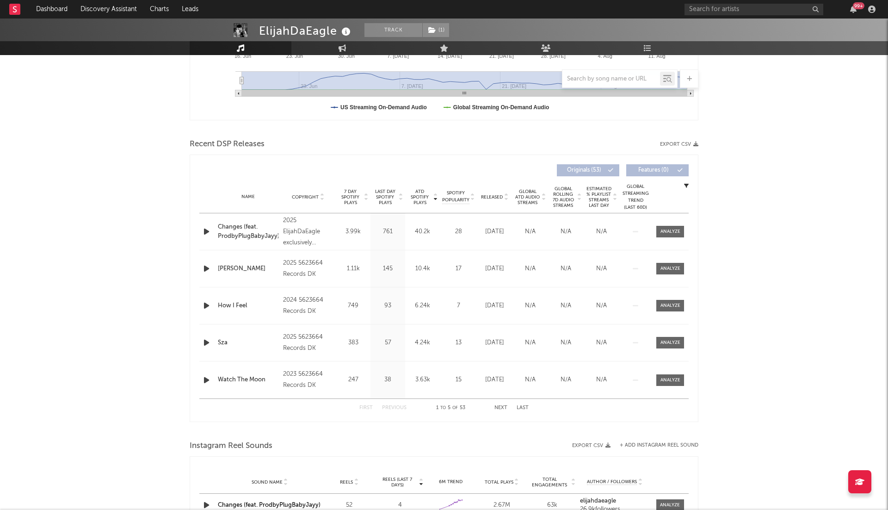
click at [209, 229] on icon "button" at bounding box center [207, 232] width 10 height 12
click at [506, 197] on icon at bounding box center [506, 199] width 5 height 4
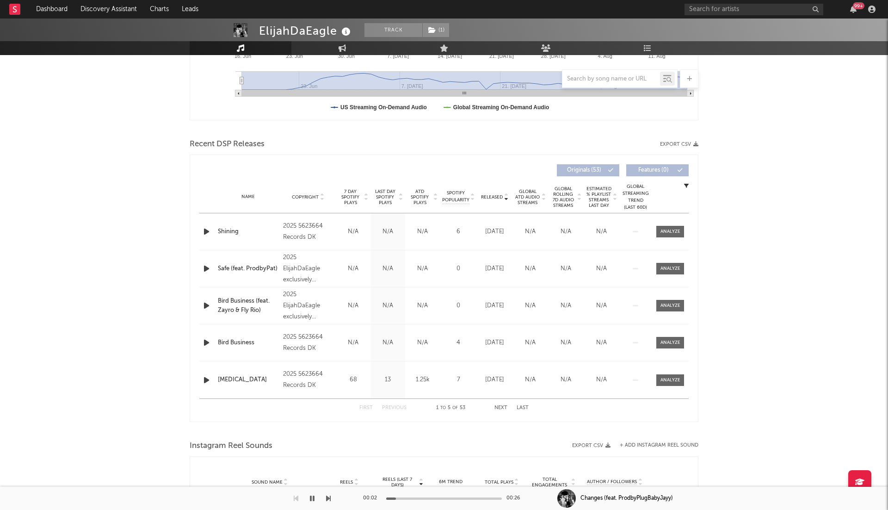
click at [428, 196] on span "ATD Spotify Plays" at bounding box center [420, 197] width 25 height 17
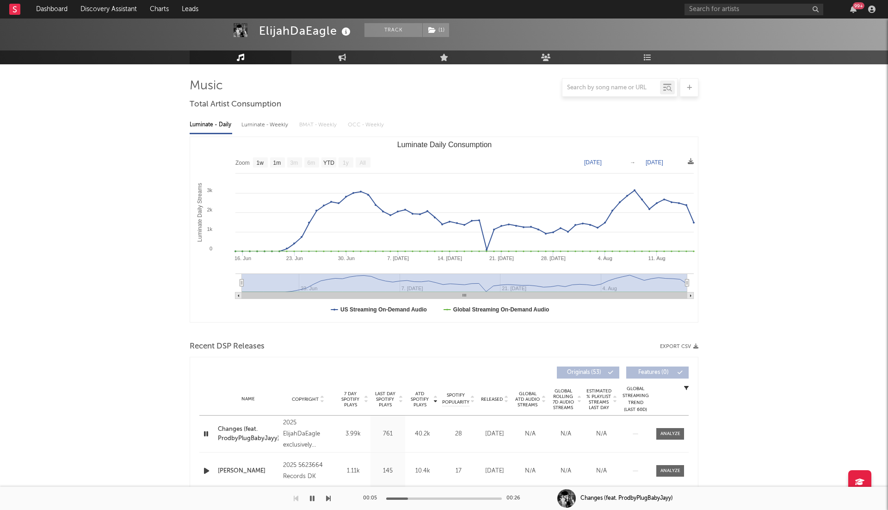
scroll to position [0, 0]
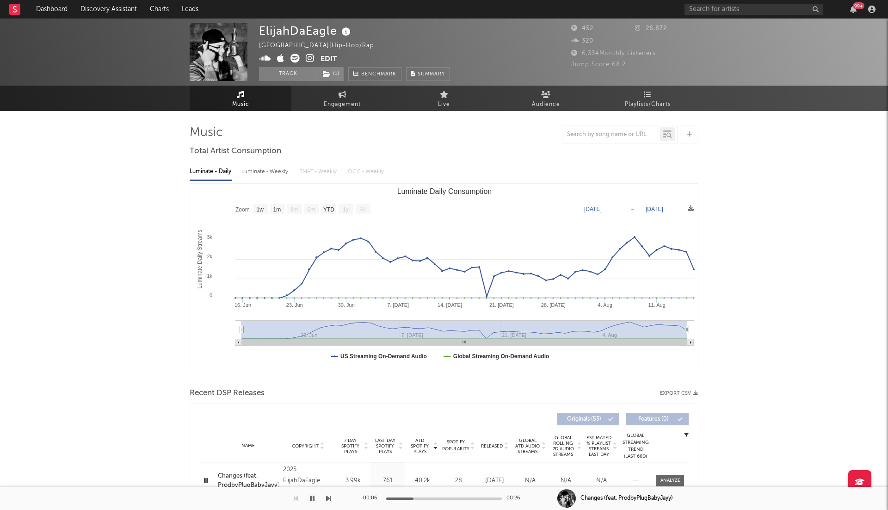
click at [311, 56] on icon at bounding box center [310, 58] width 9 height 9
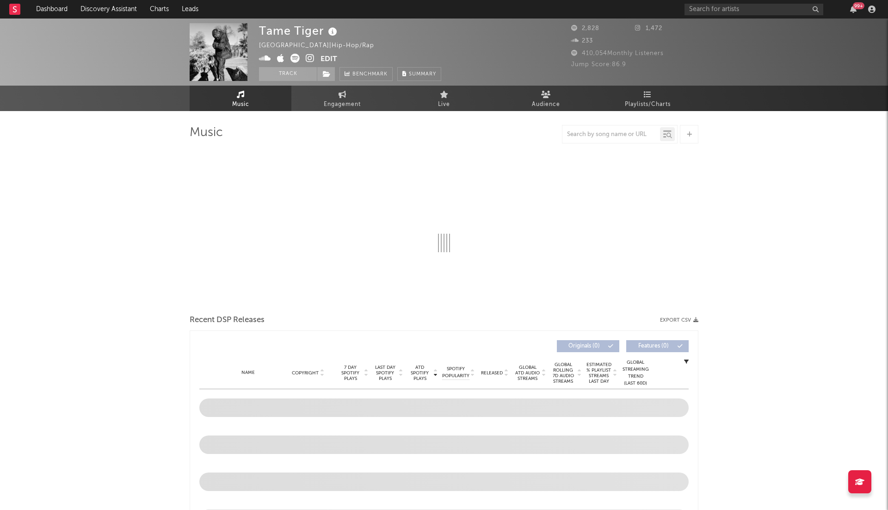
select select "1w"
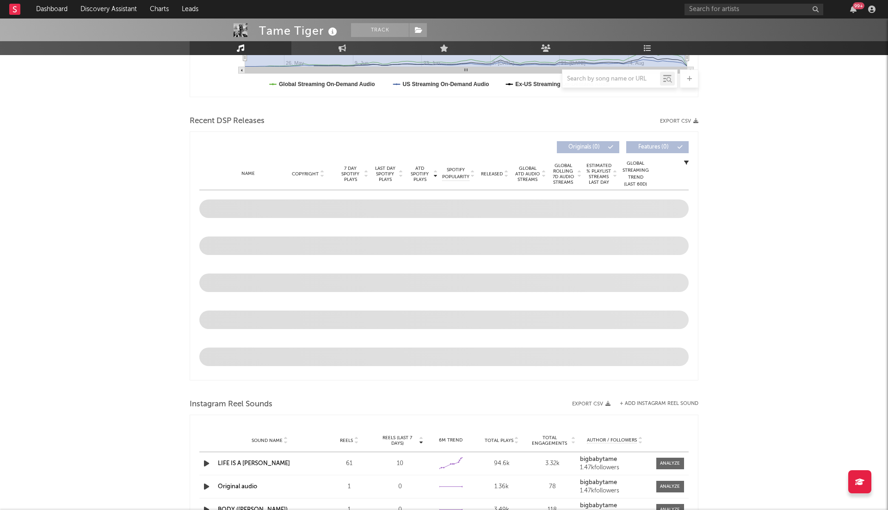
scroll to position [284, 0]
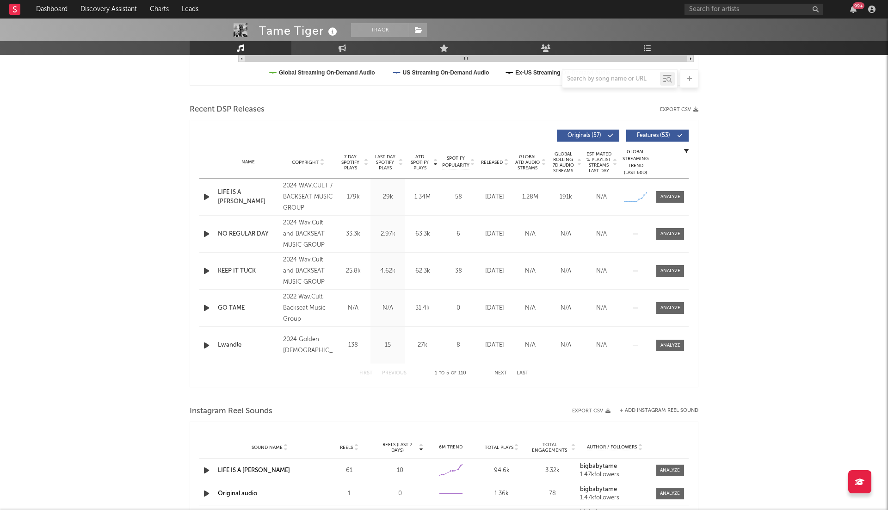
click at [207, 199] on icon "button" at bounding box center [207, 197] width 10 height 12
click at [507, 164] on icon at bounding box center [506, 164] width 5 height 4
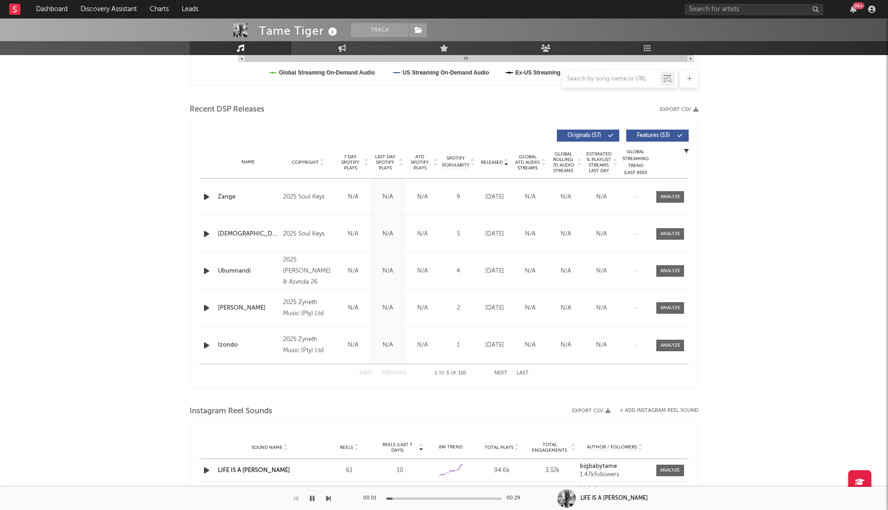
click at [428, 164] on span "ATD Spotify Plays" at bounding box center [420, 162] width 25 height 17
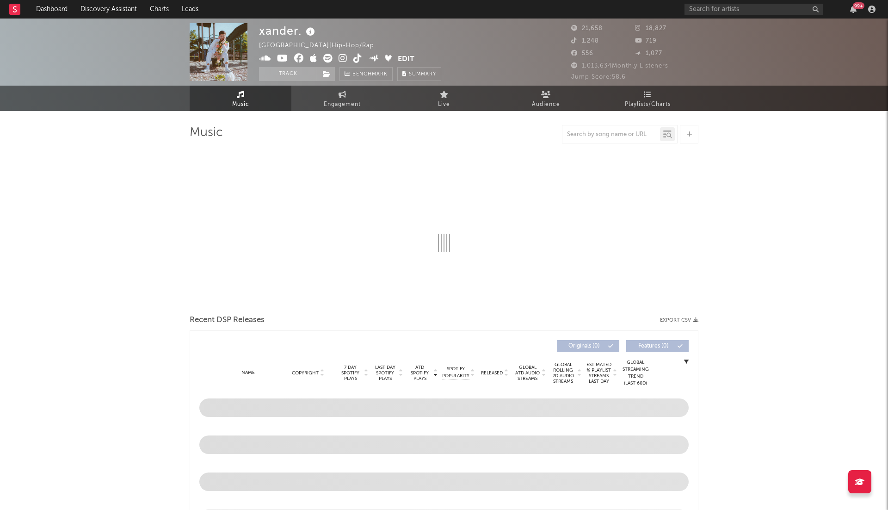
select select "6m"
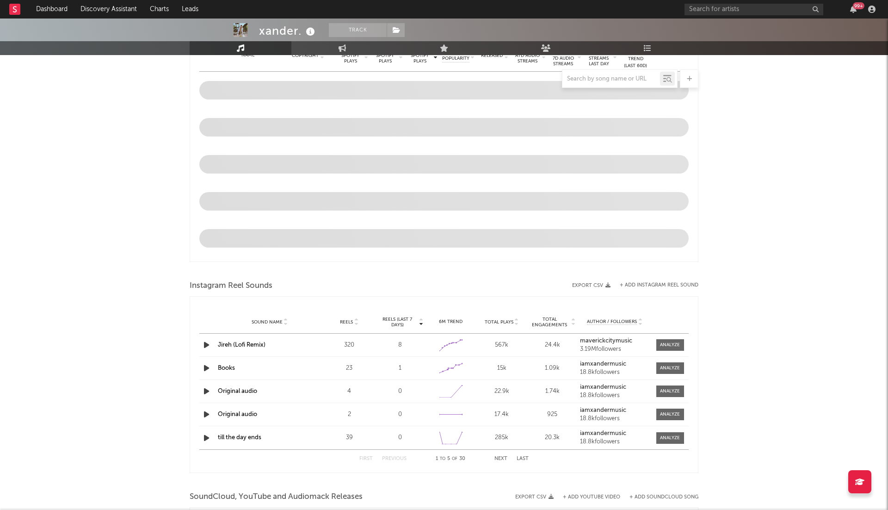
scroll to position [328, 0]
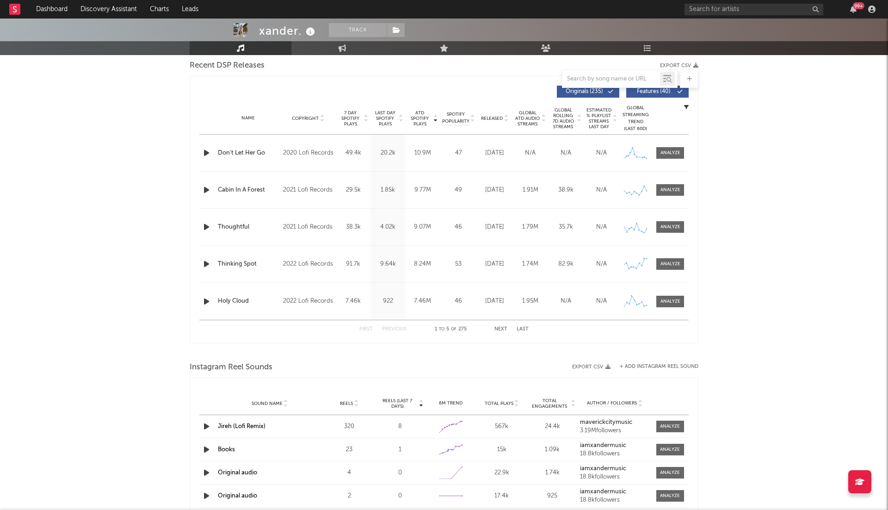
click at [205, 150] on icon "button" at bounding box center [207, 153] width 10 height 12
click at [502, 118] on span "Released" at bounding box center [492, 119] width 22 height 6
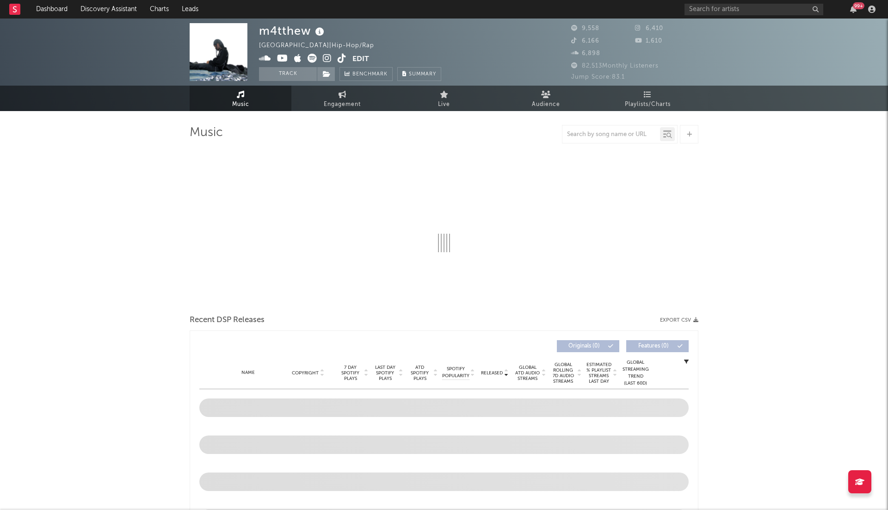
select select "6m"
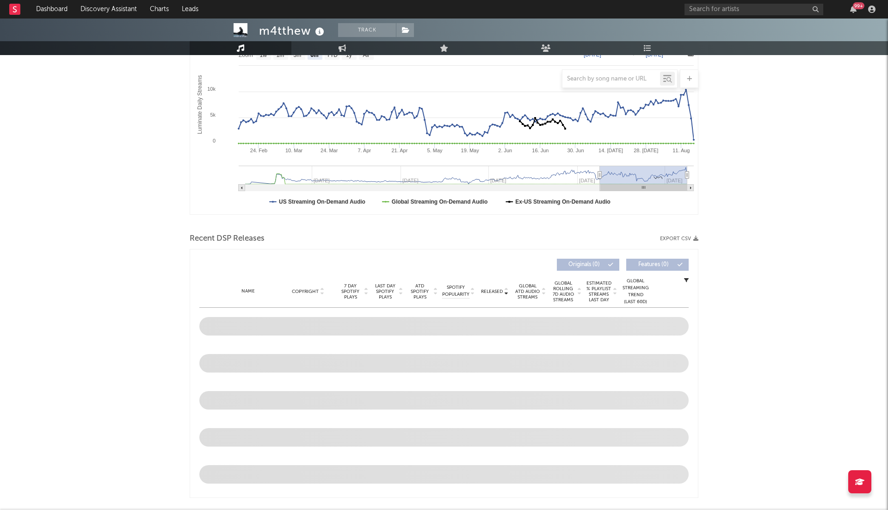
scroll to position [165, 0]
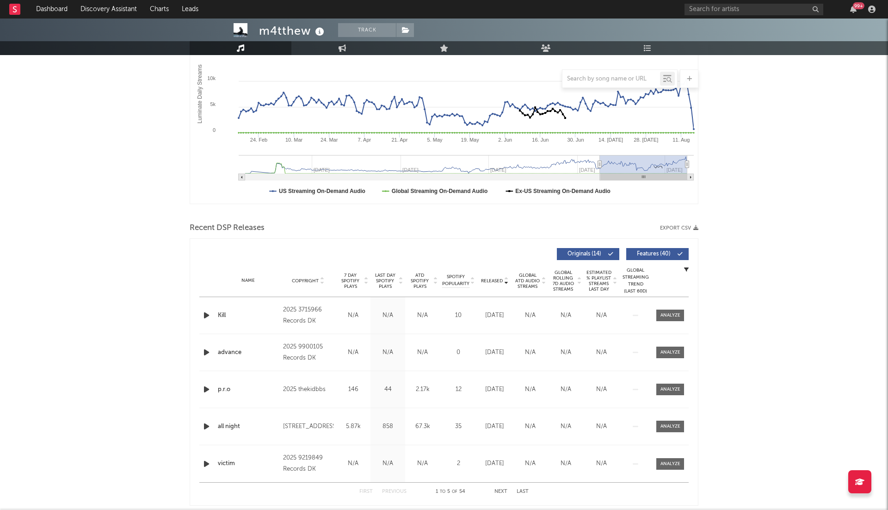
click at [208, 314] on icon "button" at bounding box center [207, 316] width 10 height 12
click at [433, 277] on icon at bounding box center [435, 279] width 5 height 4
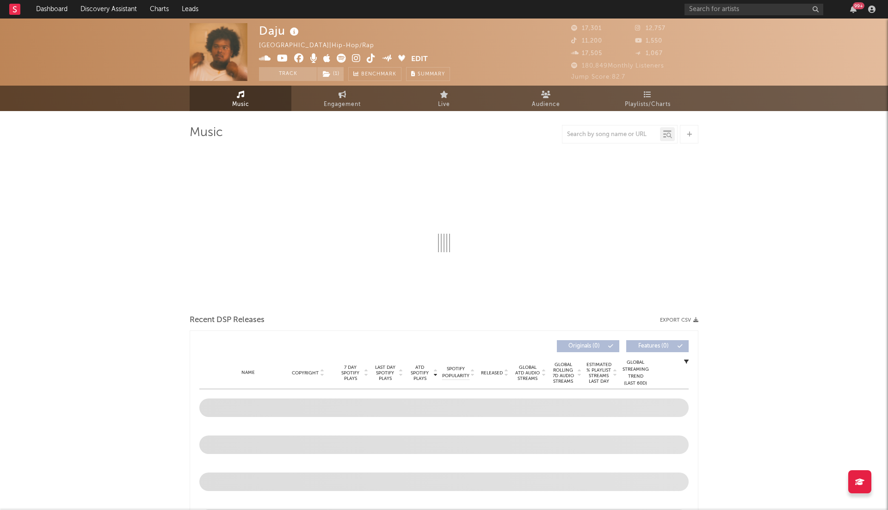
select select "6m"
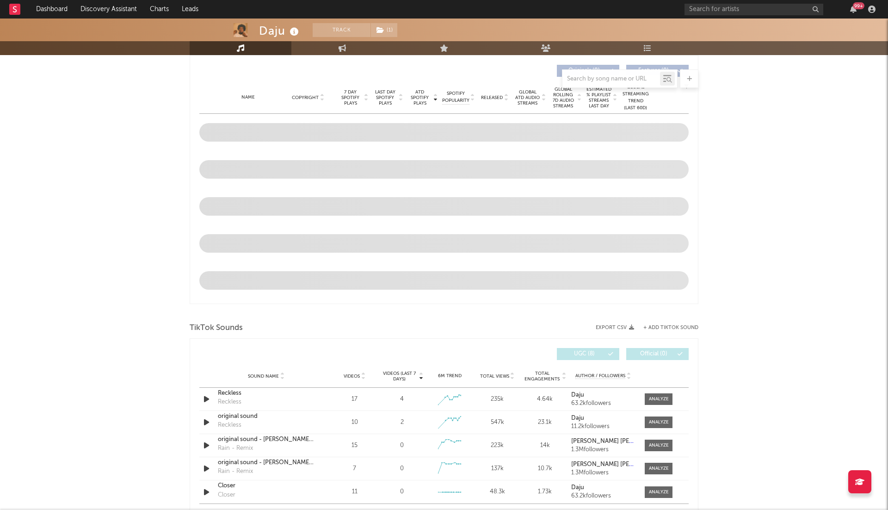
scroll to position [395, 0]
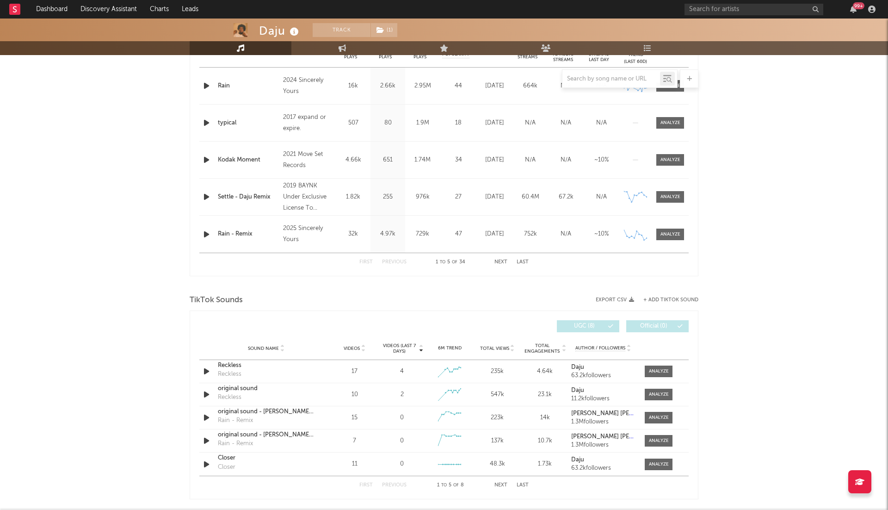
click at [206, 87] on div at bounding box center [444, 78] width 509 height 19
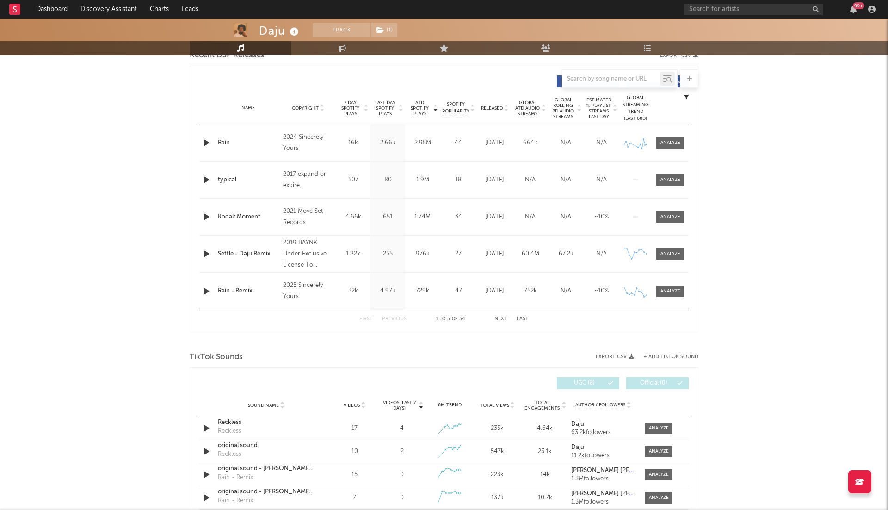
scroll to position [302, 0]
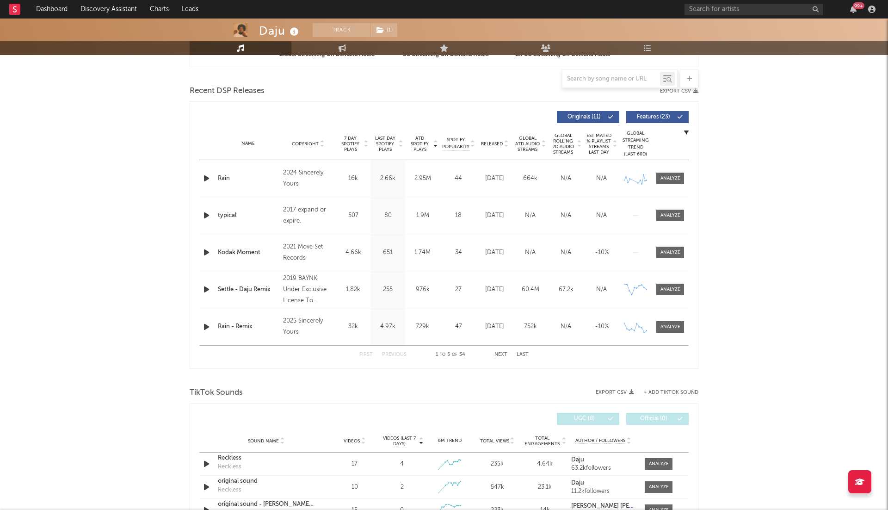
click at [506, 146] on div "Name Copyright Label Album Names Composer Names 7 Day Spotify Plays Last Day Sp…" at bounding box center [444, 144] width 490 height 32
click at [505, 144] on icon at bounding box center [506, 146] width 5 height 4
click at [429, 142] on span "ATD Spotify Plays" at bounding box center [420, 144] width 25 height 17
click at [208, 176] on icon "button" at bounding box center [207, 179] width 10 height 12
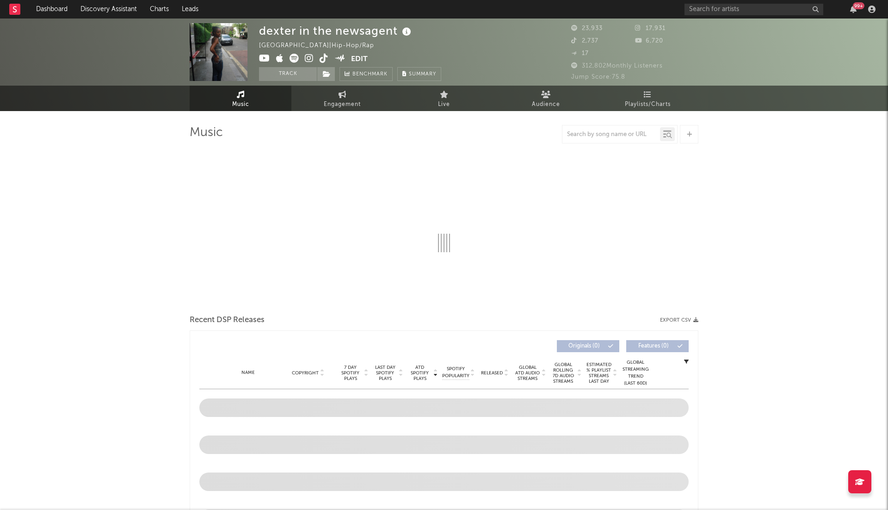
select select "6m"
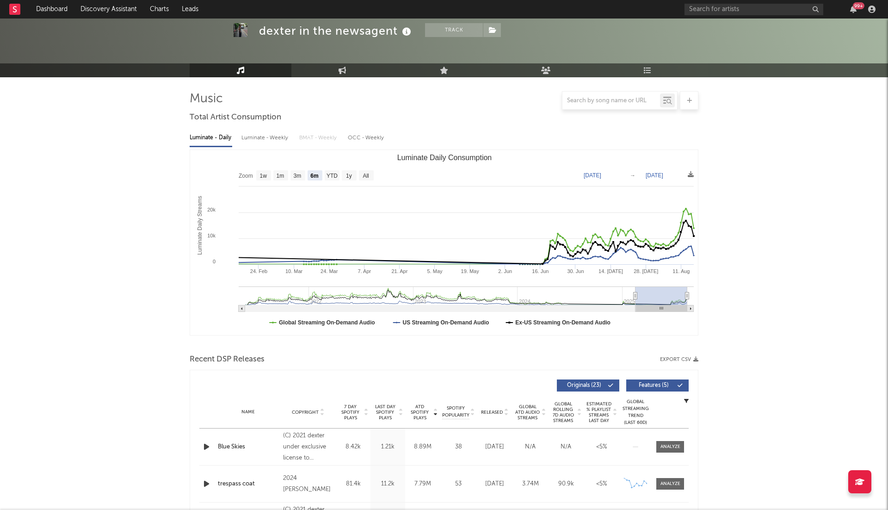
scroll to position [144, 0]
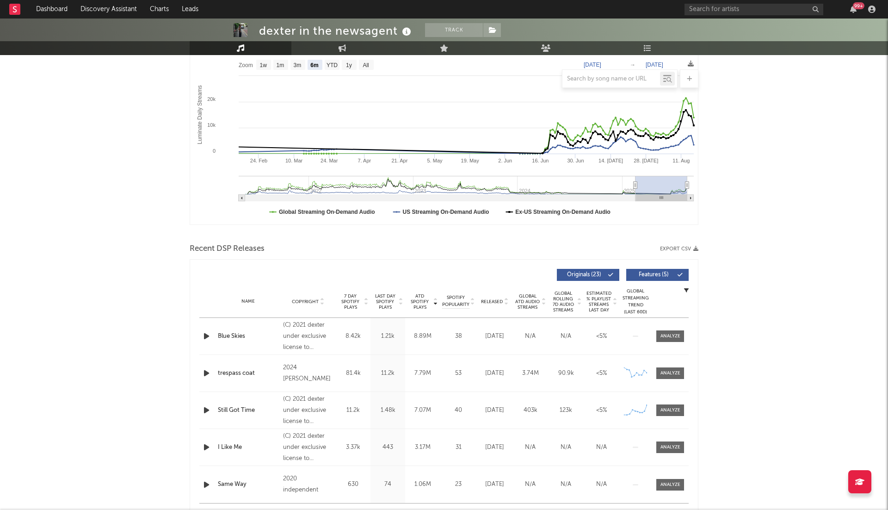
click at [207, 333] on icon "button" at bounding box center [207, 336] width 10 height 12
click at [507, 302] on icon at bounding box center [506, 304] width 5 height 4
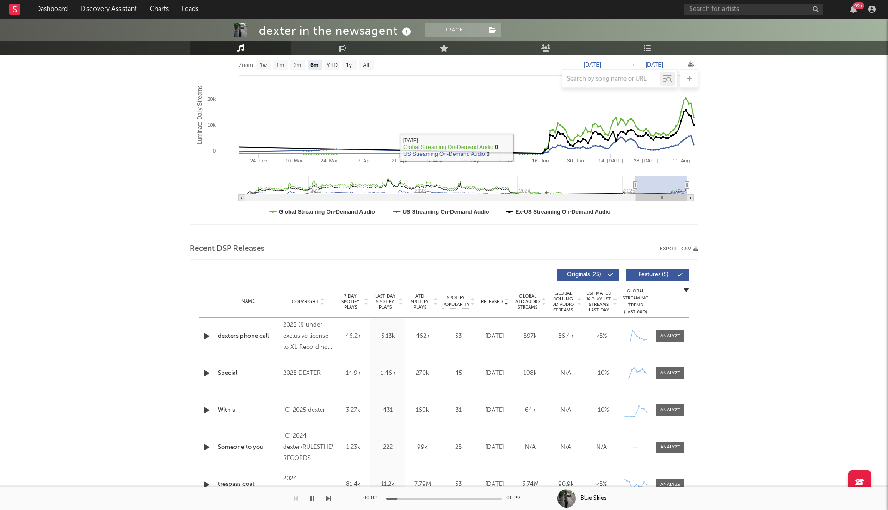
click at [206, 335] on icon "button" at bounding box center [207, 336] width 10 height 12
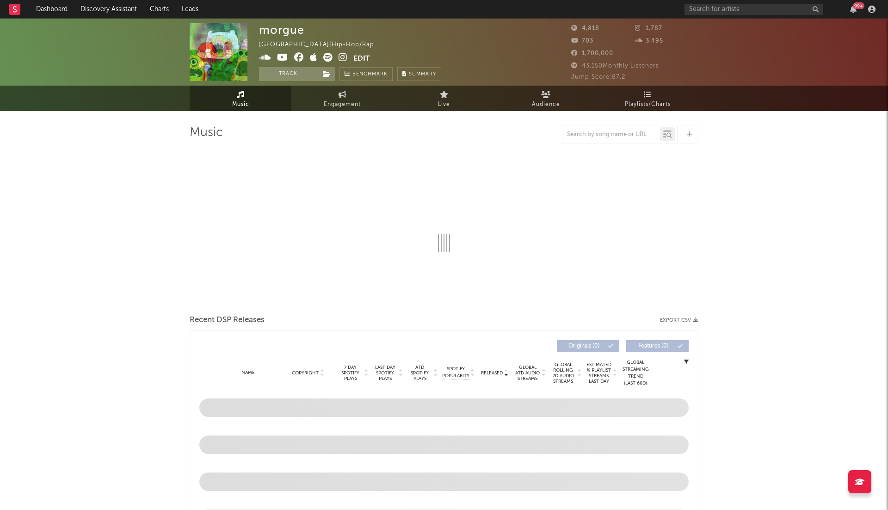
select select "1w"
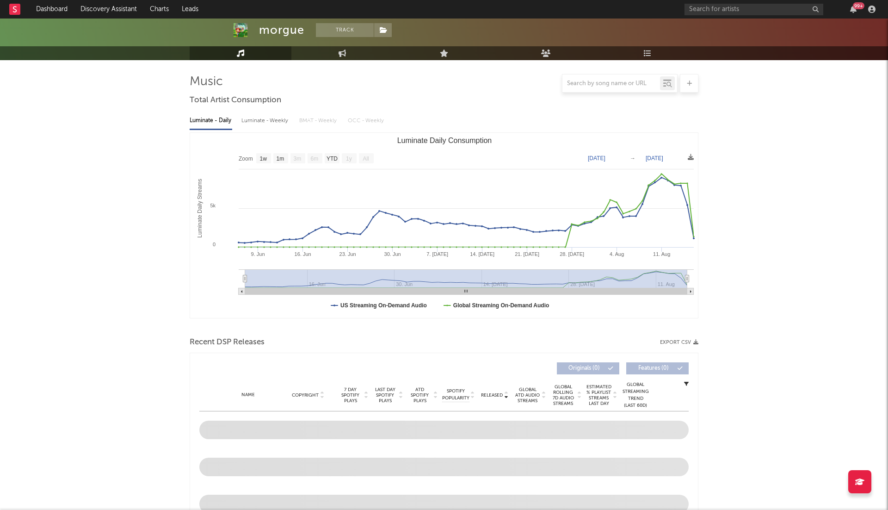
scroll to position [218, 0]
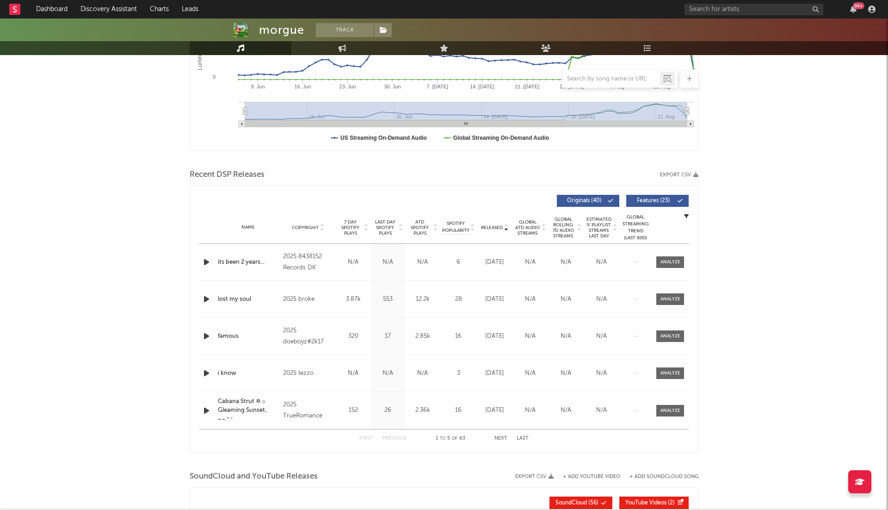
click at [207, 263] on icon "button" at bounding box center [207, 262] width 10 height 12
click at [429, 222] on span "ATD Spotify Plays" at bounding box center [420, 227] width 25 height 17
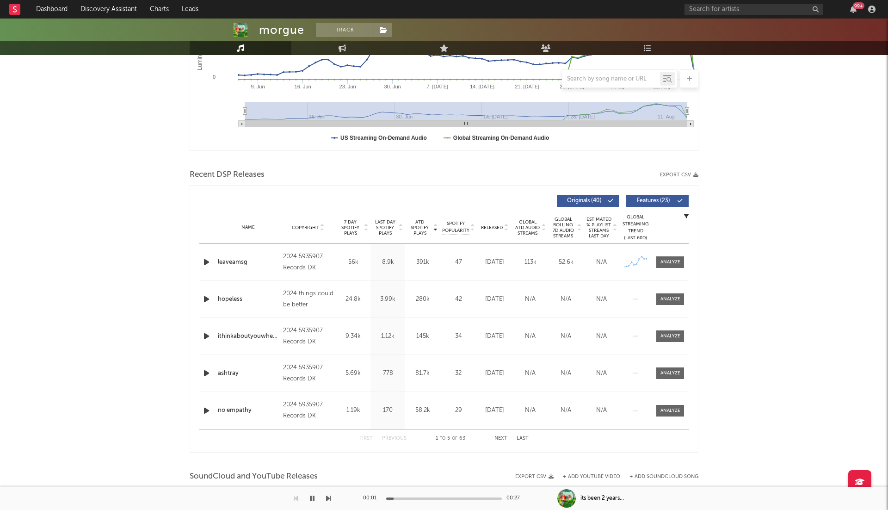
click at [511, 225] on div "Released" at bounding box center [495, 227] width 36 height 7
click at [504, 225] on icon at bounding box center [506, 226] width 5 height 4
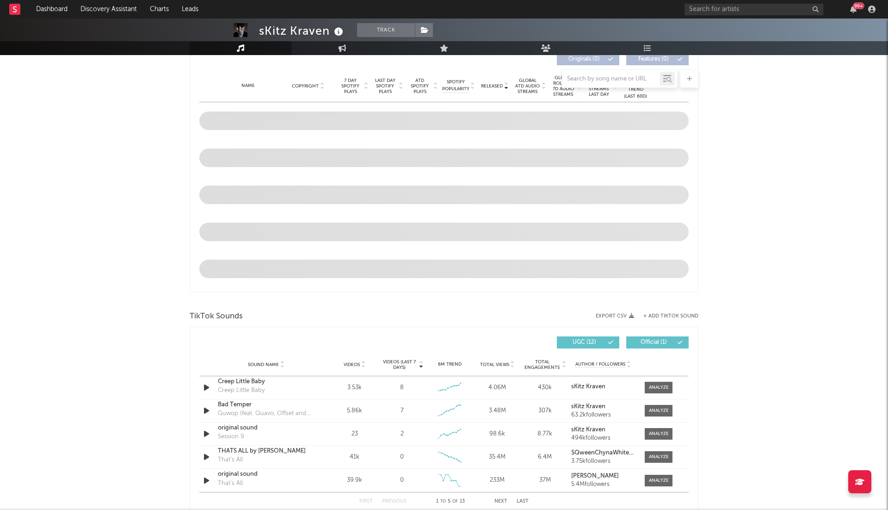
scroll to position [362, 0]
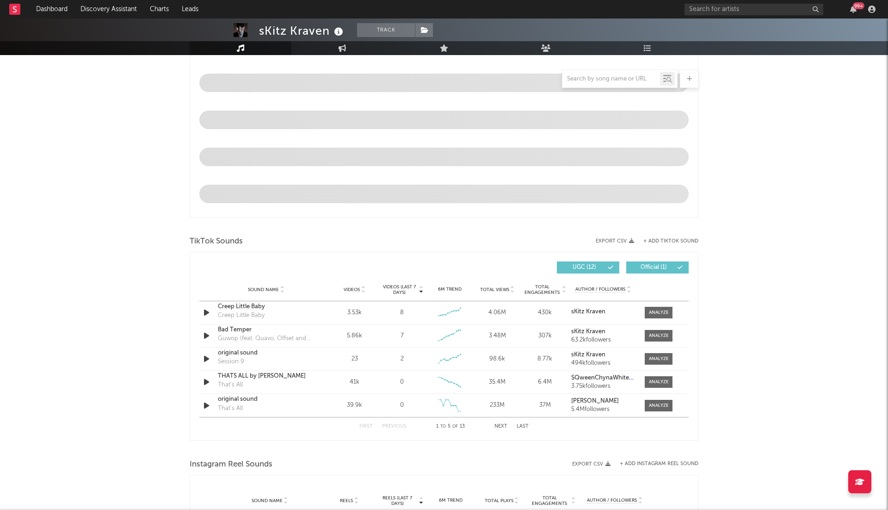
select select "6m"
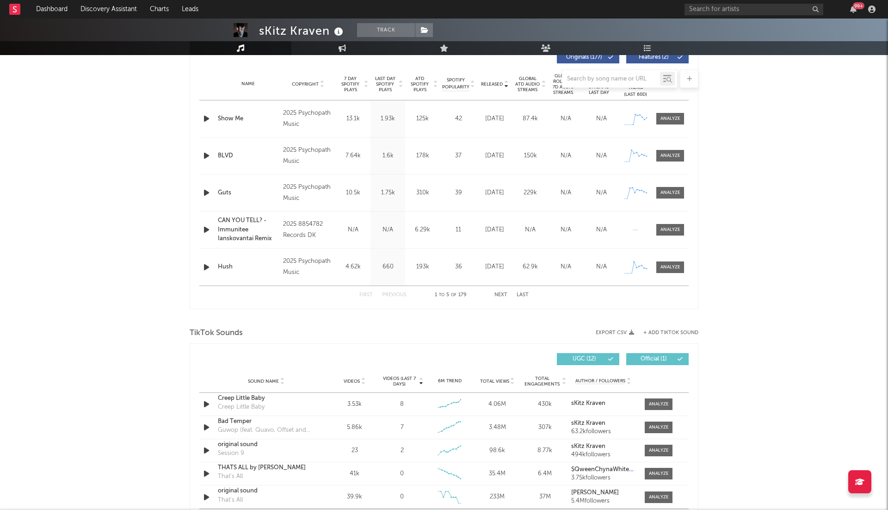
click at [207, 113] on icon "button" at bounding box center [207, 119] width 10 height 12
click at [434, 83] on div at bounding box center [444, 78] width 509 height 19
click at [424, 83] on div at bounding box center [444, 78] width 509 height 19
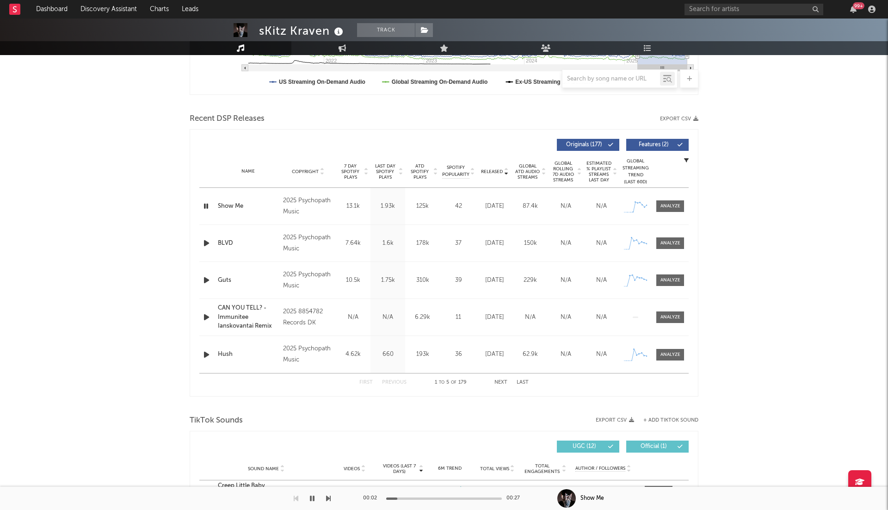
scroll to position [269, 0]
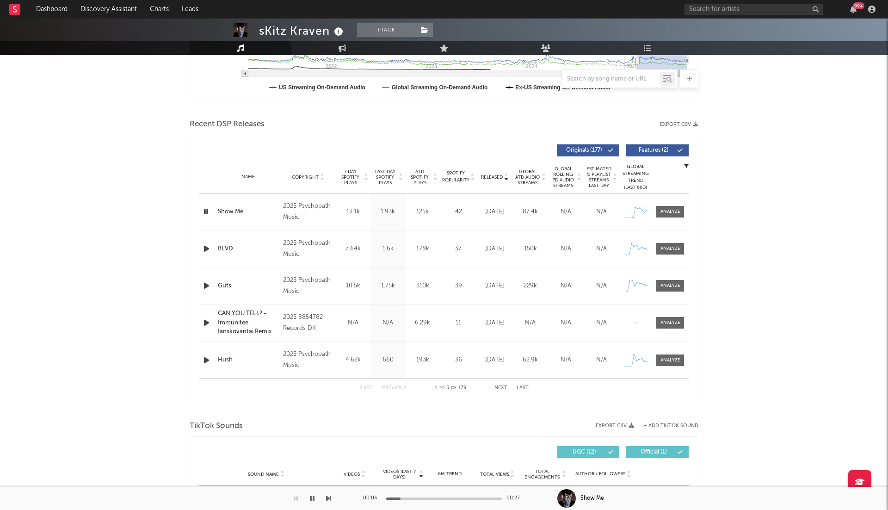
click at [433, 175] on icon at bounding box center [435, 176] width 5 height 4
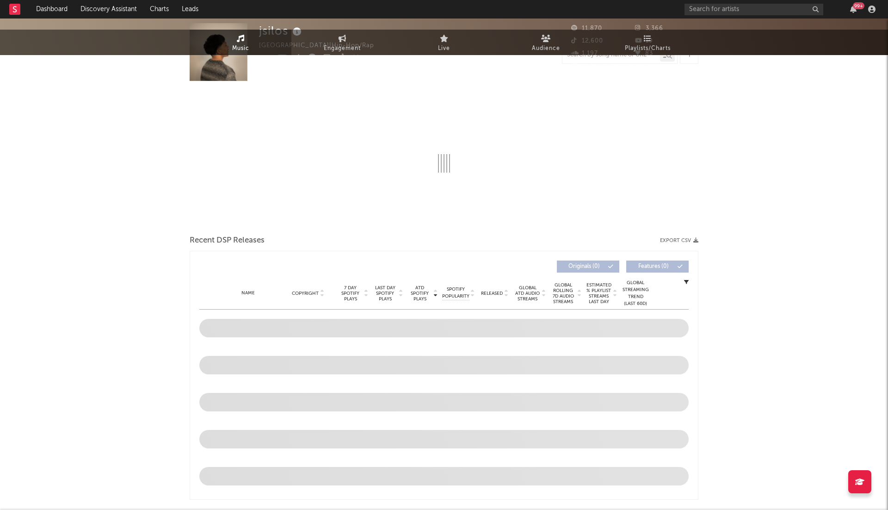
select select "6m"
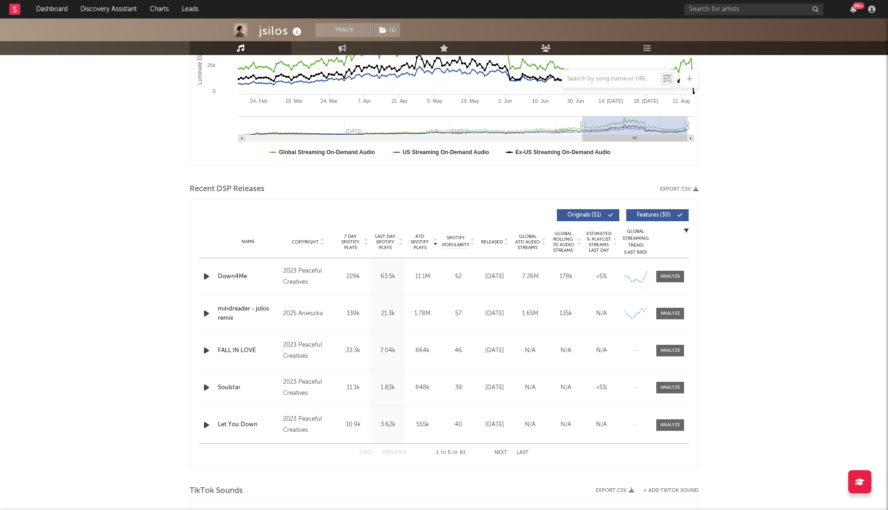
scroll to position [205, 0]
click at [209, 273] on icon "button" at bounding box center [207, 275] width 10 height 12
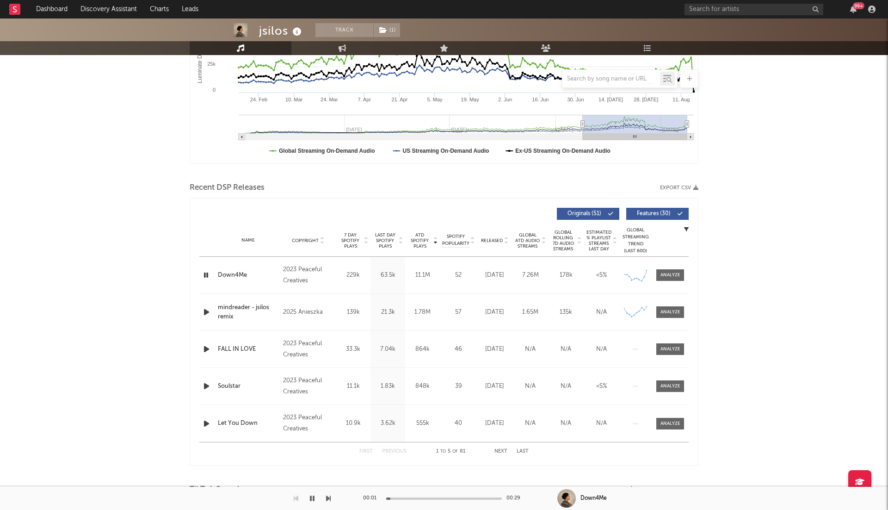
click at [502, 241] on span "Released" at bounding box center [492, 241] width 22 height 6
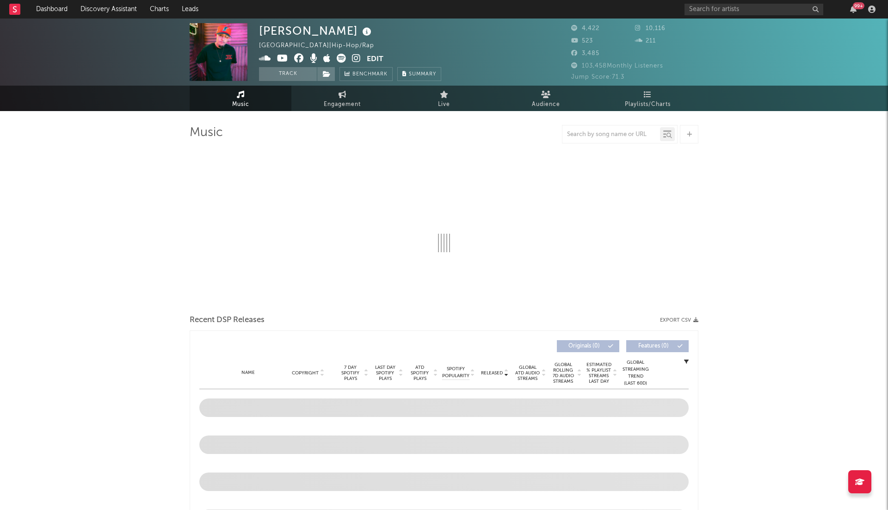
select select "6m"
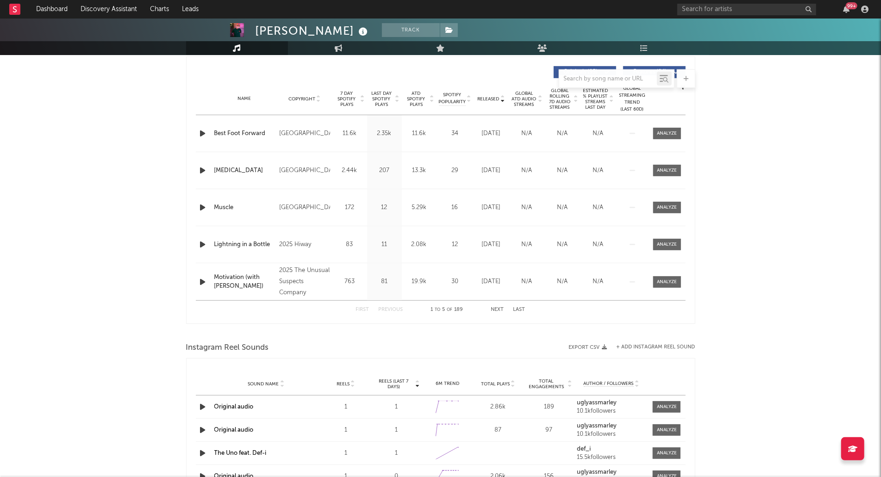
scroll to position [347, 0]
click at [200, 133] on icon "button" at bounding box center [203, 133] width 10 height 12
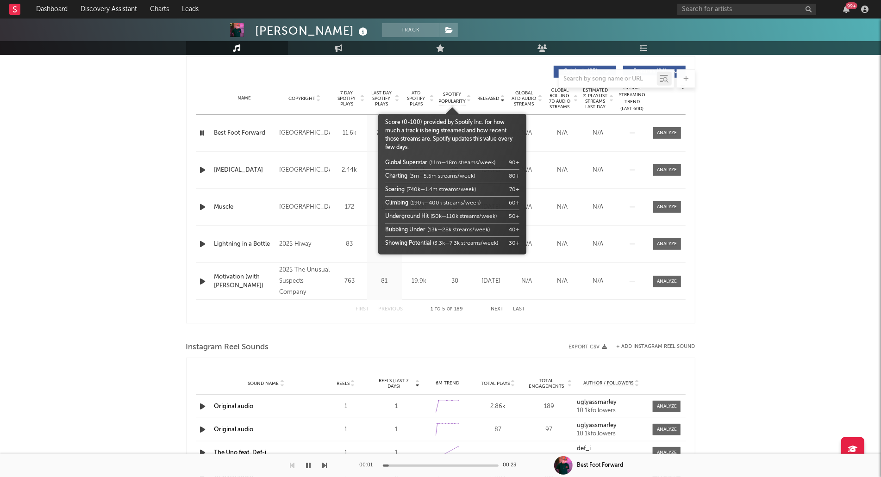
click at [464, 99] on span "Spotify Popularity" at bounding box center [451, 98] width 27 height 14
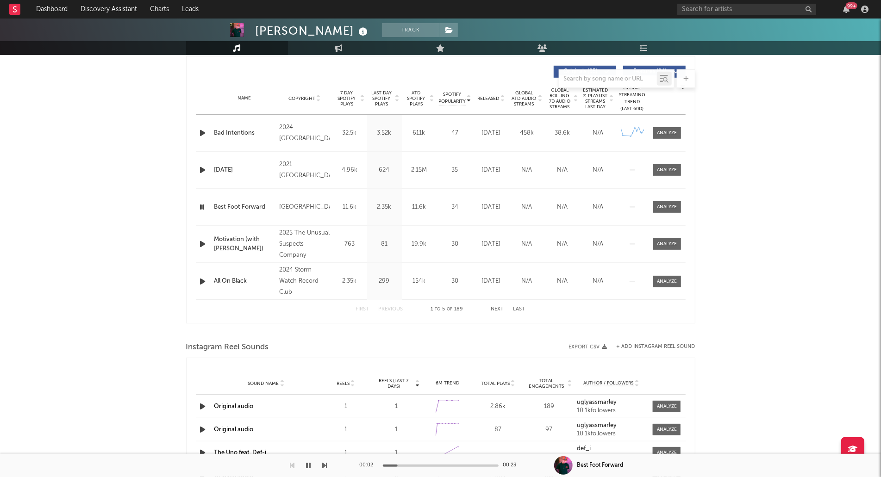
click at [425, 99] on span "ATD Spotify Plays" at bounding box center [416, 98] width 25 height 17
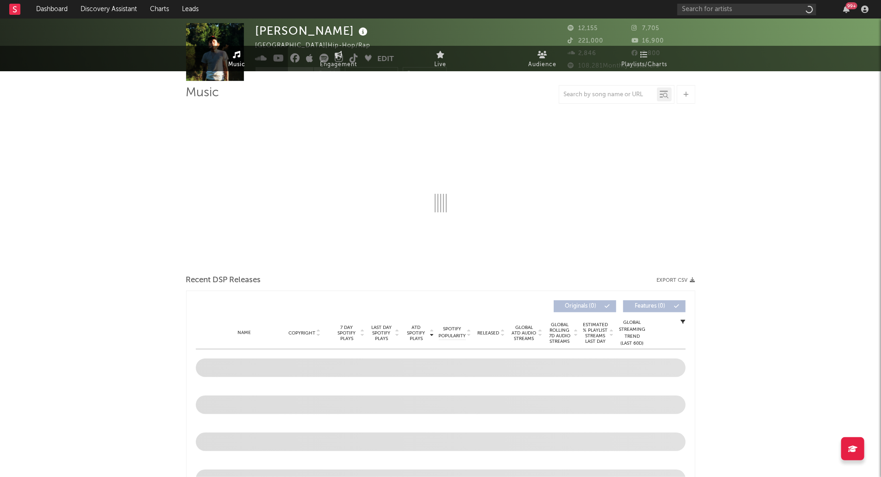
select select "6m"
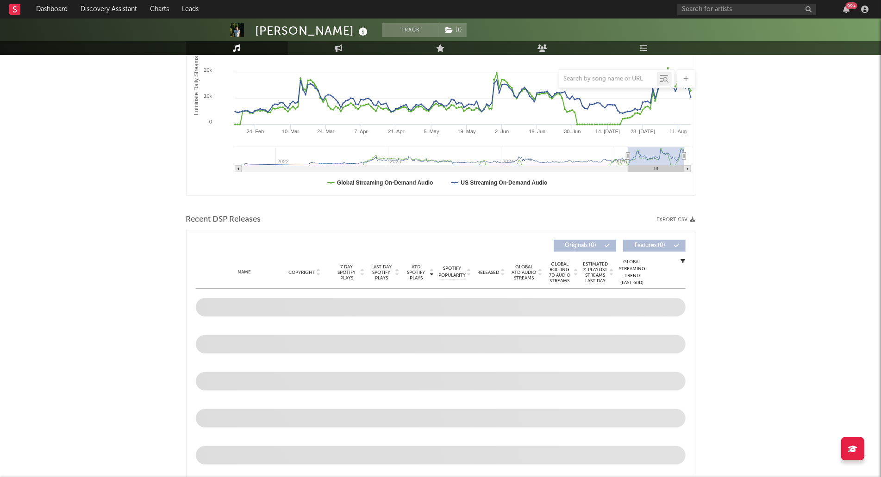
scroll to position [178, 0]
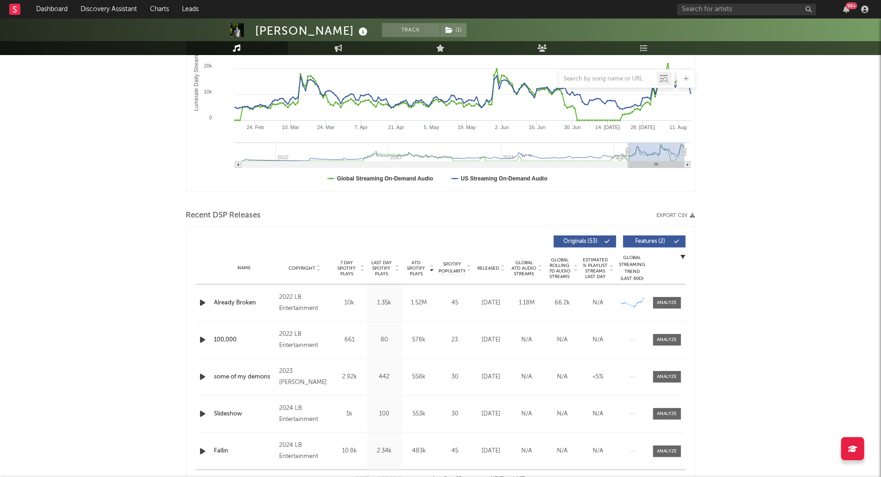
click at [203, 305] on icon "button" at bounding box center [203, 303] width 10 height 12
click at [502, 269] on icon at bounding box center [502, 270] width 5 height 4
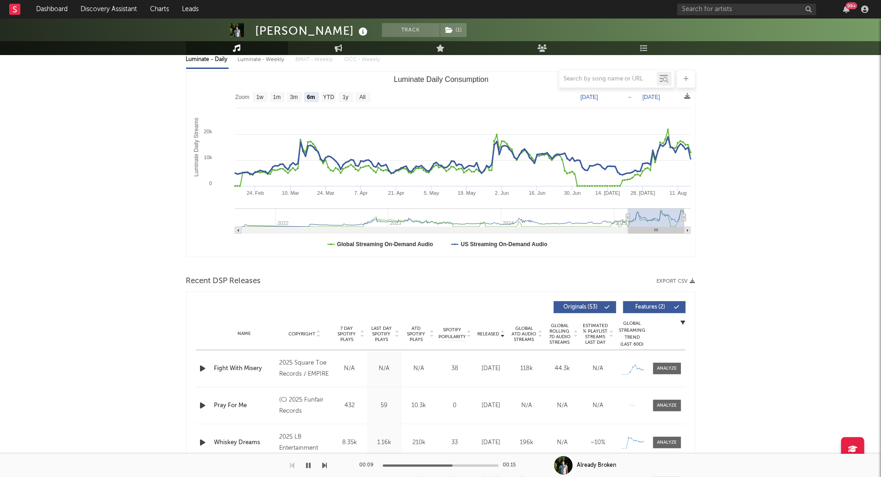
scroll to position [188, 0]
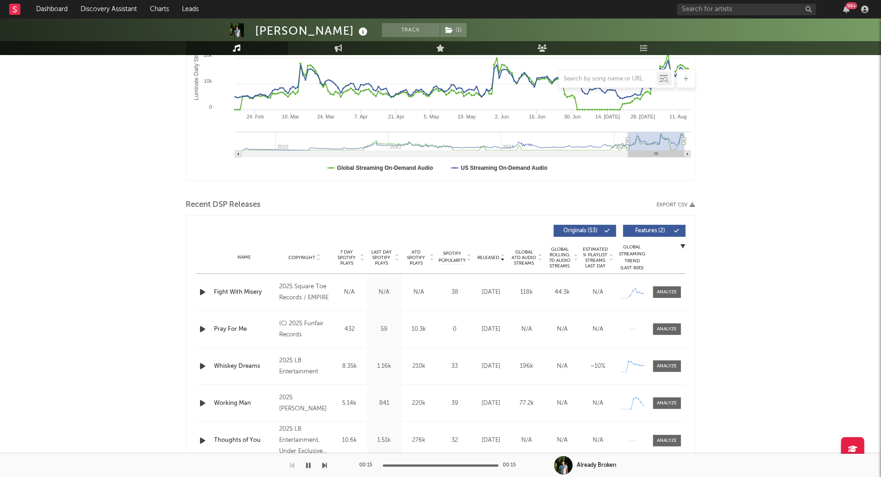
click at [205, 289] on icon "button" at bounding box center [203, 292] width 10 height 12
click at [205, 325] on icon "button" at bounding box center [203, 329] width 10 height 12
click at [468, 259] on icon at bounding box center [468, 260] width 5 height 4
click at [202, 288] on icon "button" at bounding box center [203, 292] width 10 height 12
click at [502, 258] on icon at bounding box center [502, 260] width 5 height 4
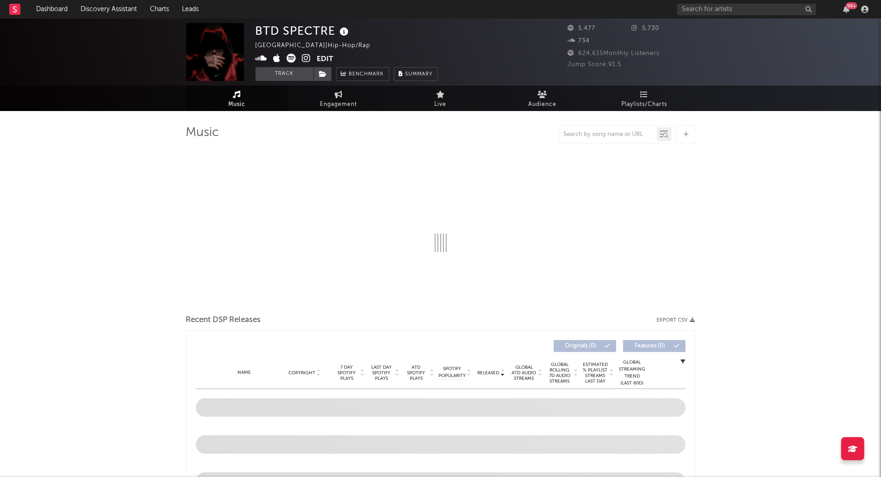
select select "6m"
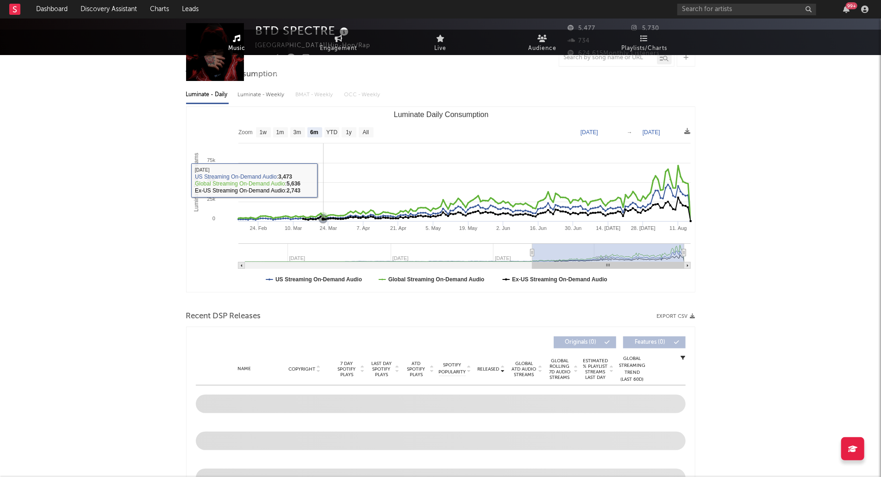
scroll to position [272, 0]
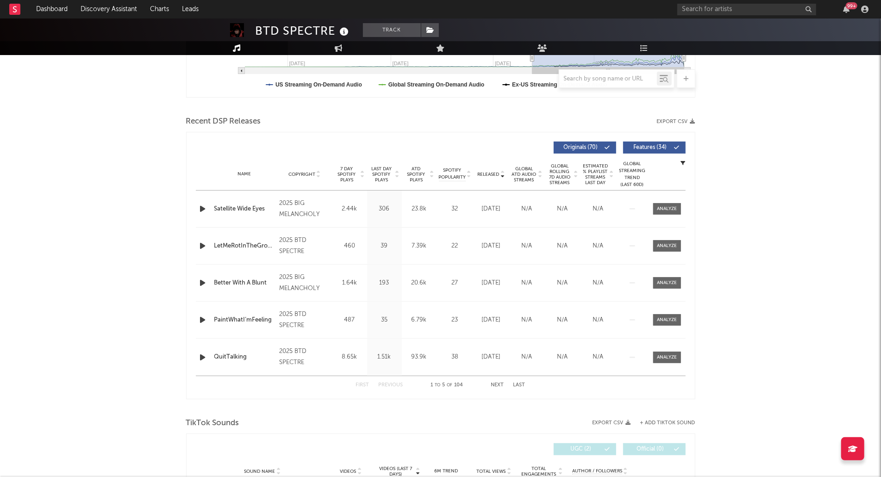
click at [205, 207] on icon "button" at bounding box center [203, 209] width 10 height 12
click at [428, 178] on div at bounding box center [431, 174] width 6 height 17
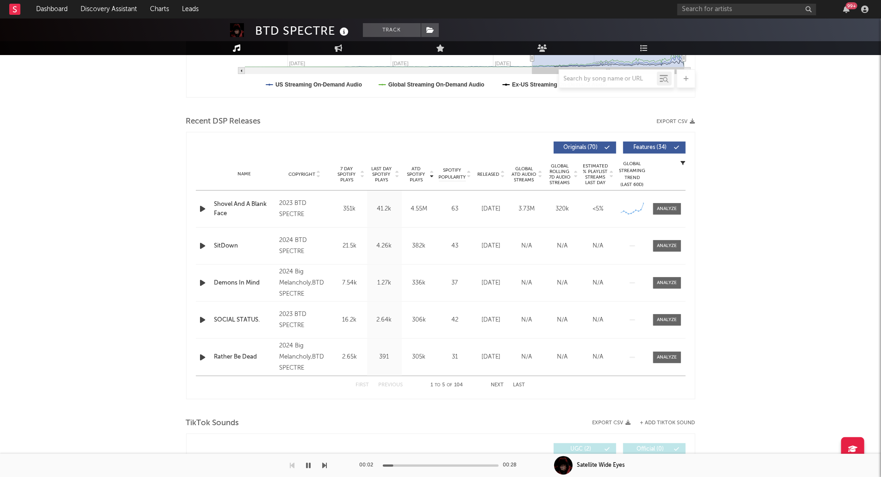
click at [501, 174] on icon at bounding box center [502, 176] width 5 height 4
click at [419, 175] on span "ATD Spotify Plays" at bounding box center [416, 174] width 25 height 17
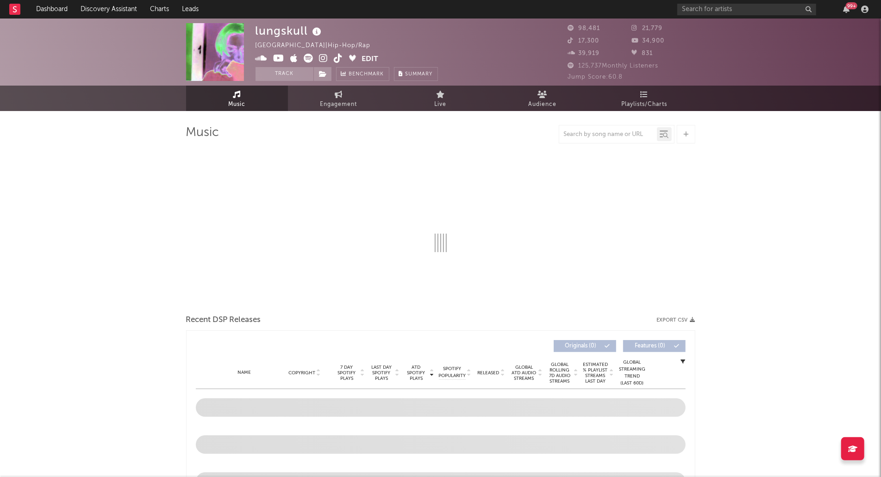
select select "6m"
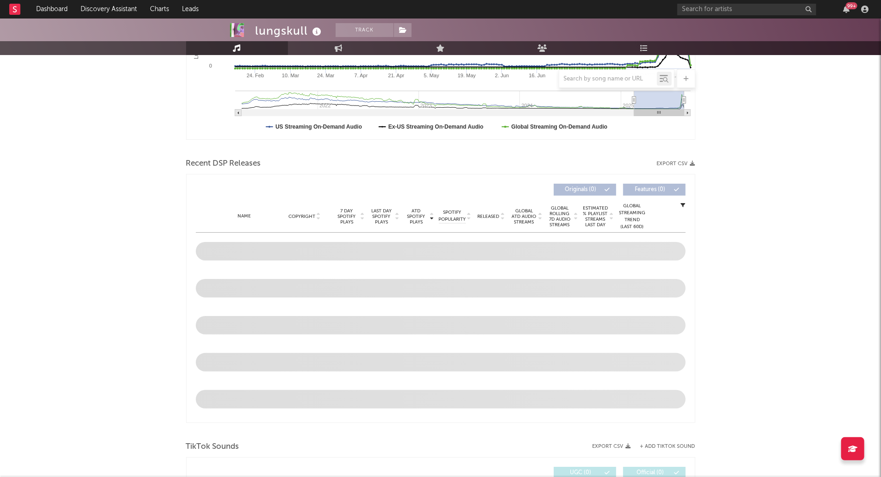
scroll to position [340, 0]
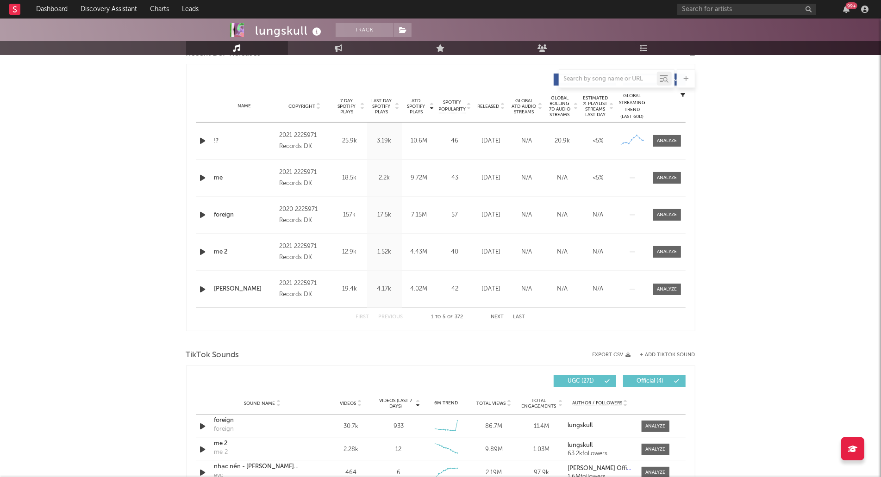
click at [201, 139] on icon "button" at bounding box center [203, 141] width 10 height 12
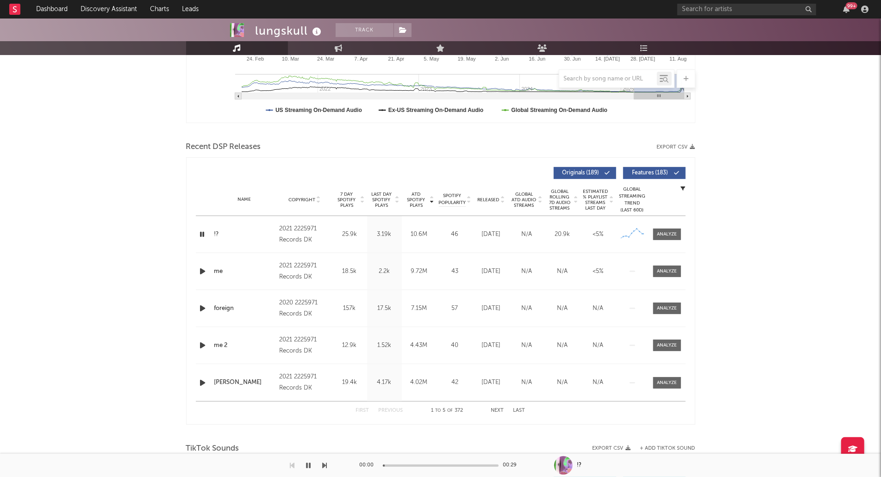
scroll to position [220, 0]
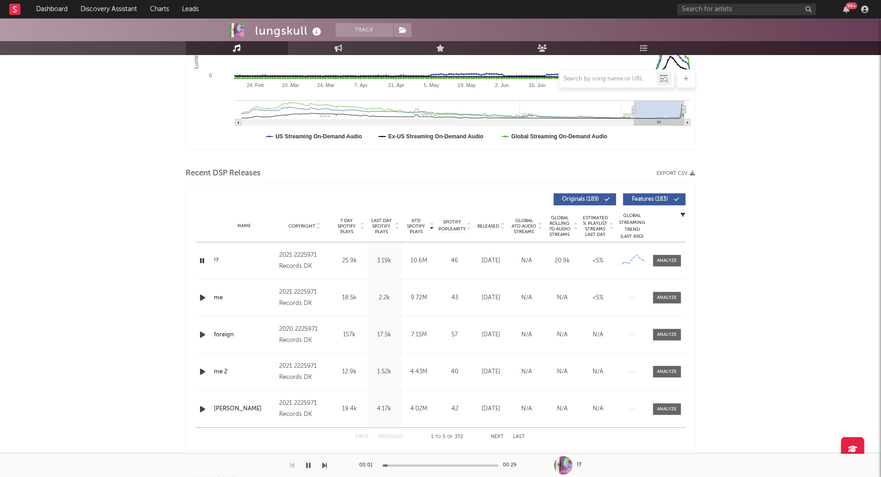
click at [499, 226] on div at bounding box center [502, 226] width 6 height 7
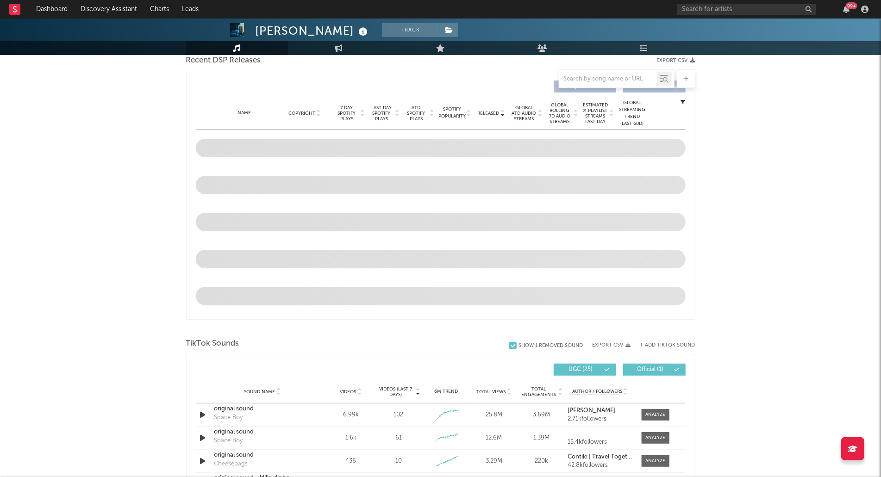
scroll to position [332, 0]
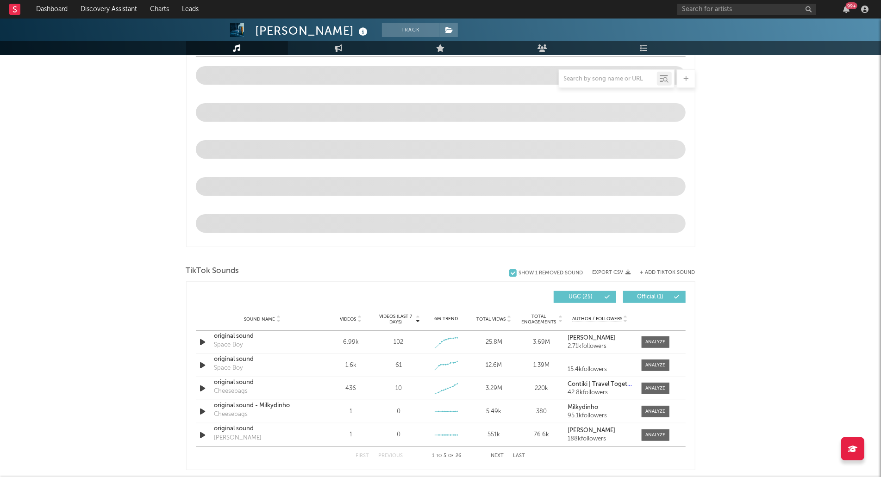
select select "6m"
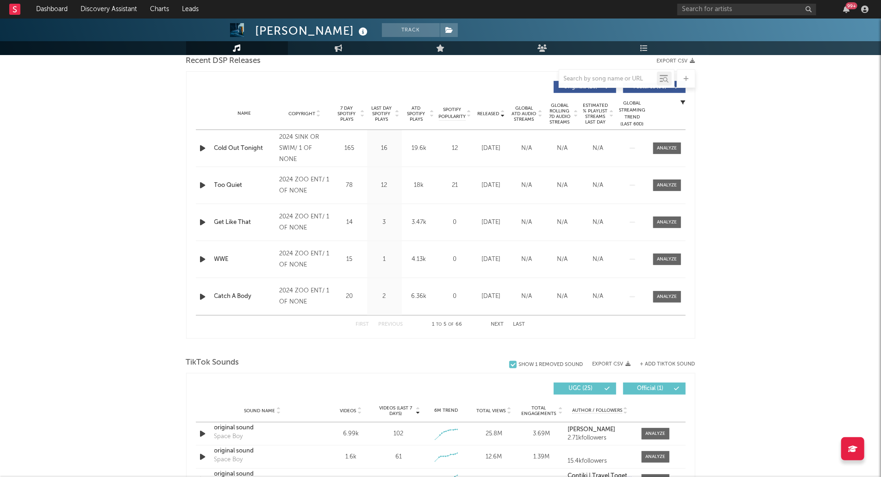
click at [200, 150] on icon "button" at bounding box center [203, 149] width 10 height 12
click at [427, 114] on span "ATD Spotify Plays" at bounding box center [416, 113] width 25 height 17
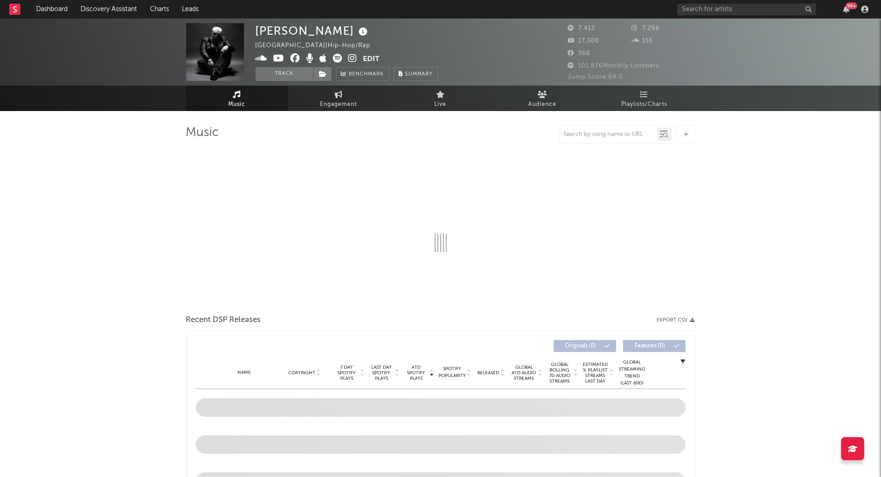
select select "6m"
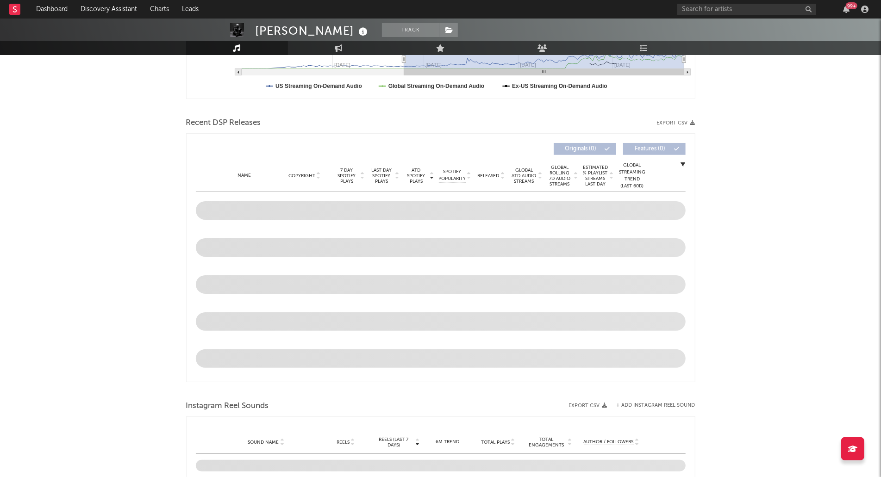
scroll to position [352, 0]
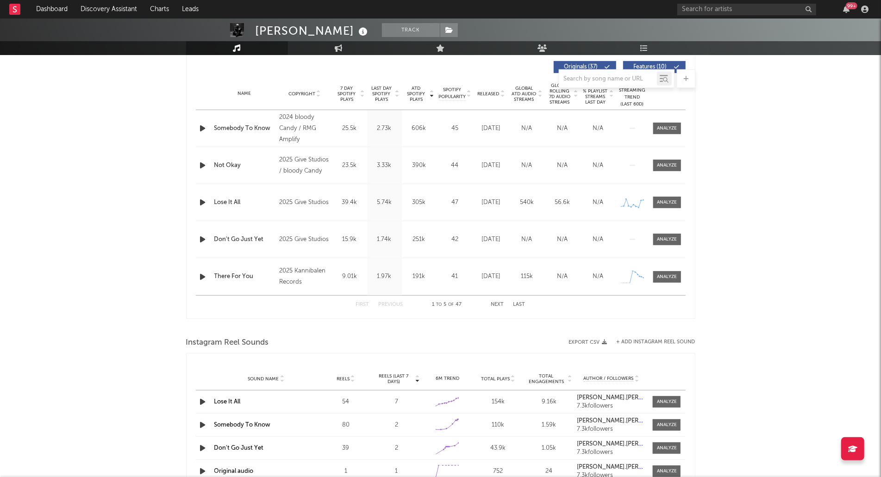
click at [201, 128] on icon "button" at bounding box center [203, 129] width 10 height 12
click at [502, 95] on icon at bounding box center [502, 96] width 5 height 4
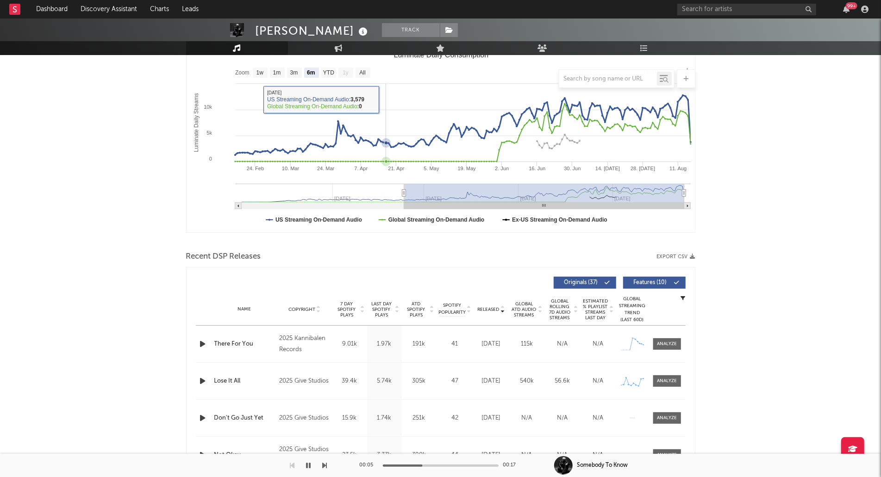
scroll to position [0, 0]
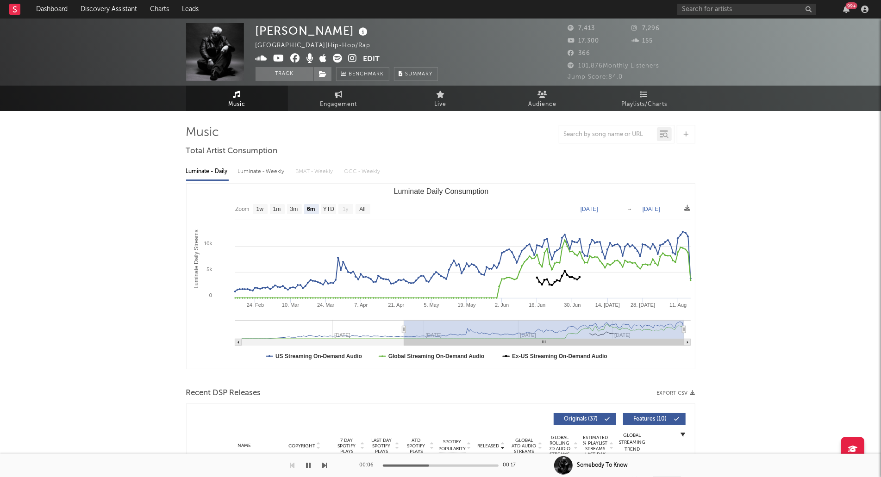
click at [352, 54] on icon at bounding box center [352, 58] width 9 height 9
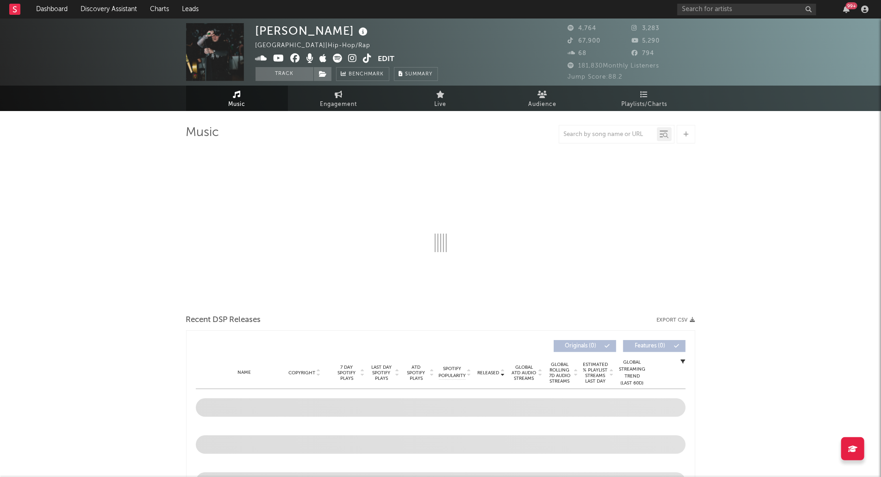
select select "6m"
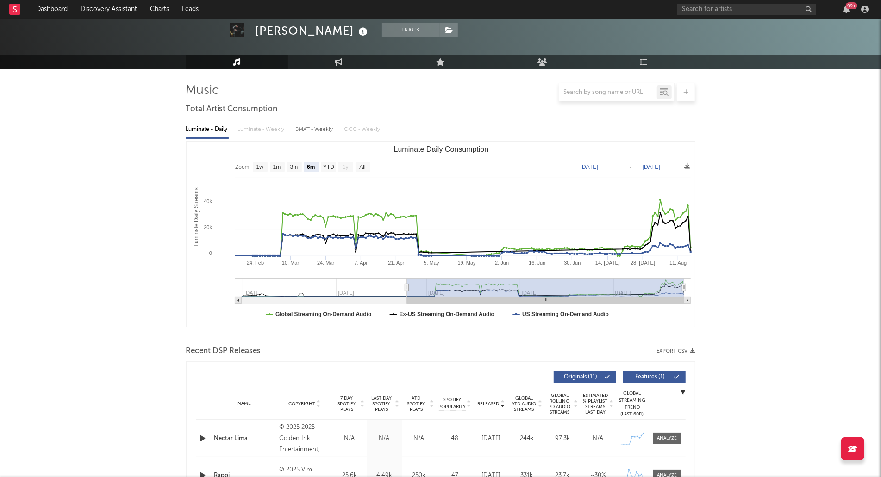
scroll to position [176, 0]
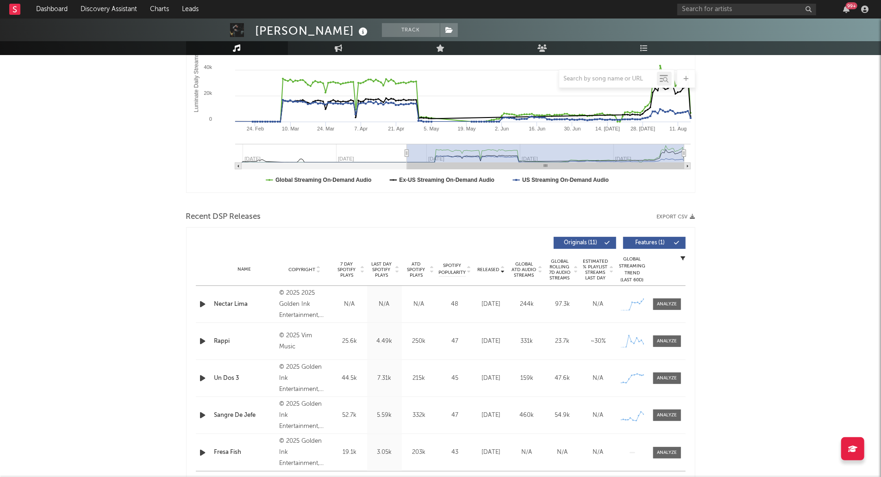
click at [201, 306] on icon "button" at bounding box center [203, 304] width 10 height 12
click at [428, 271] on span "ATD Spotify Plays" at bounding box center [416, 269] width 25 height 17
